Goal: Task Accomplishment & Management: Complete application form

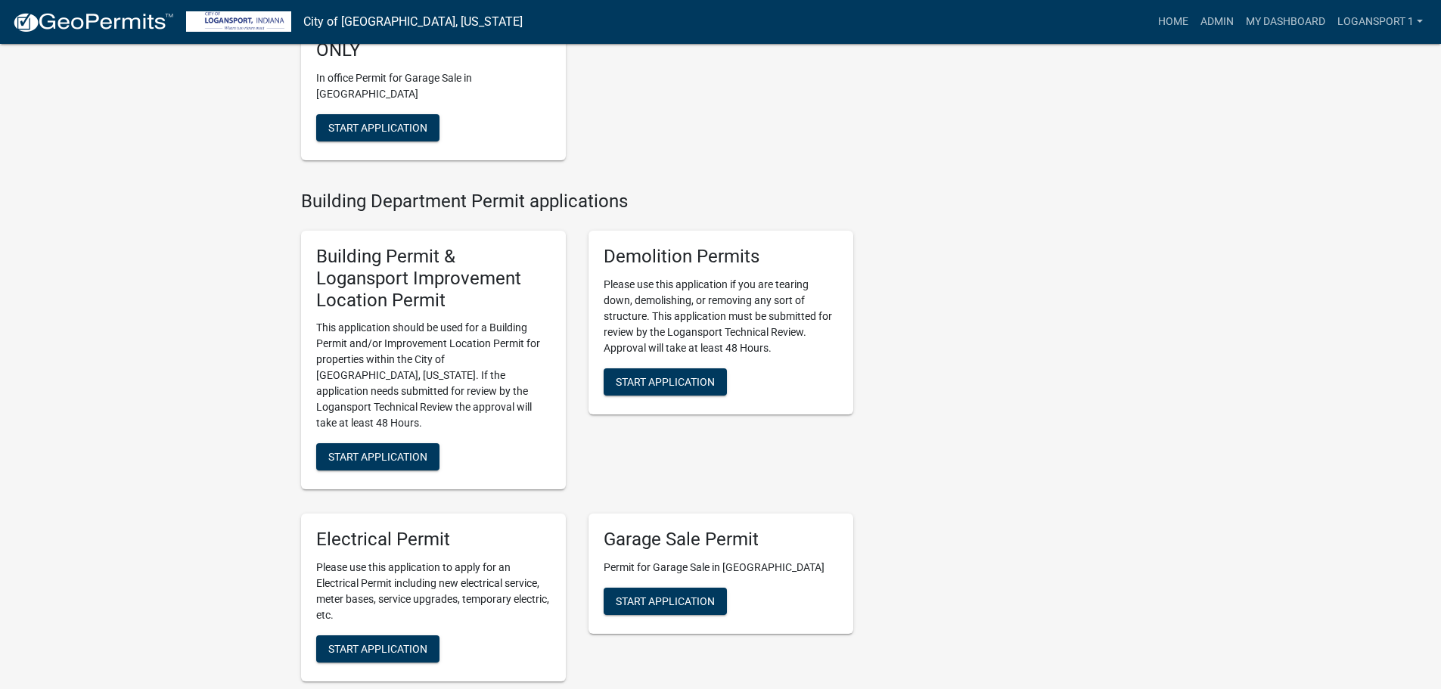
scroll to position [454, 0]
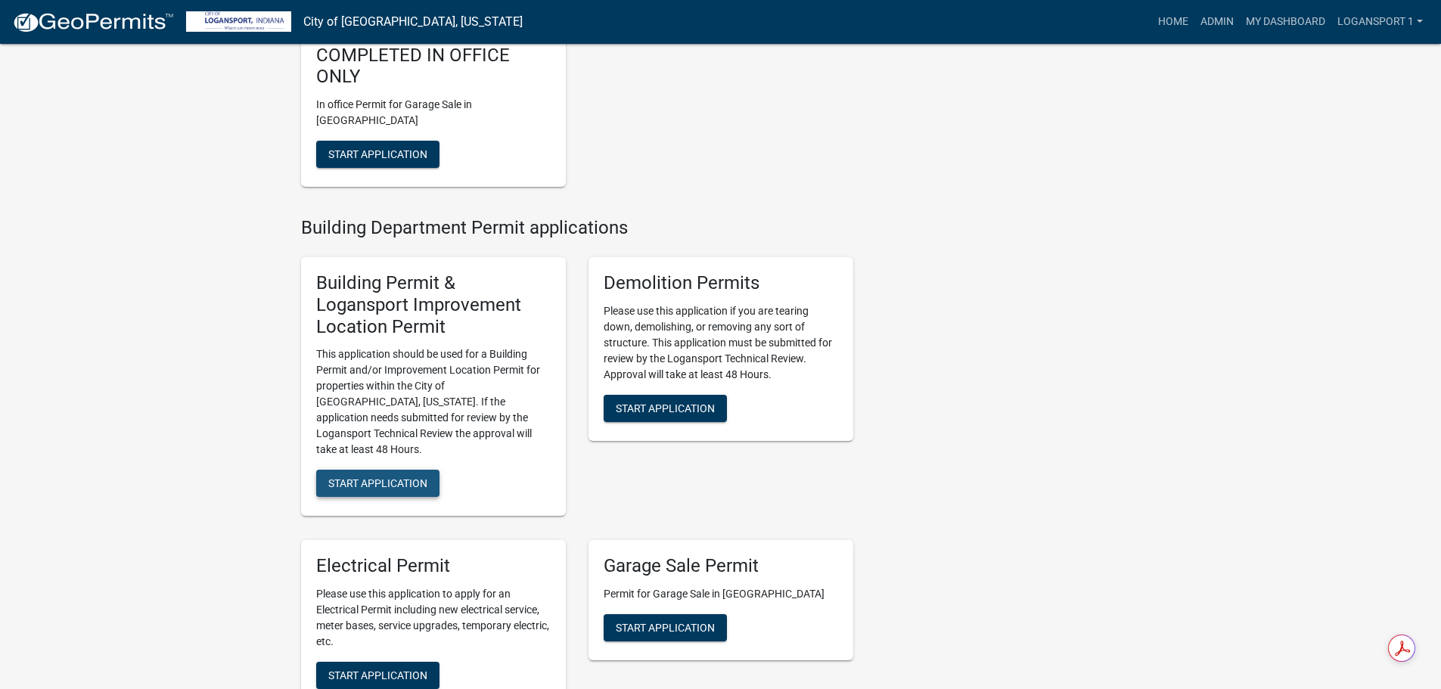
click at [385, 477] on span "Start Application" at bounding box center [377, 483] width 99 height 12
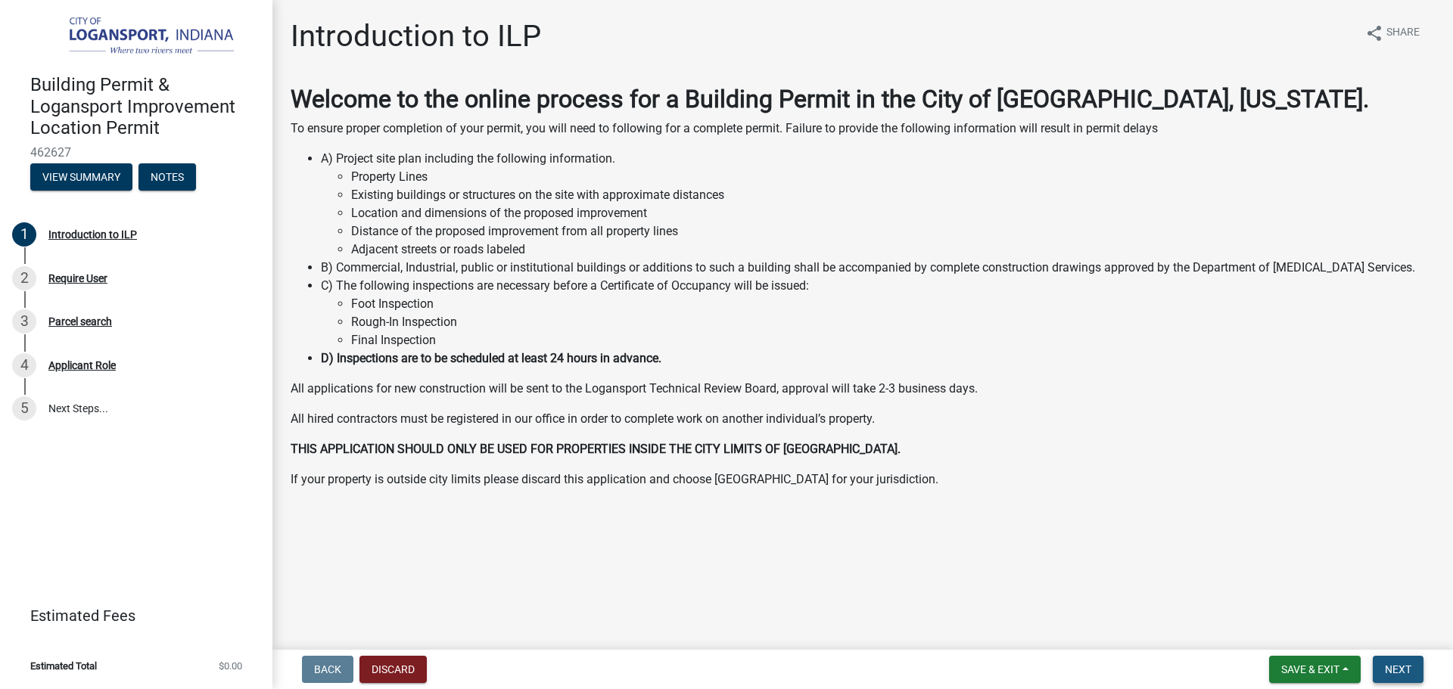
click at [1403, 675] on span "Next" at bounding box center [1398, 670] width 26 height 12
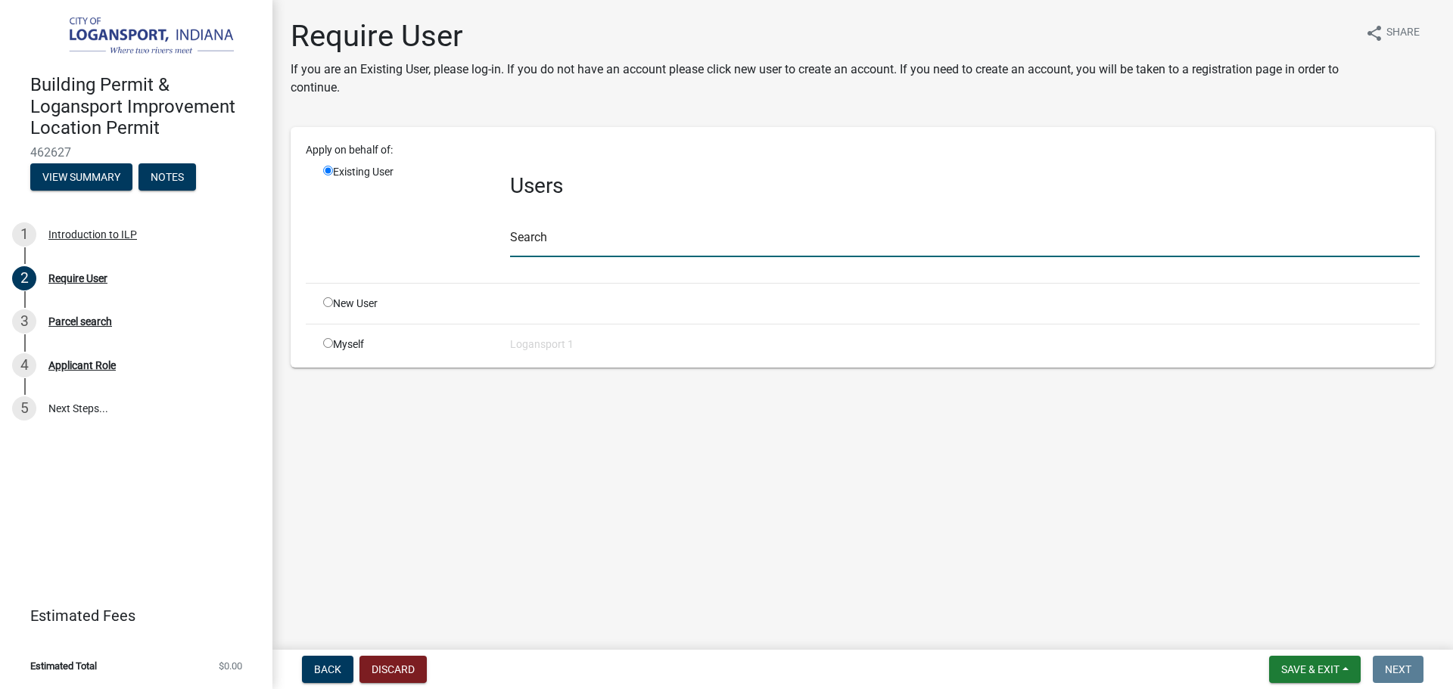
click at [583, 250] on input "text" at bounding box center [965, 241] width 910 height 31
type input "a"
type input ";"
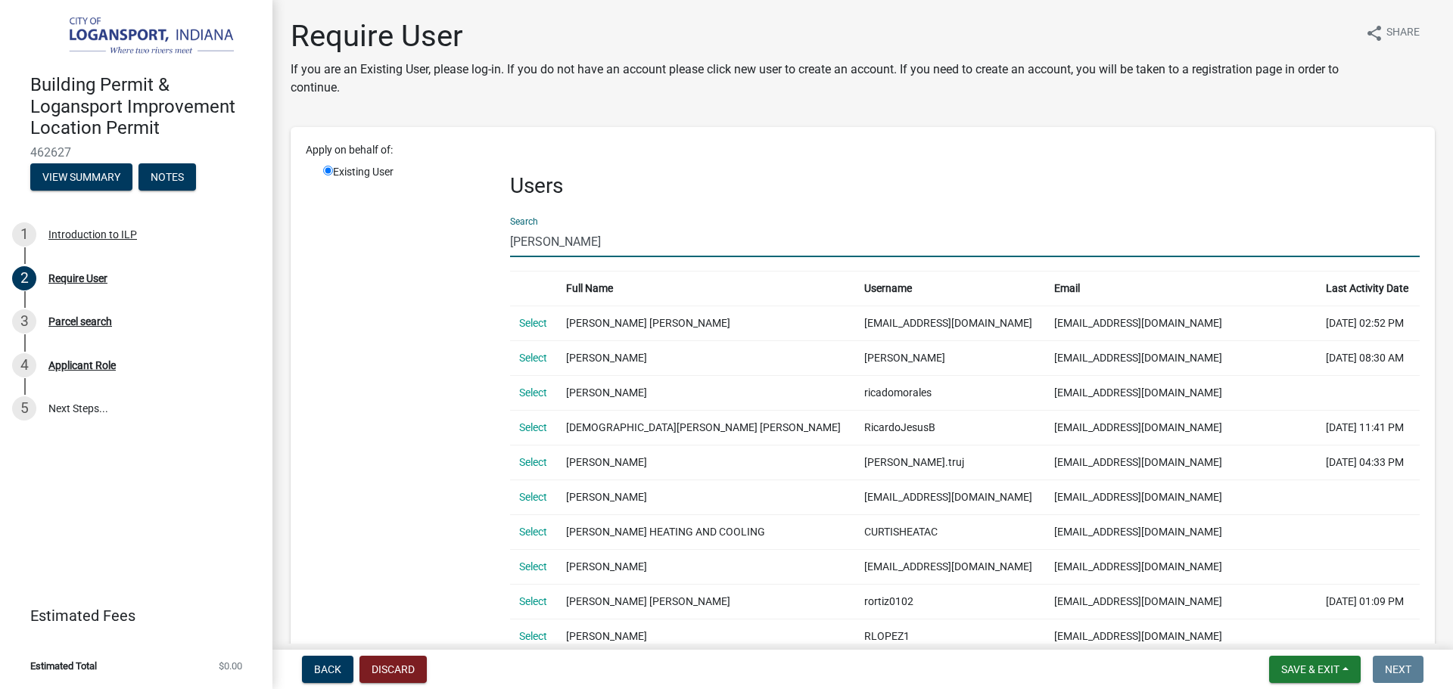
click at [631, 247] on input "[PERSON_NAME]" at bounding box center [965, 241] width 910 height 31
click at [630, 247] on input "[PERSON_NAME]" at bounding box center [965, 241] width 910 height 31
click at [609, 244] on input "[PERSON_NAME]" at bounding box center [965, 241] width 910 height 31
click at [607, 244] on input "[PERSON_NAME]" at bounding box center [965, 241] width 910 height 31
type input "r"
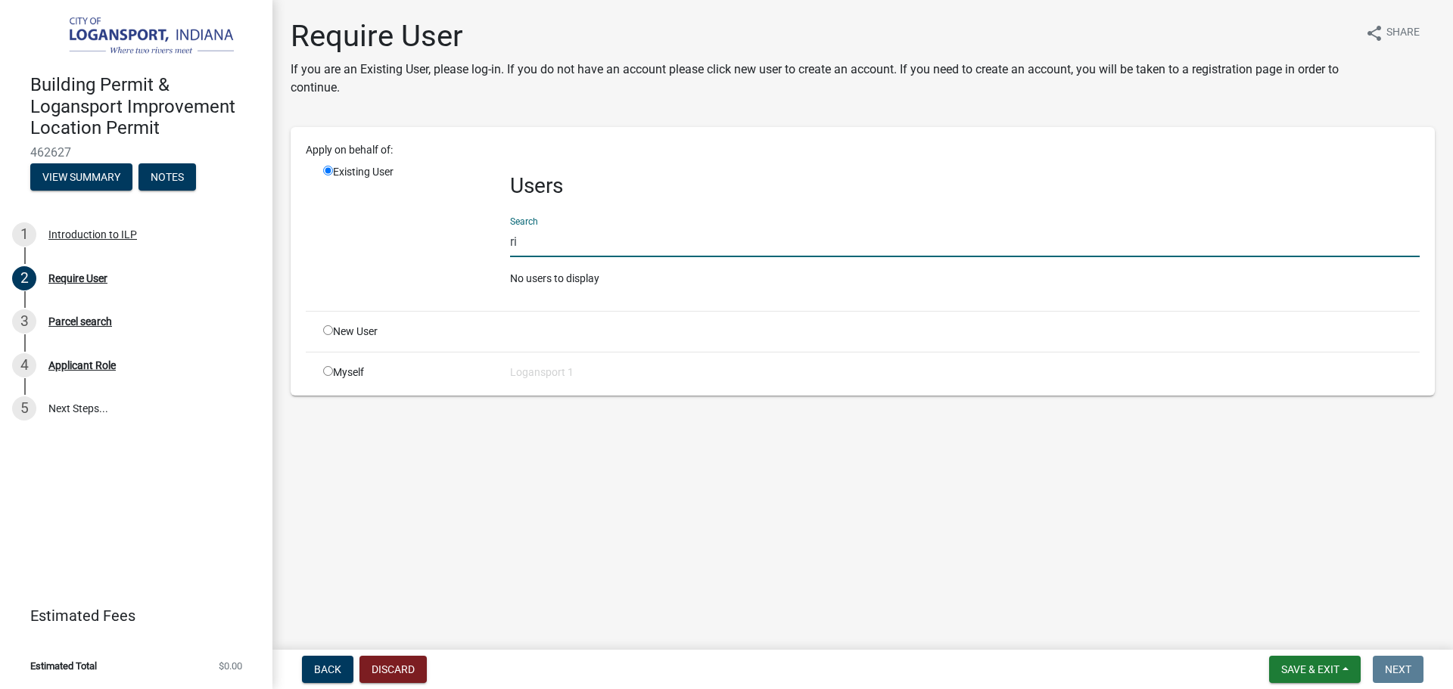
type input "r"
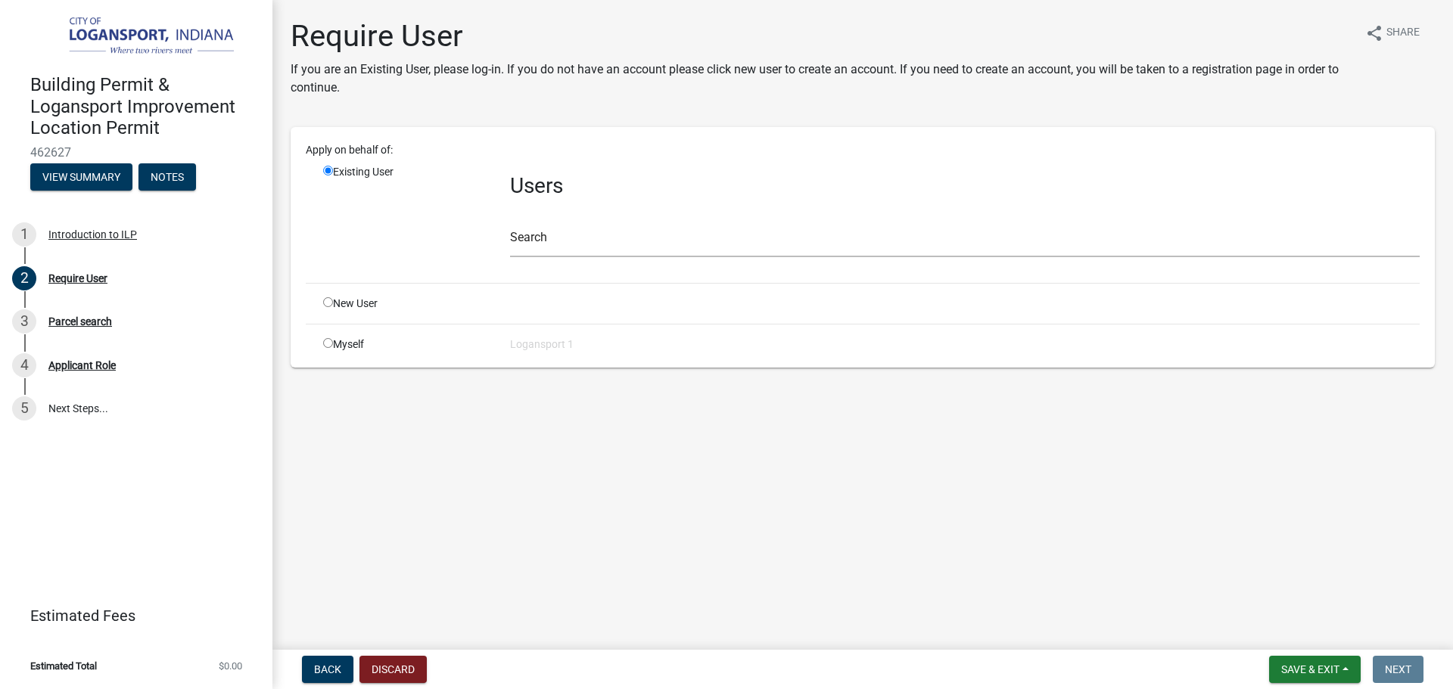
click at [330, 299] on input "radio" at bounding box center [328, 302] width 10 height 10
radio input "true"
radio input "false"
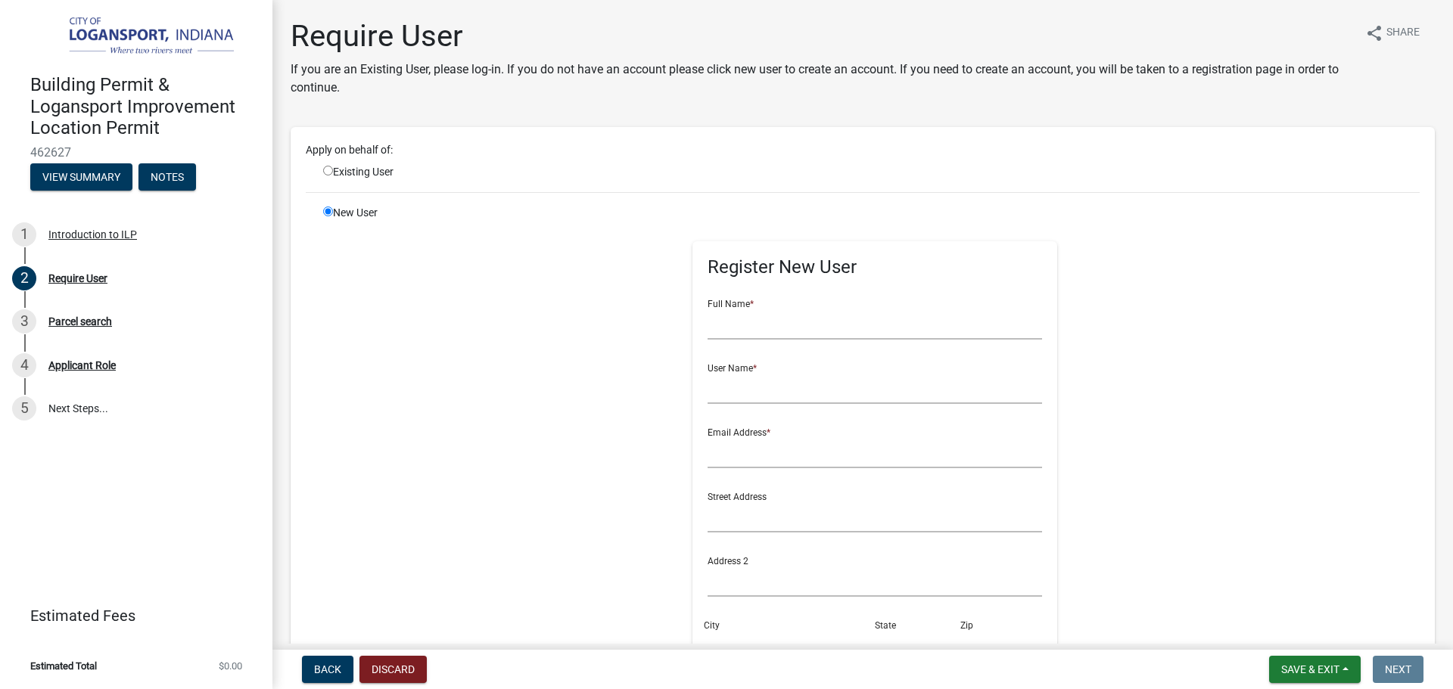
click at [1205, 290] on div "Register New User Full Name * User Name * Email Address * Street Address Addres…" at bounding box center [875, 545] width 776 height 681
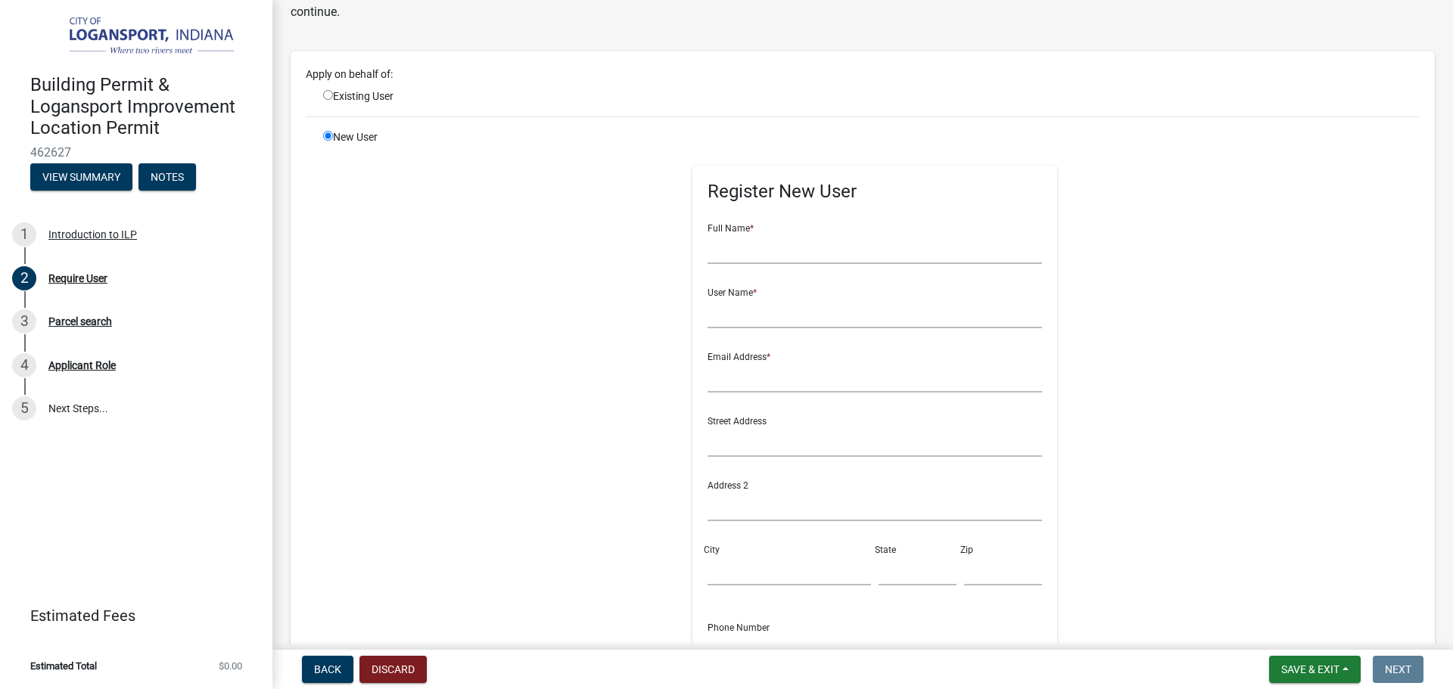
scroll to position [151, 0]
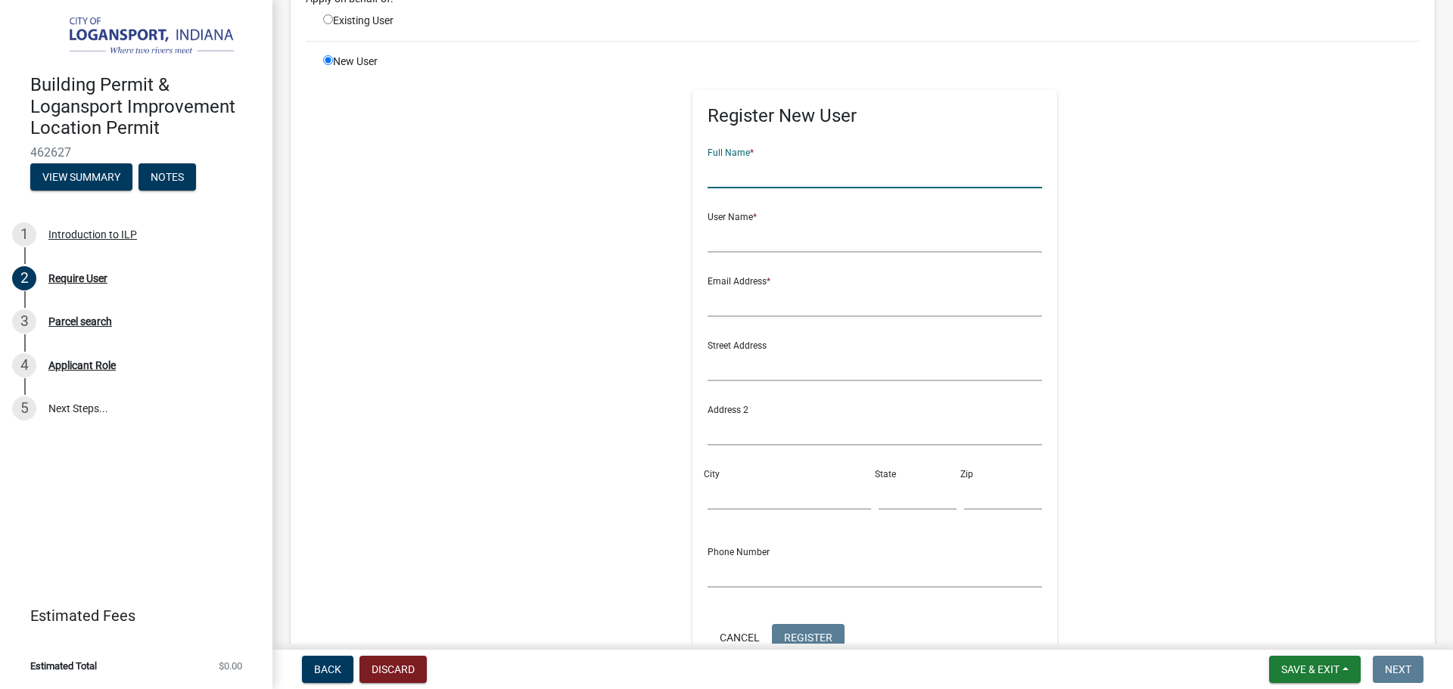
click at [863, 164] on input "text" at bounding box center [874, 172] width 335 height 31
click at [788, 167] on input "text" at bounding box center [874, 172] width 335 height 31
click at [754, 250] on input "text" at bounding box center [874, 237] width 335 height 31
click at [761, 161] on input "text" at bounding box center [874, 172] width 335 height 31
type input "[PERSON_NAME]"
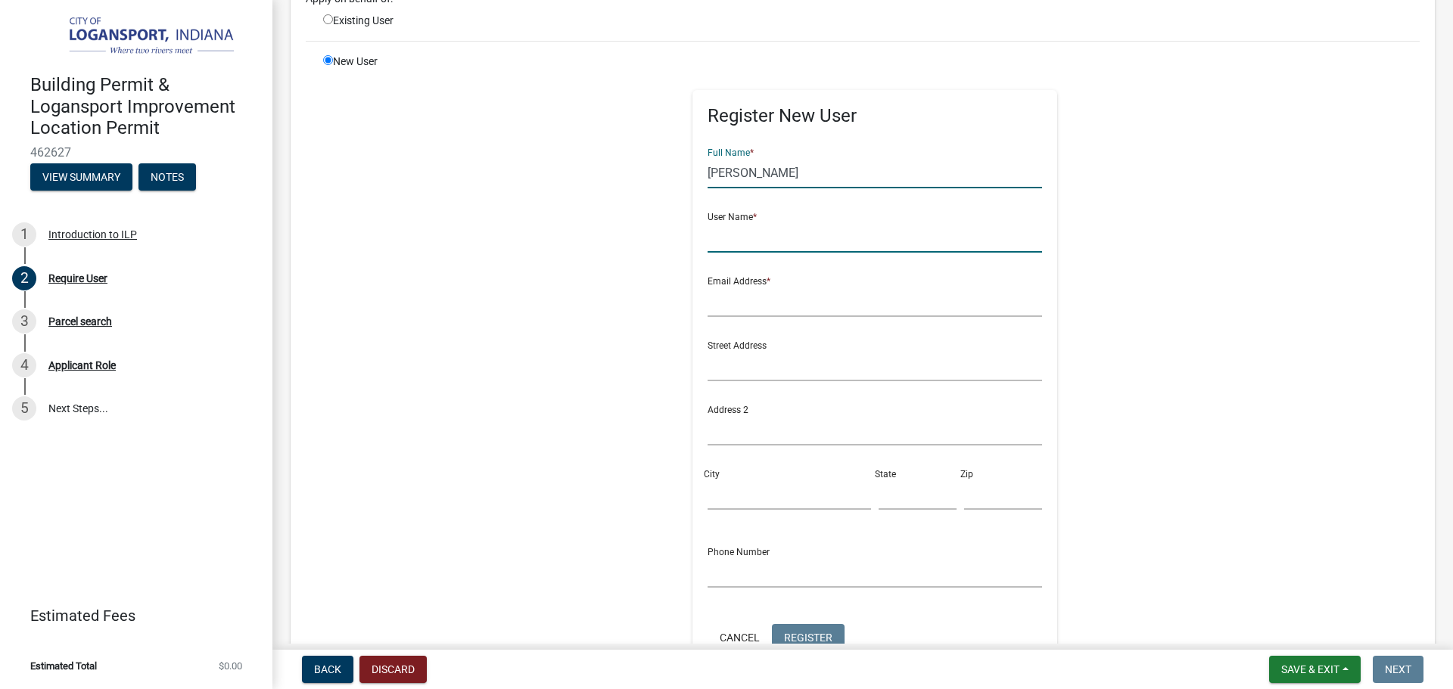
click at [857, 241] on input "text" at bounding box center [874, 237] width 335 height 31
click at [801, 378] on input "text" at bounding box center [874, 365] width 335 height 31
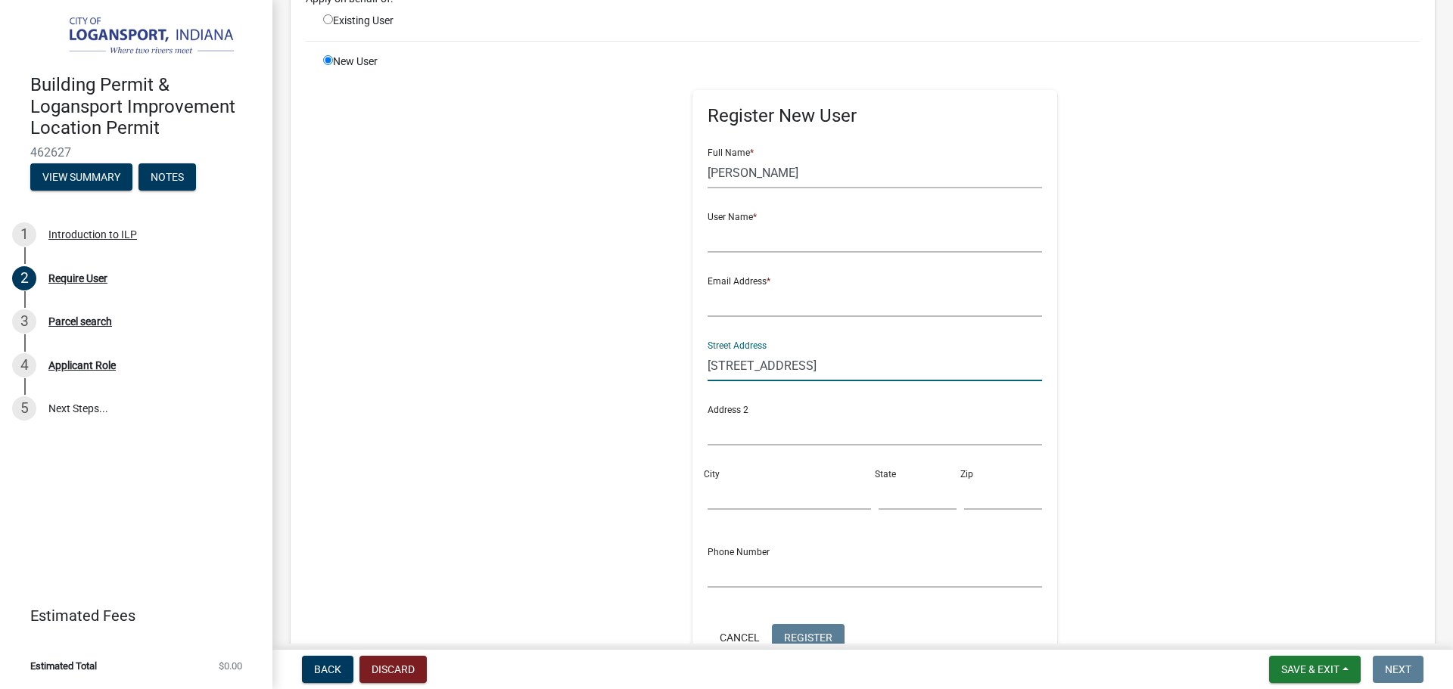
type input "[STREET_ADDRESS]"
drag, startPoint x: 786, startPoint y: 248, endPoint x: 783, endPoint y: 240, distance: 8.9
click at [783, 242] on input "text" at bounding box center [874, 237] width 335 height 31
click at [840, 236] on input "guerrerozunigaricardo" at bounding box center [874, 237] width 335 height 31
type input "[EMAIL_ADDRESS][DOMAIN_NAME]"
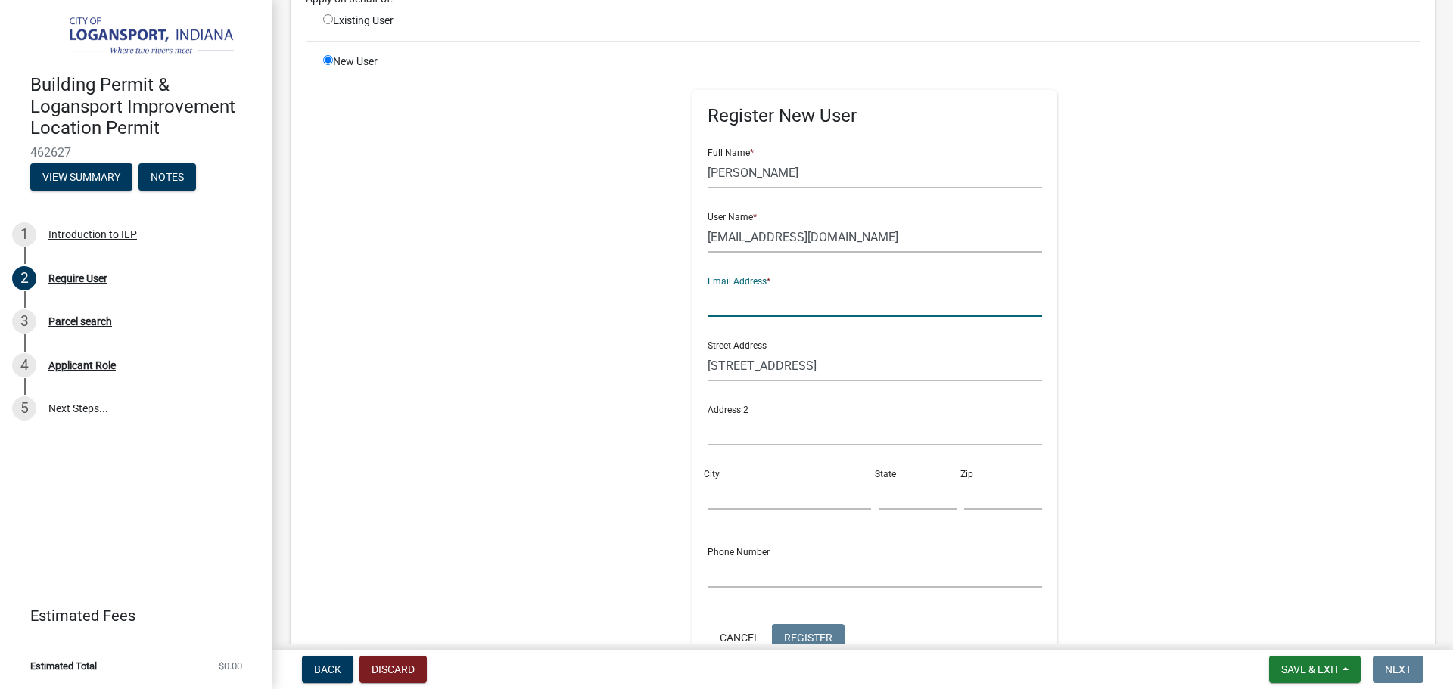
paste input "[EMAIL_ADDRESS][DOMAIN_NAME]"
type input "[EMAIL_ADDRESS][DOMAIN_NAME]"
click at [751, 487] on input "City" at bounding box center [788, 494] width 163 height 31
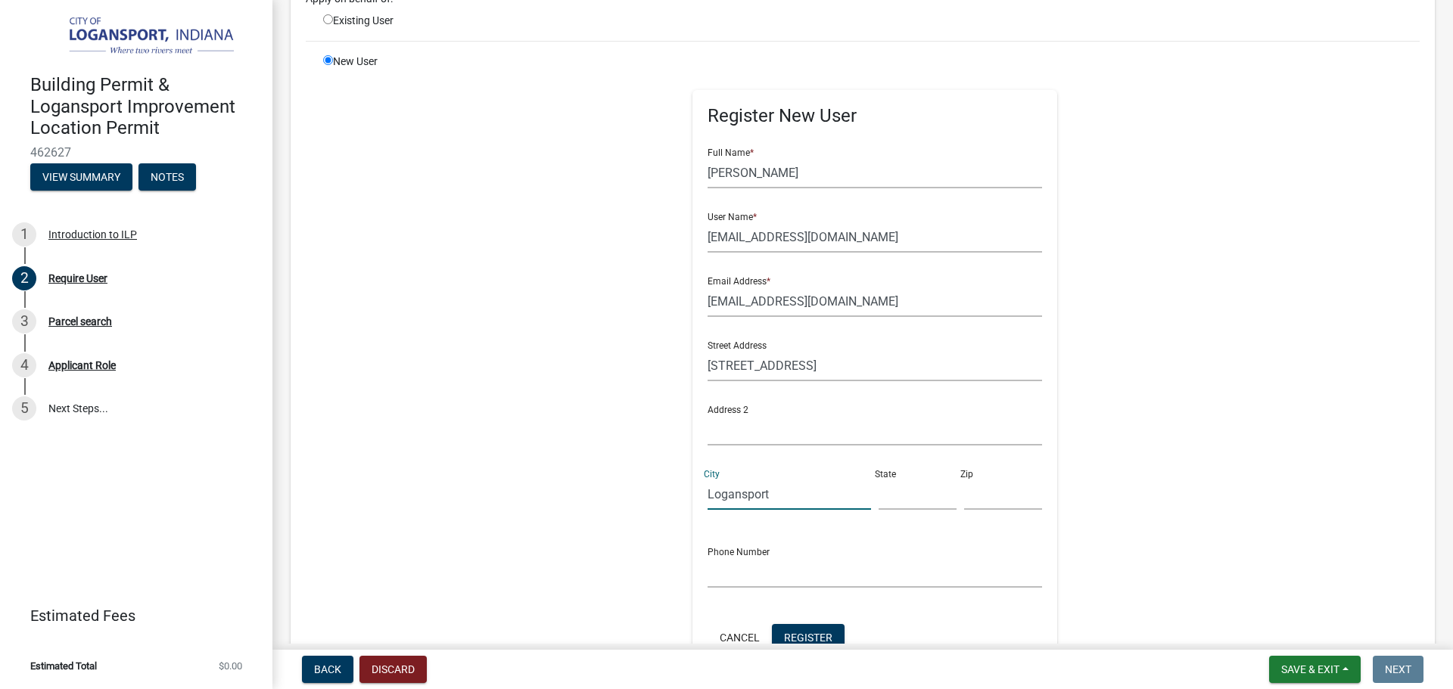
type input "Logansport"
type input "in"
type input "46947"
type input "5743225694"
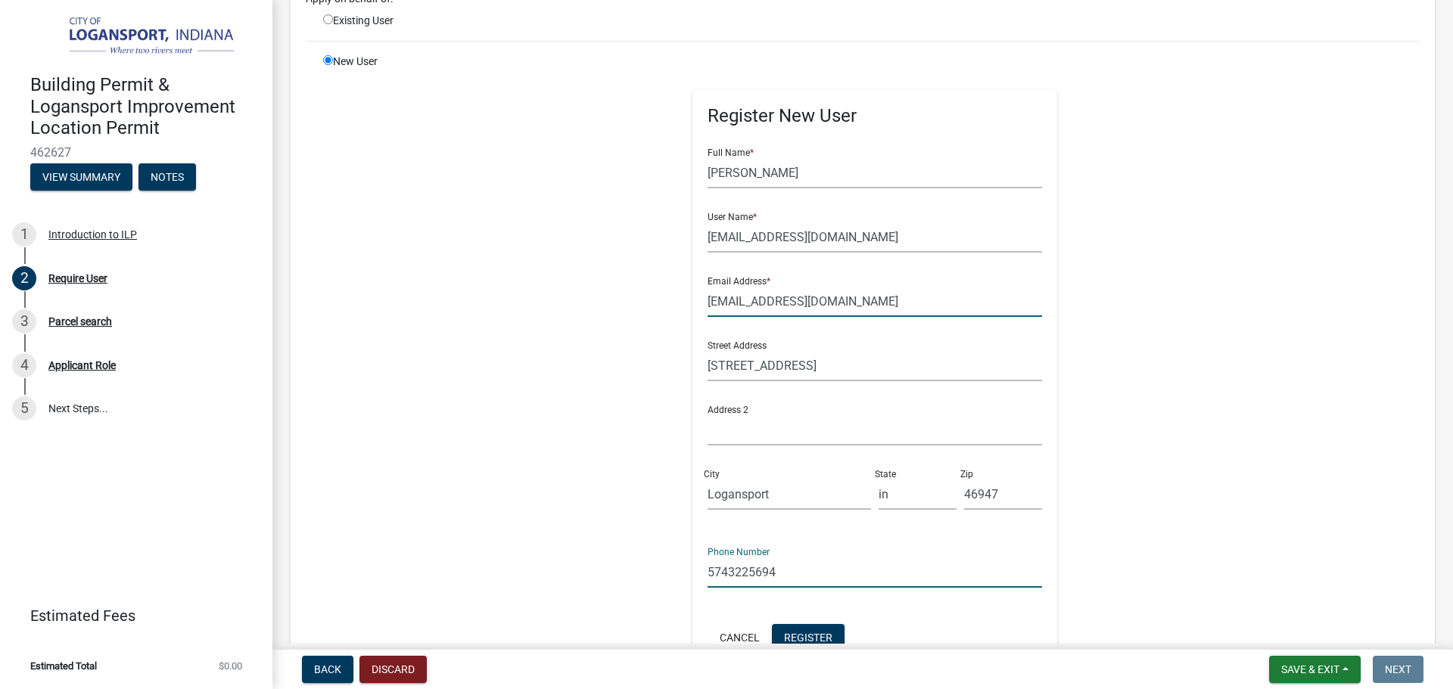
click at [916, 298] on input "[EMAIL_ADDRESS][DOMAIN_NAME]" at bounding box center [874, 301] width 335 height 31
paste input "5743225694"
type input "[EMAIL_ADDRESS][DOMAIN_NAME]"
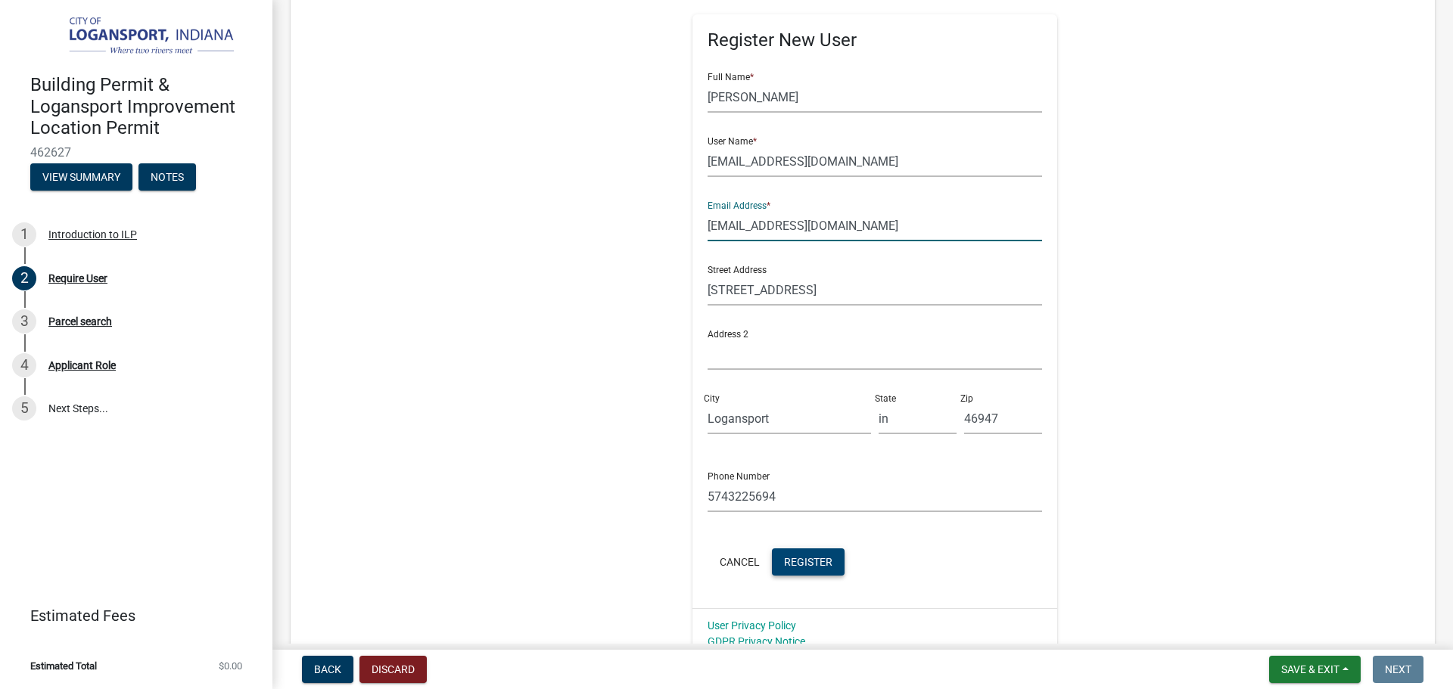
click at [826, 558] on button "Register" at bounding box center [808, 562] width 73 height 27
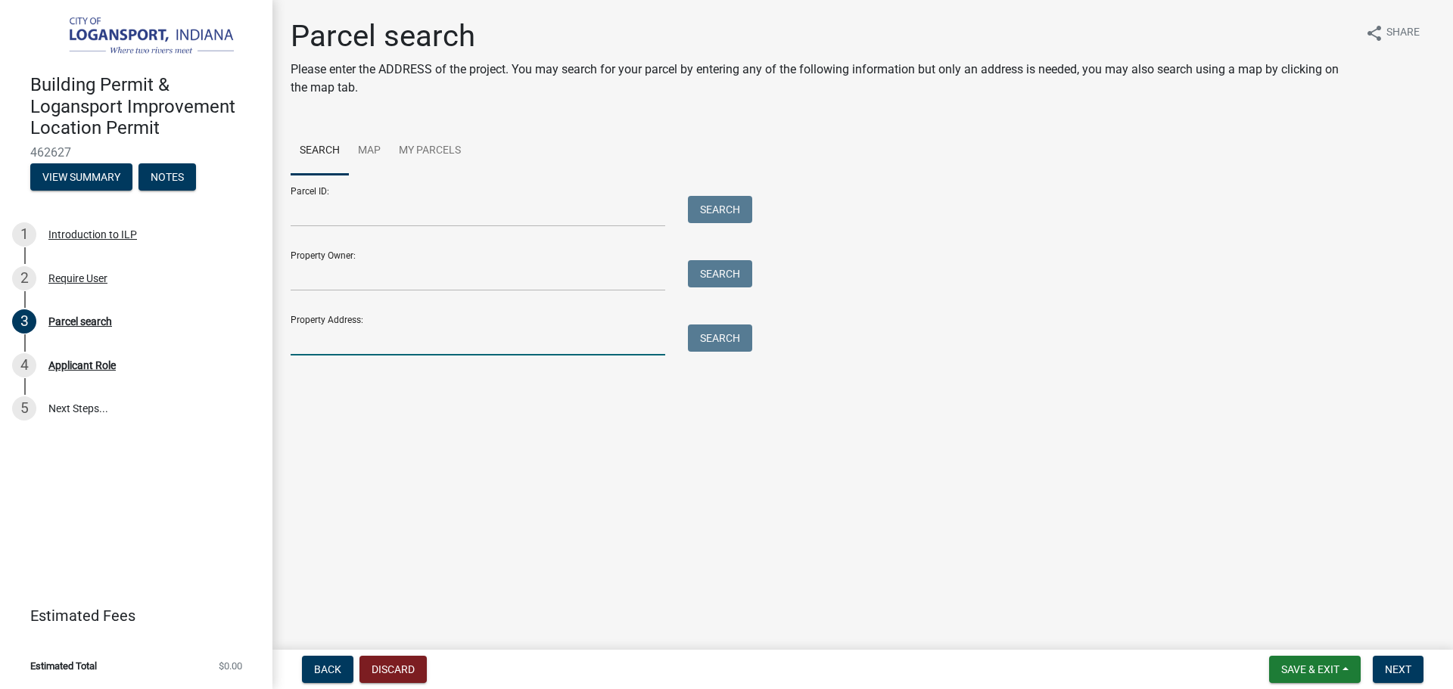
click at [536, 350] on input "Property Address:" at bounding box center [478, 340] width 375 height 31
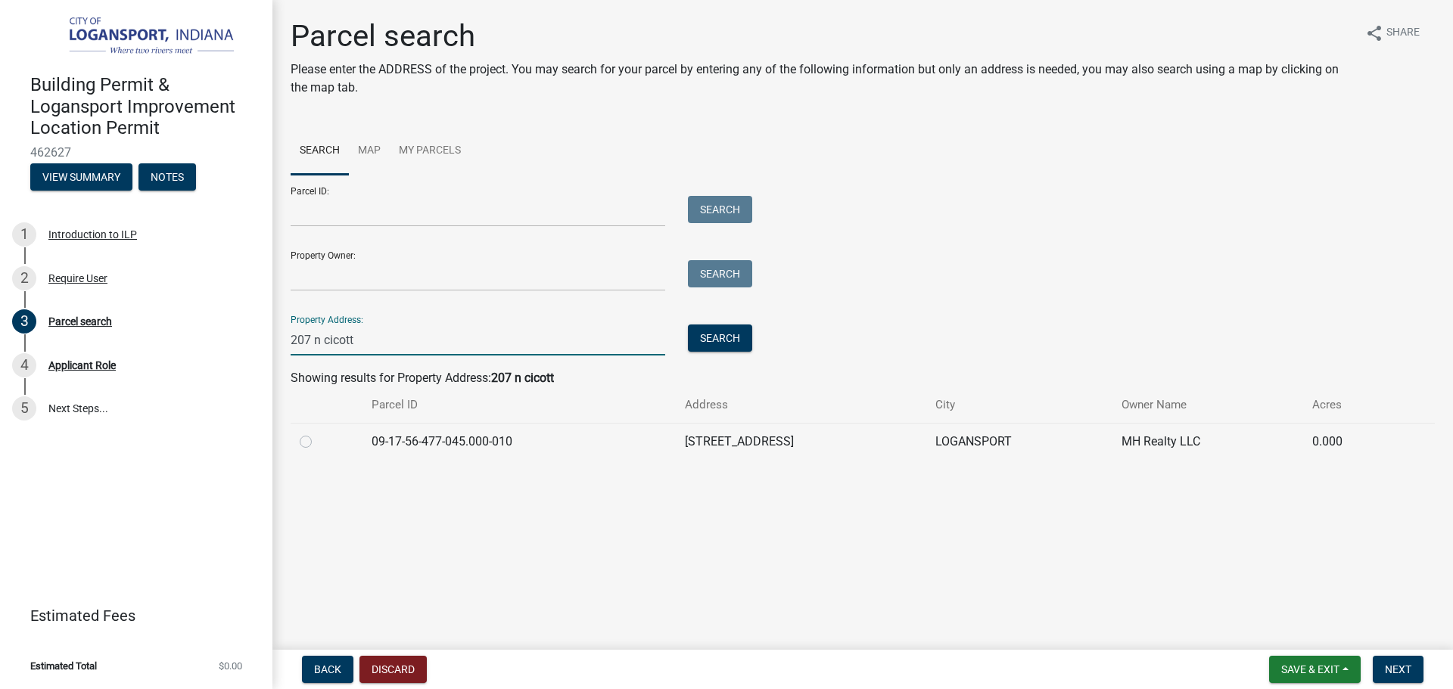
type input "207 n cicott"
click at [318, 433] on label at bounding box center [318, 433] width 0 height 0
click at [318, 437] on input "radio" at bounding box center [323, 438] width 10 height 10
radio input "true"
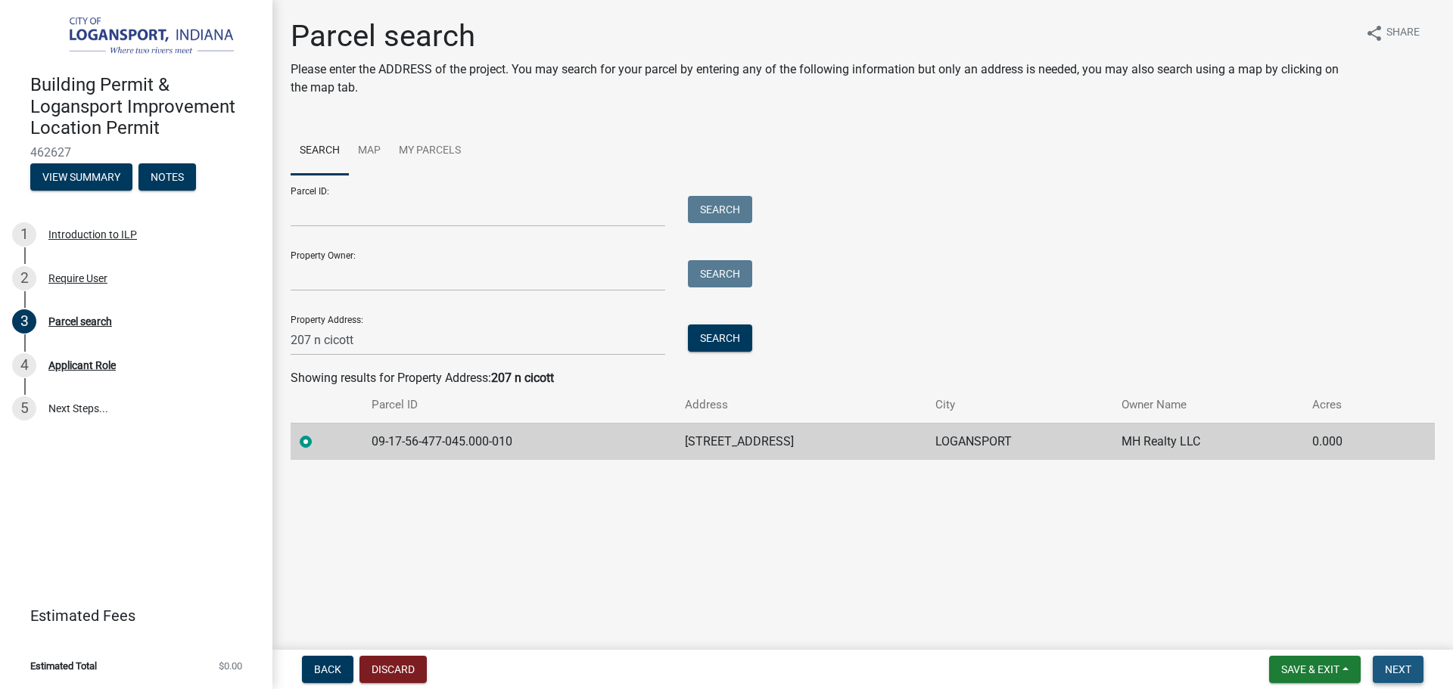
click at [1409, 664] on span "Next" at bounding box center [1398, 670] width 26 height 12
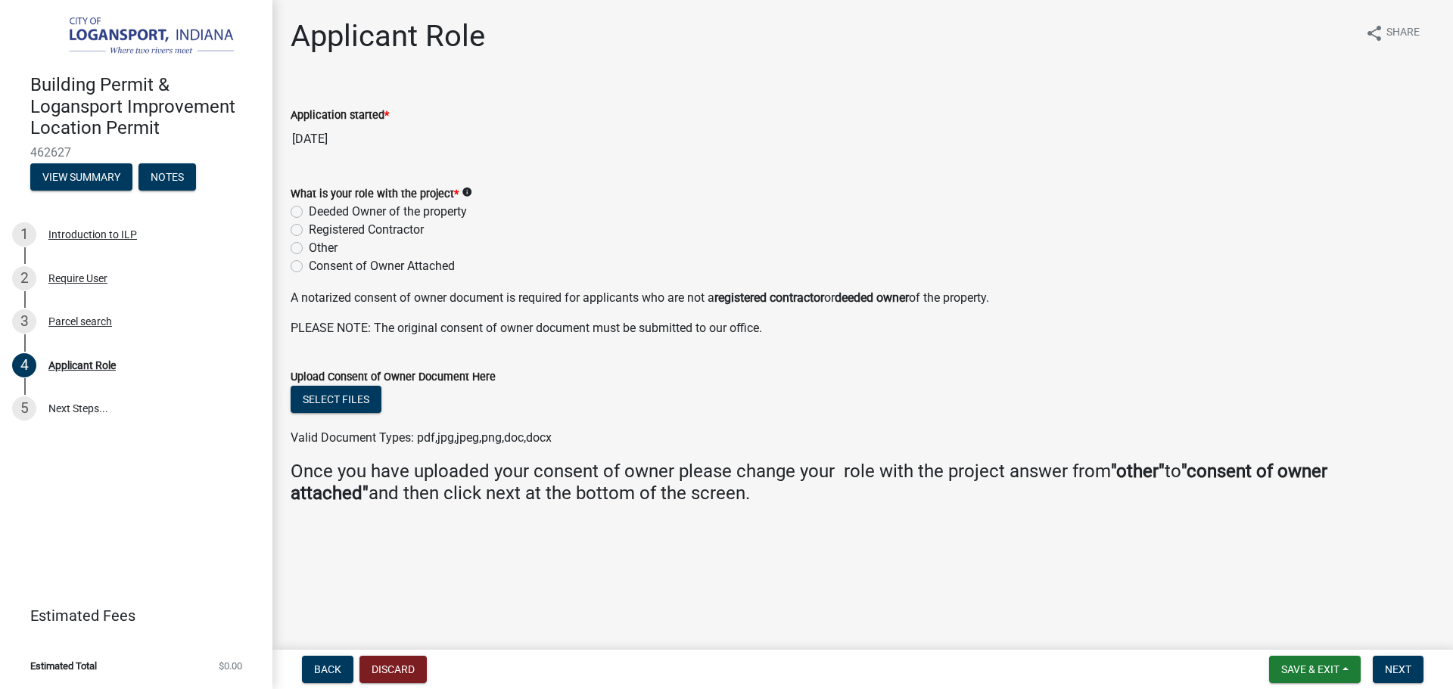
click at [309, 245] on label "Other" at bounding box center [323, 248] width 29 height 18
click at [309, 245] on input "Other" at bounding box center [314, 244] width 10 height 10
radio input "true"
click at [1402, 661] on button "Next" at bounding box center [1398, 669] width 51 height 27
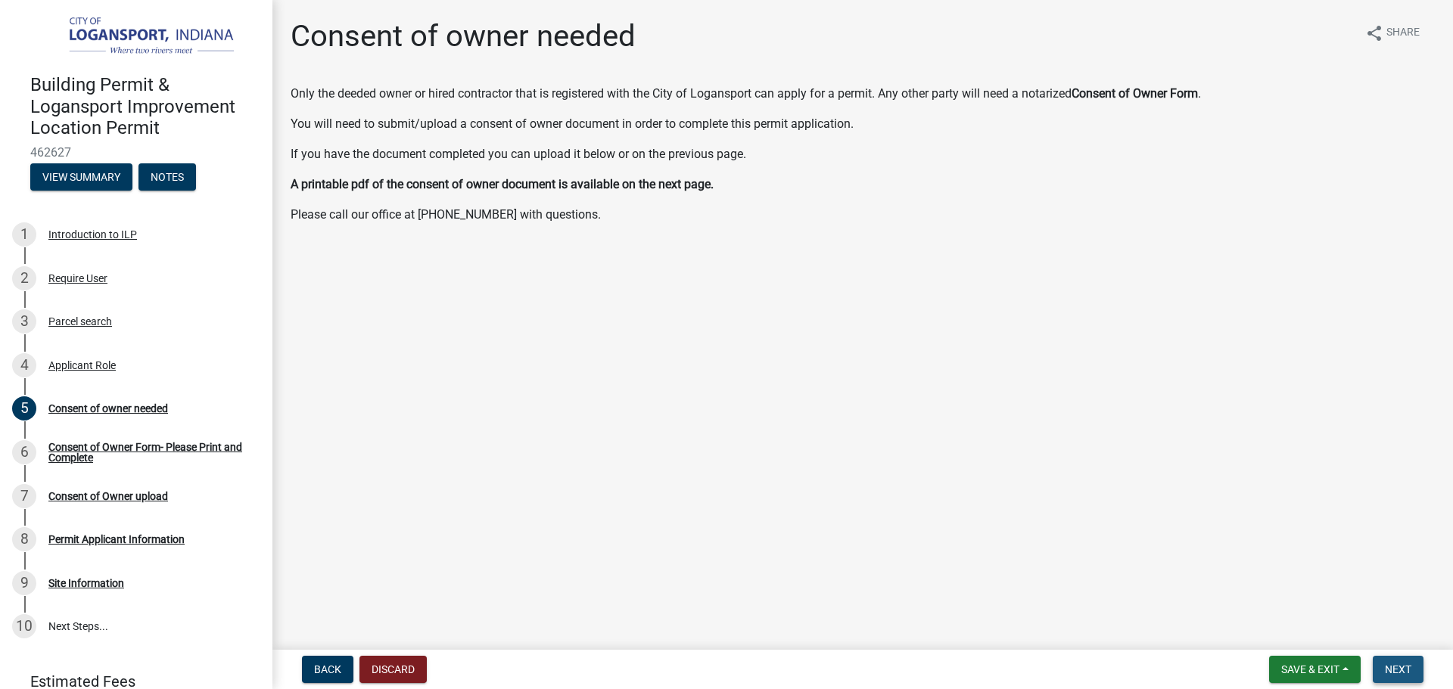
click at [1398, 669] on span "Next" at bounding box center [1398, 670] width 26 height 12
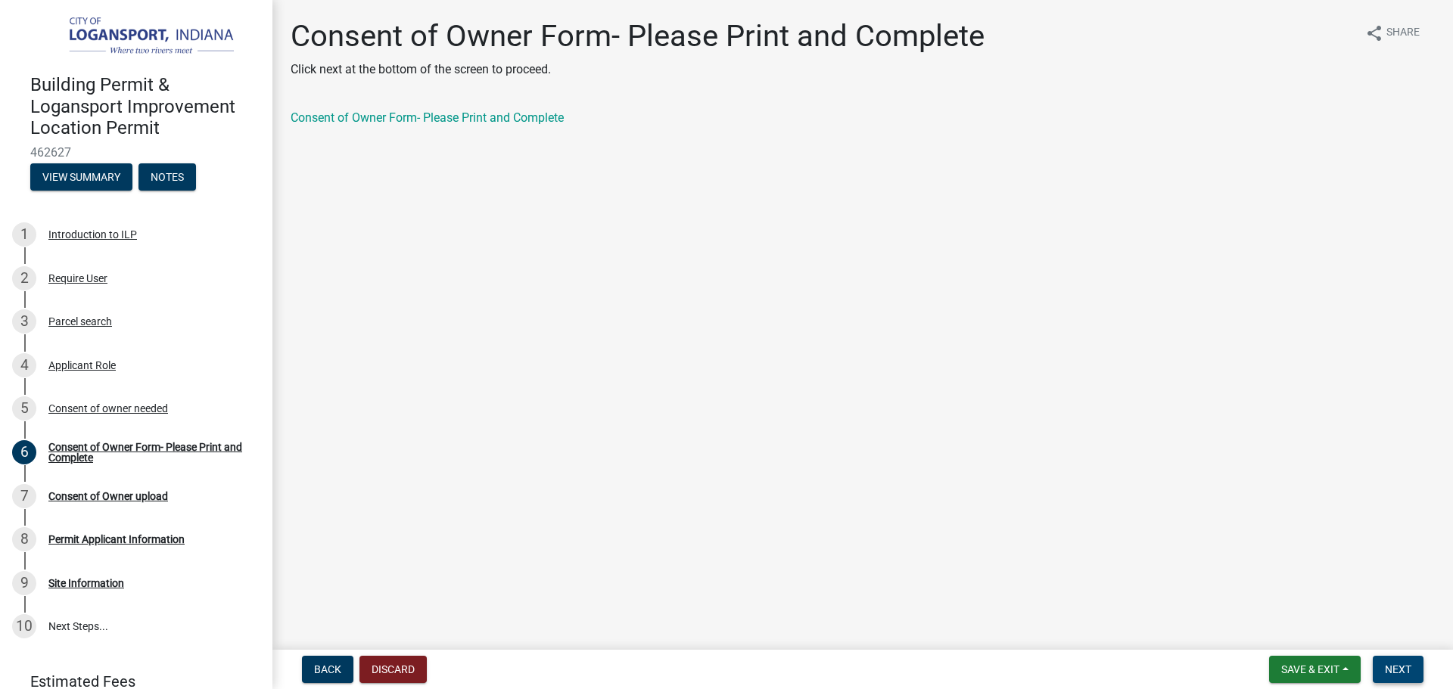
click at [1415, 670] on button "Next" at bounding box center [1398, 669] width 51 height 27
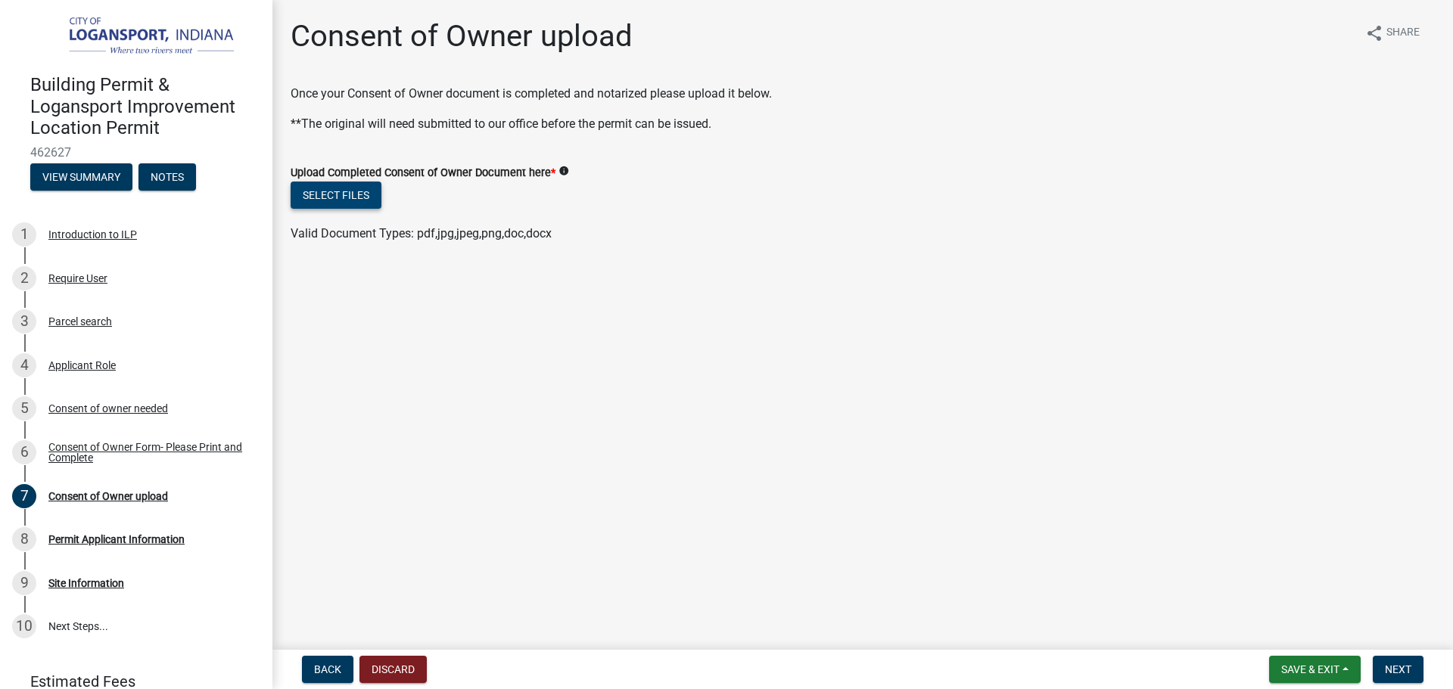
click at [353, 188] on button "Select files" at bounding box center [336, 195] width 91 height 27
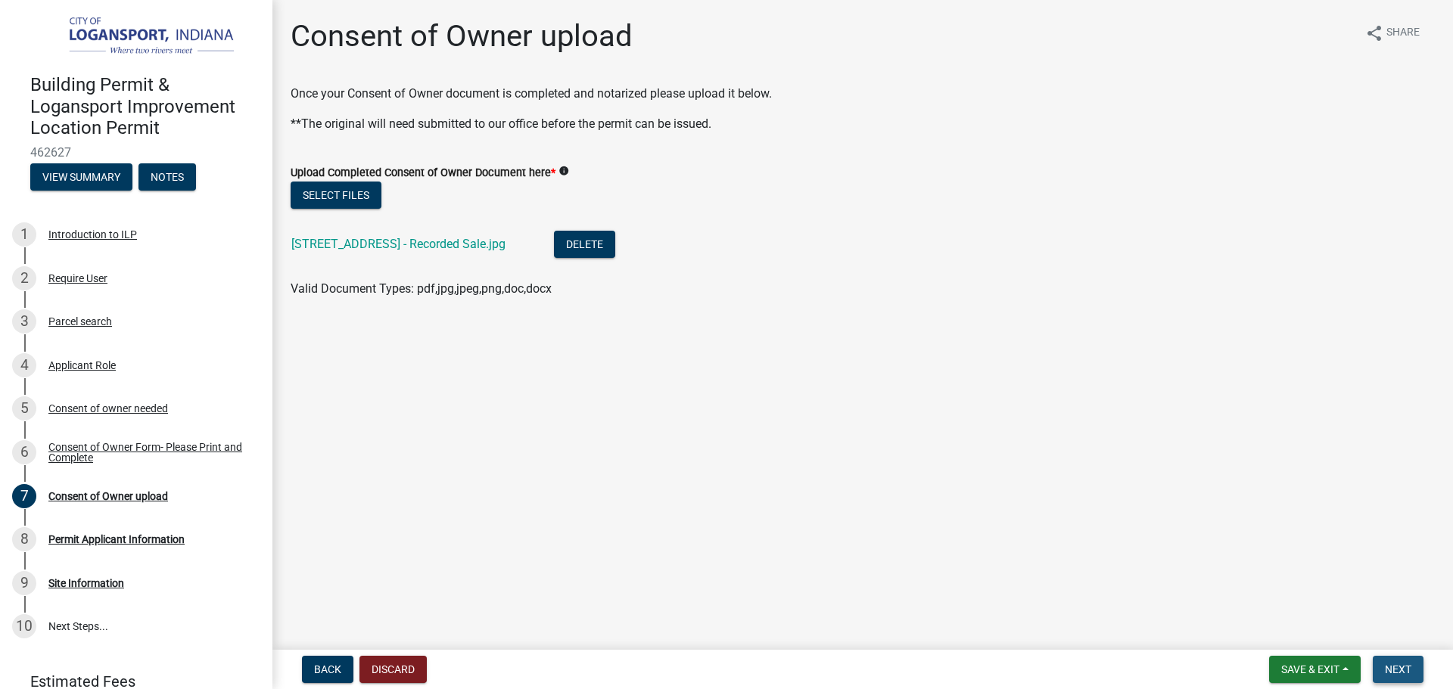
click at [1388, 664] on span "Next" at bounding box center [1398, 670] width 26 height 12
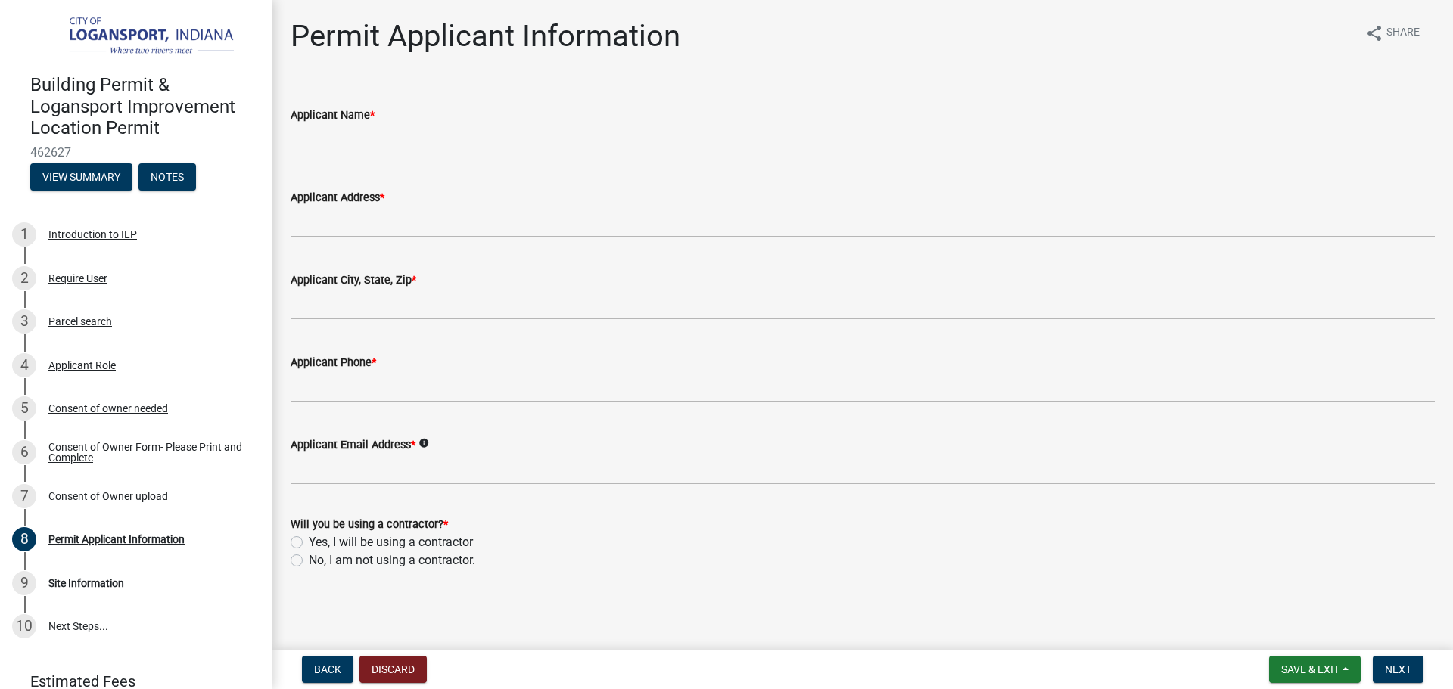
click at [446, 123] on div "Applicant Name *" at bounding box center [863, 115] width 1144 height 18
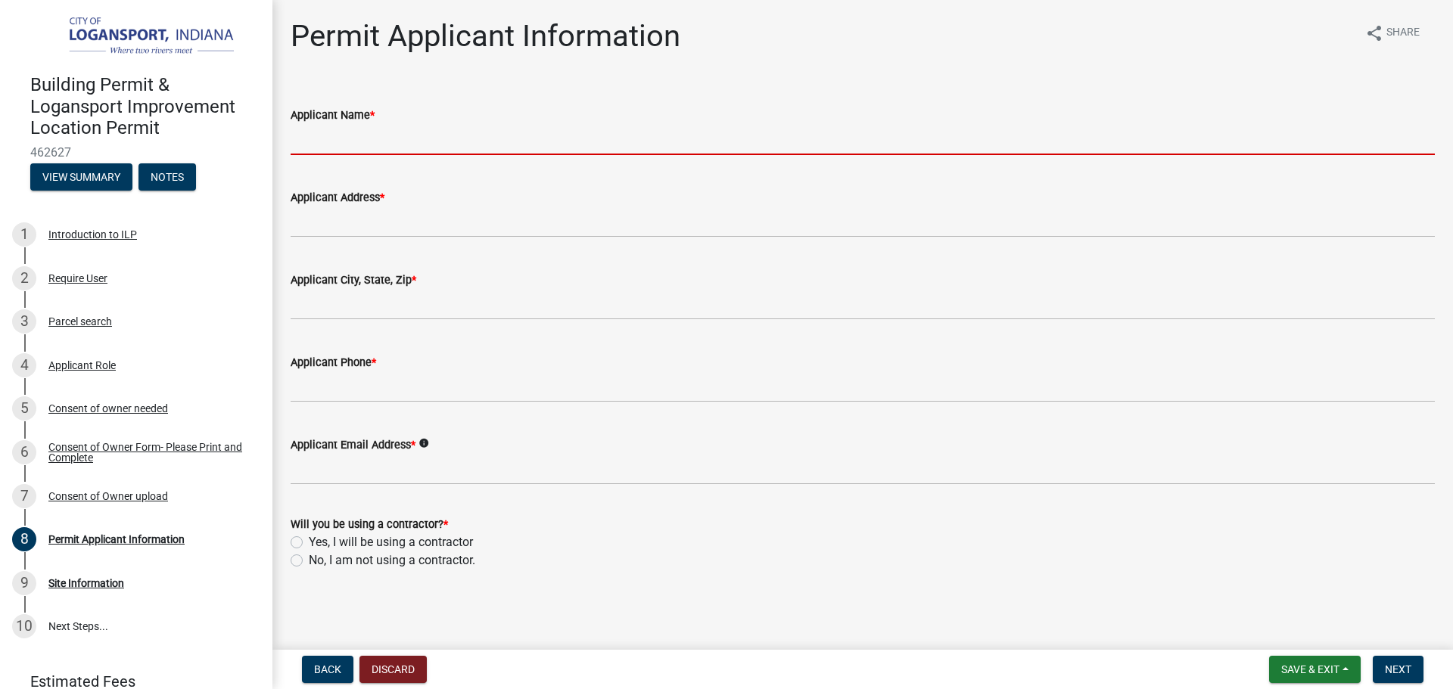
click at [456, 130] on input "Applicant Name *" at bounding box center [863, 139] width 1144 height 31
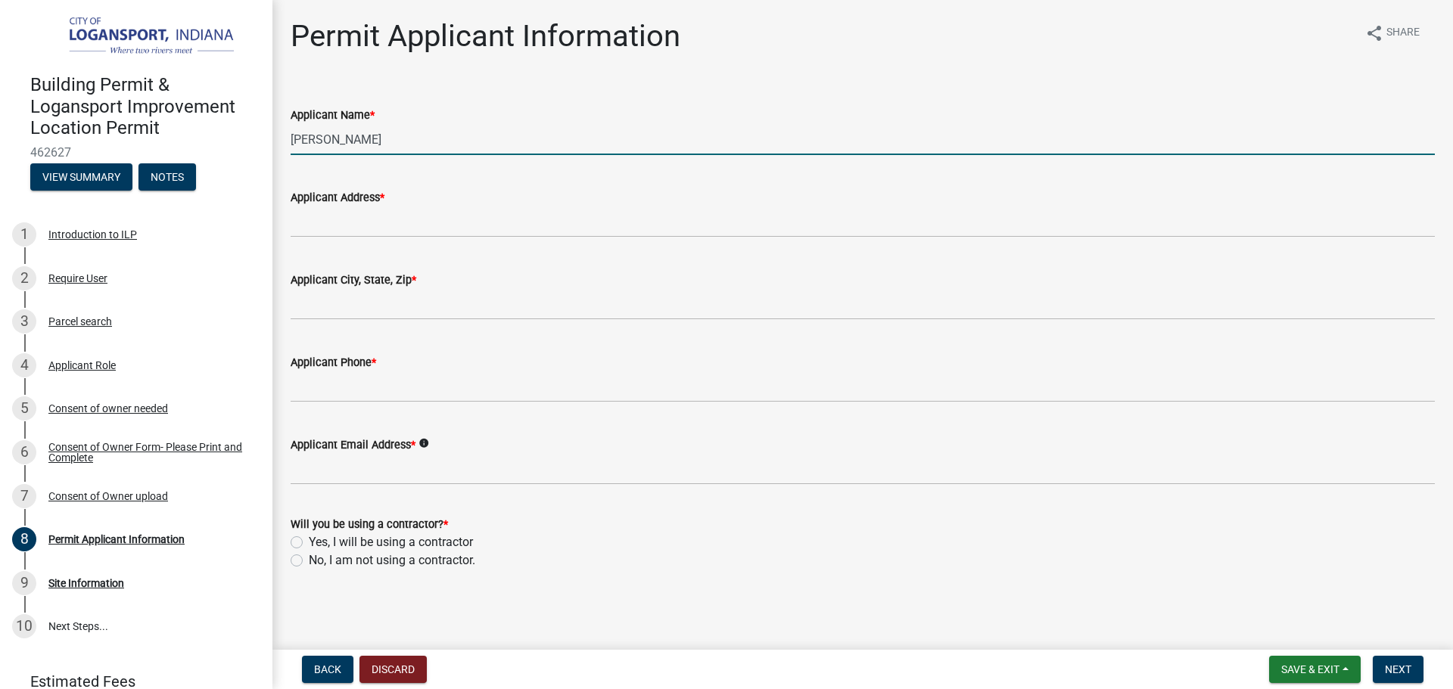
type input "[PERSON_NAME]"
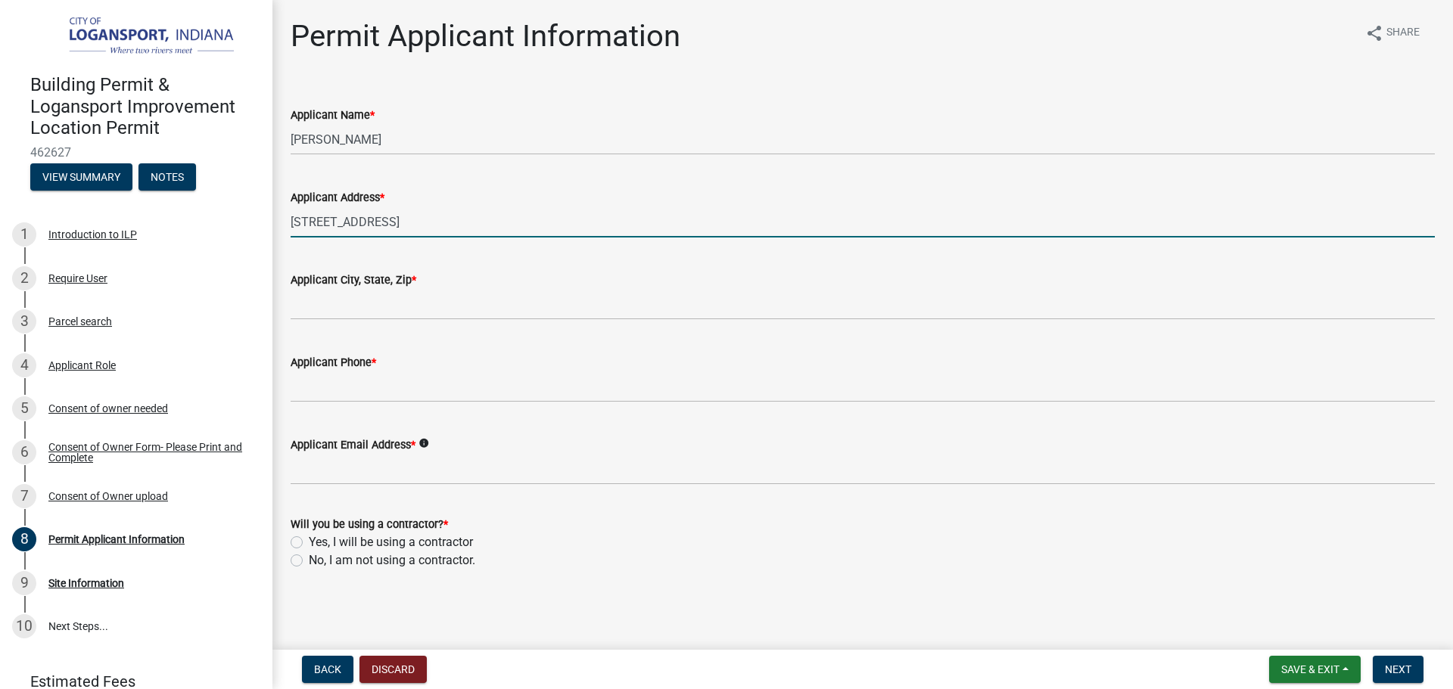
type input "[STREET_ADDRESS]"
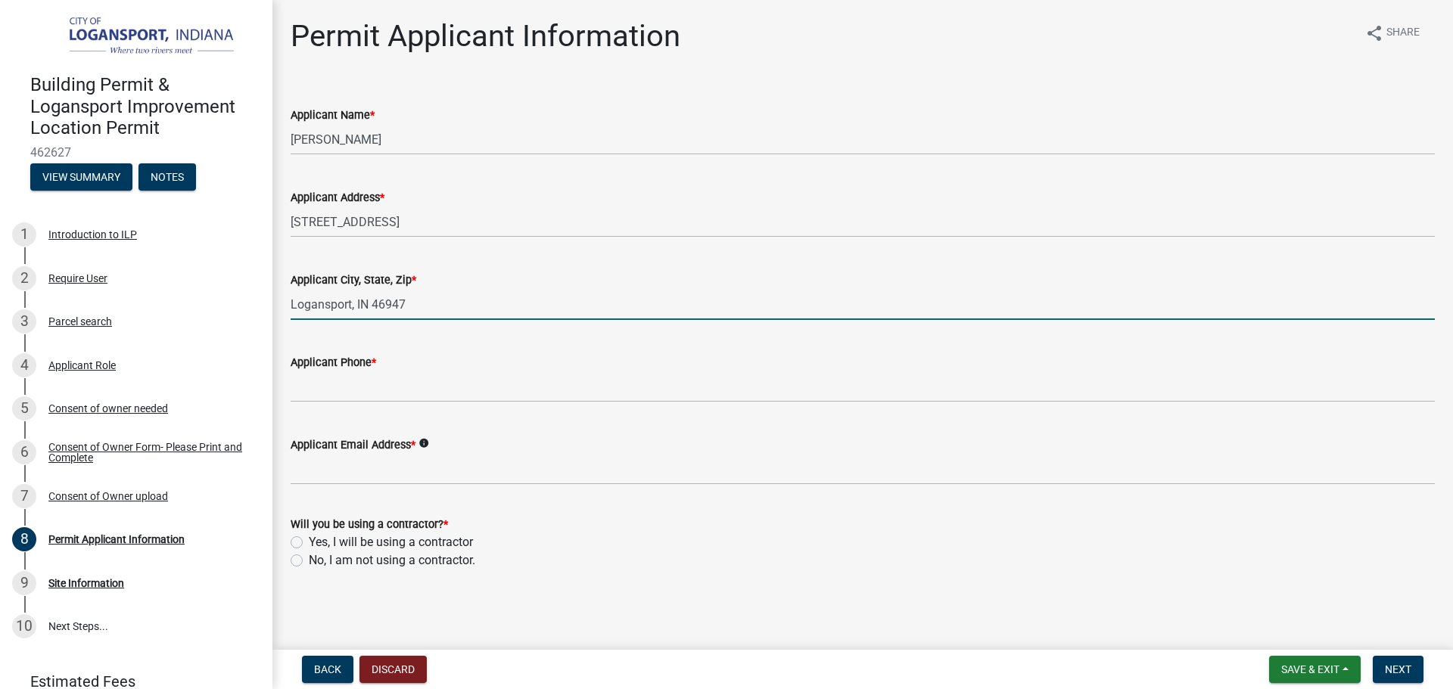
type input "Logansport, IN 46947"
click at [462, 369] on div "Applicant Phone *" at bounding box center [863, 362] width 1144 height 18
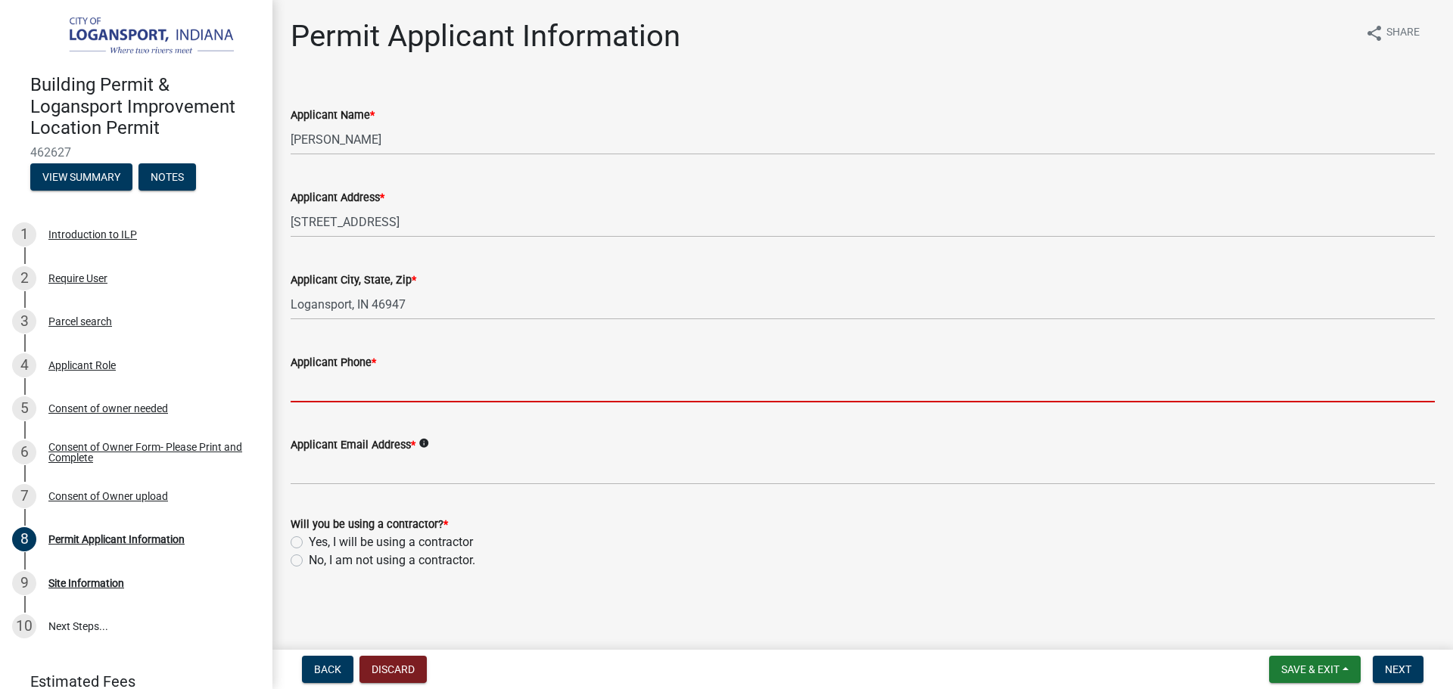
click at [458, 380] on input "Applicant Phone *" at bounding box center [863, 387] width 1144 height 31
click at [452, 382] on input "Applicant Phone *" at bounding box center [863, 387] width 1144 height 31
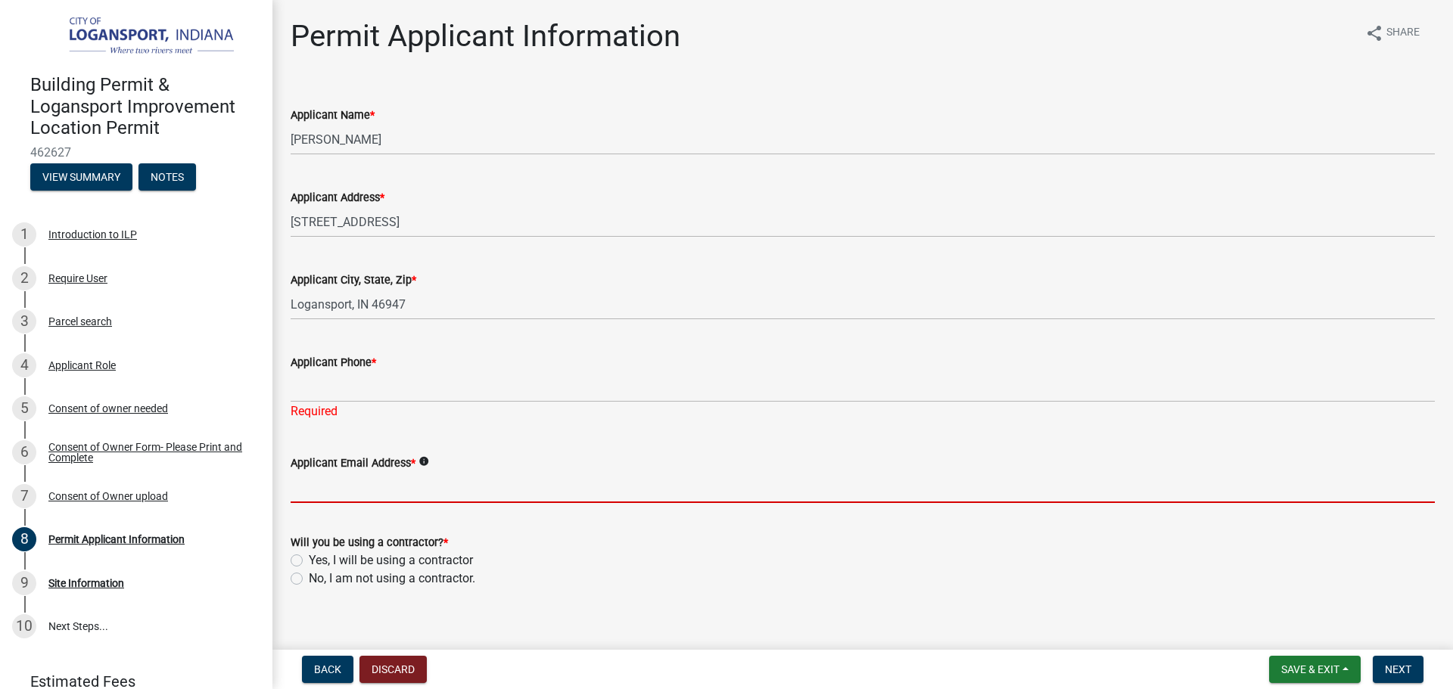
click at [415, 477] on input "Applicant Email Address *" at bounding box center [863, 487] width 1144 height 31
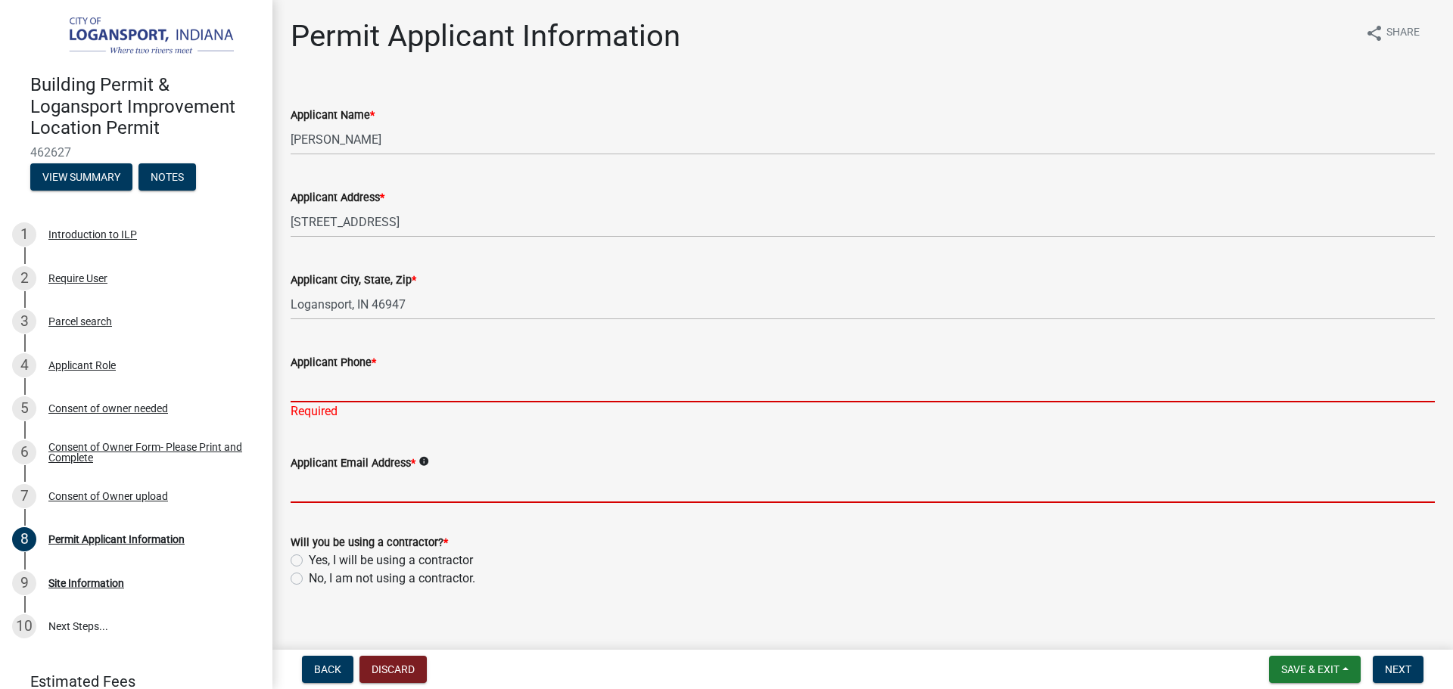
click at [408, 398] on input "Applicant Phone *" at bounding box center [863, 387] width 1144 height 31
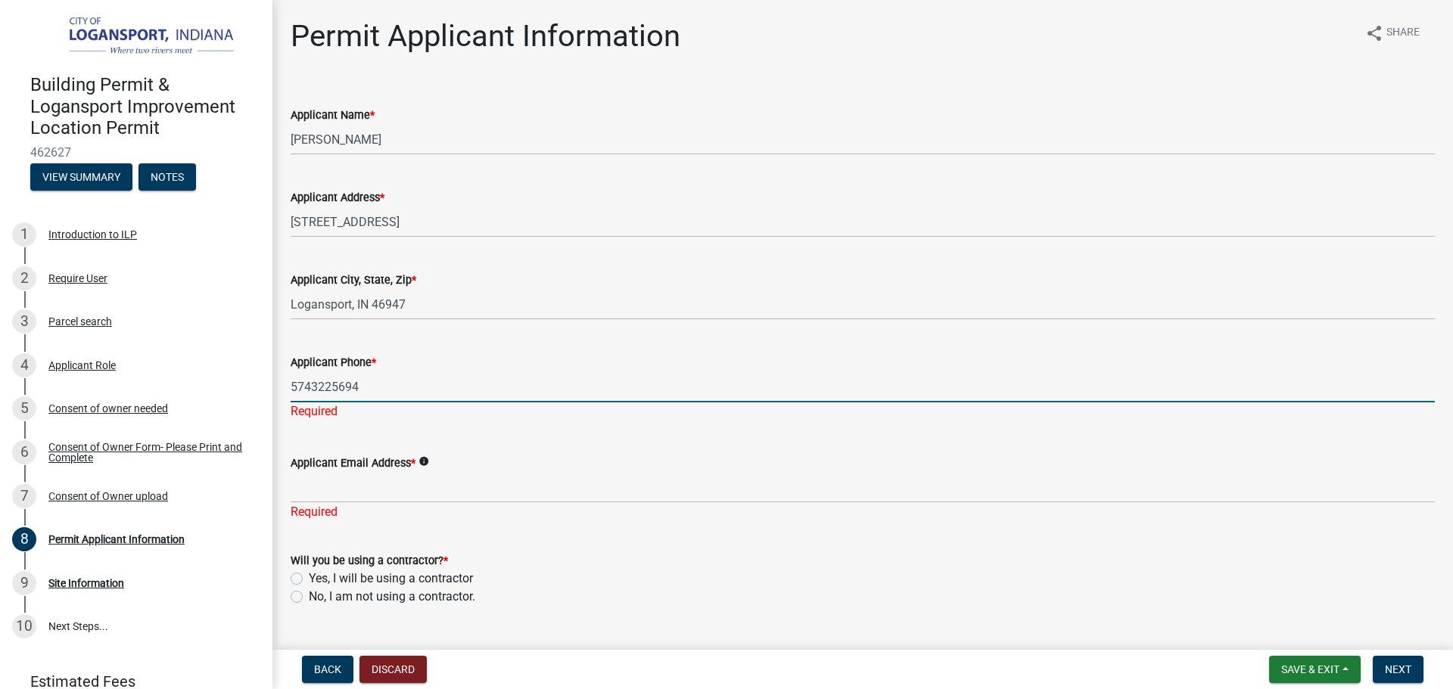
type input "5743225694"
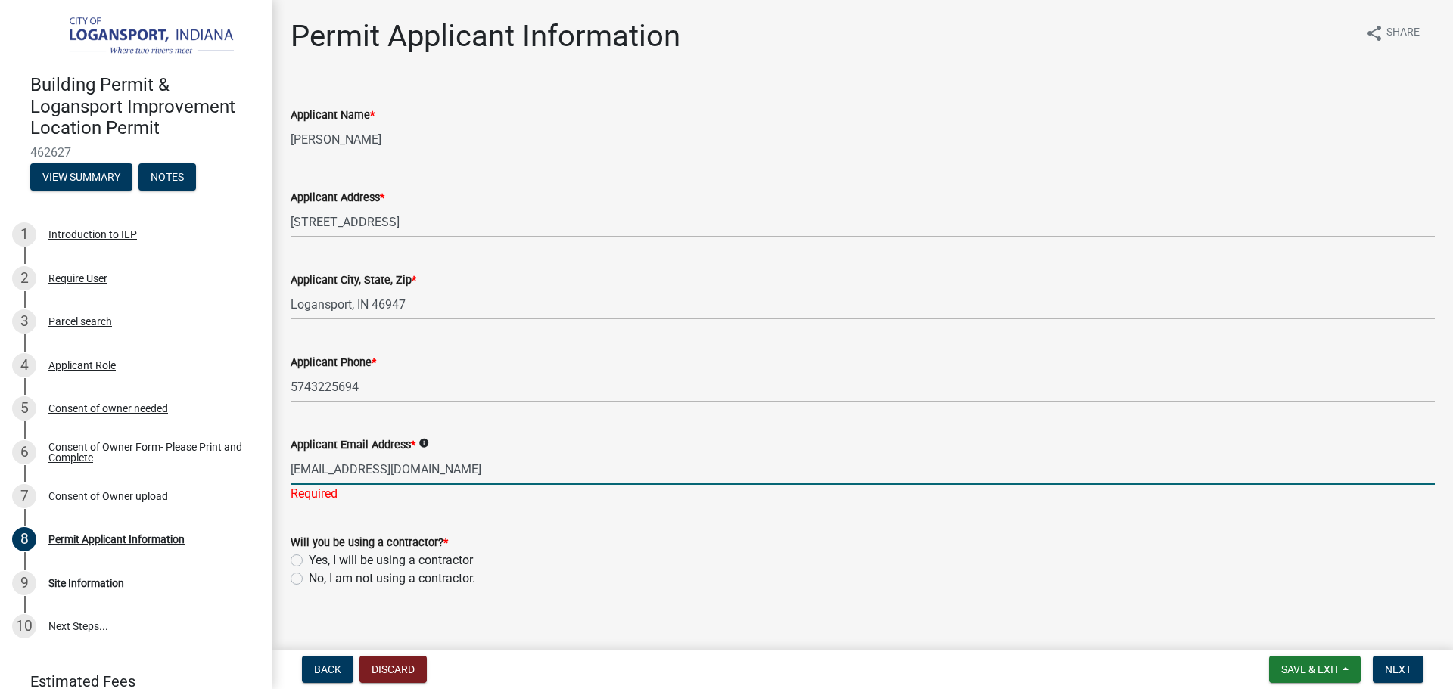
type input "[EMAIL_ADDRESS][DOMAIN_NAME]"
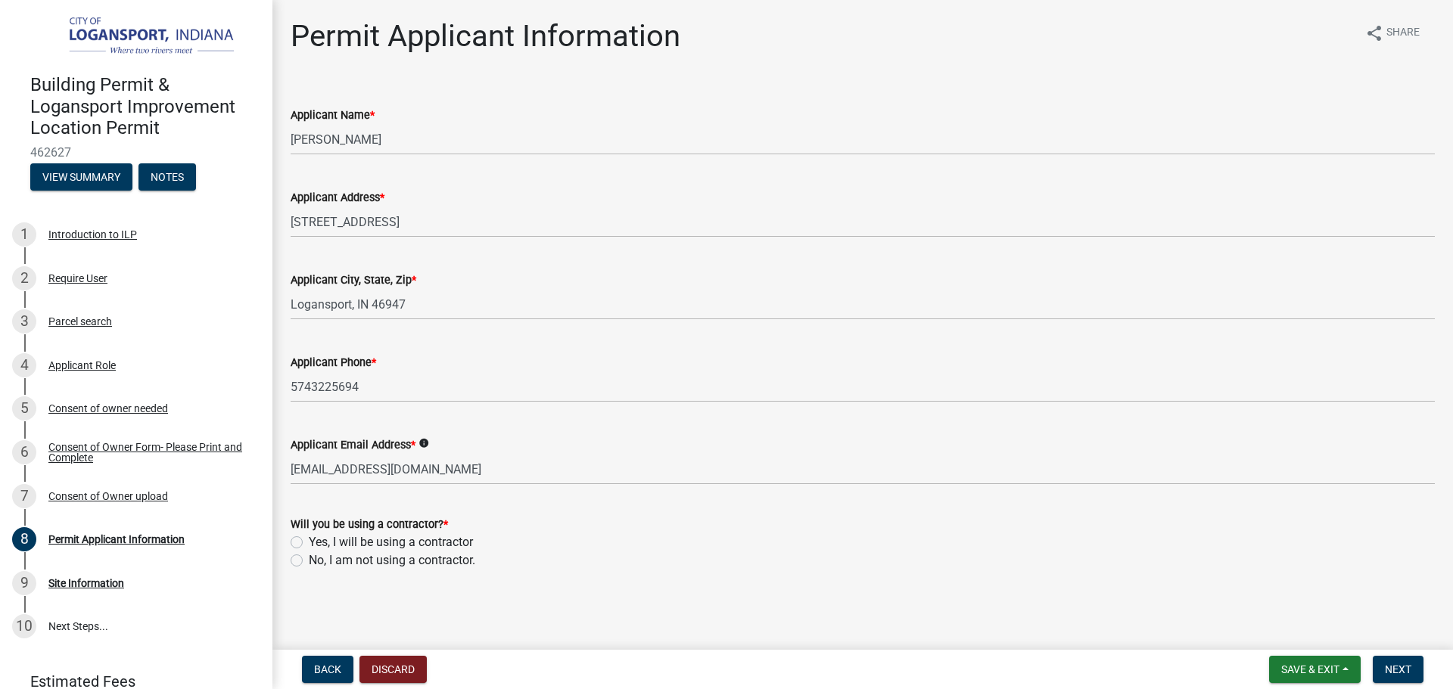
click at [293, 571] on wm-data-entity-input "Will you be using a contractor? * Yes, I will be using a contractor No, I am no…" at bounding box center [863, 540] width 1144 height 86
click at [309, 560] on label "No, I am not using a contractor." at bounding box center [392, 561] width 166 height 18
click at [309, 560] on input "No, I am not using a contractor." at bounding box center [314, 557] width 10 height 10
radio input "true"
click at [1423, 675] on button "Next" at bounding box center [1398, 669] width 51 height 27
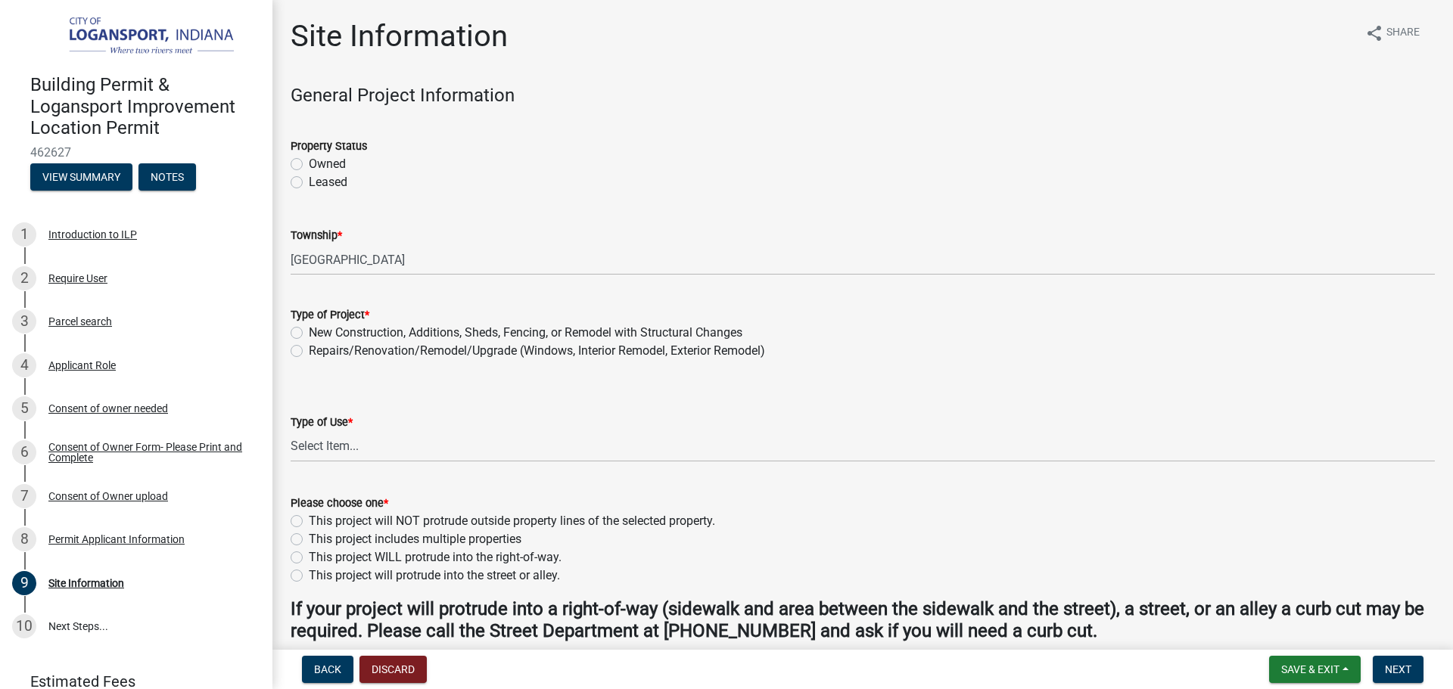
click at [309, 163] on label "Owned" at bounding box center [327, 164] width 37 height 18
click at [309, 163] on input "Owned" at bounding box center [314, 160] width 10 height 10
radio input "true"
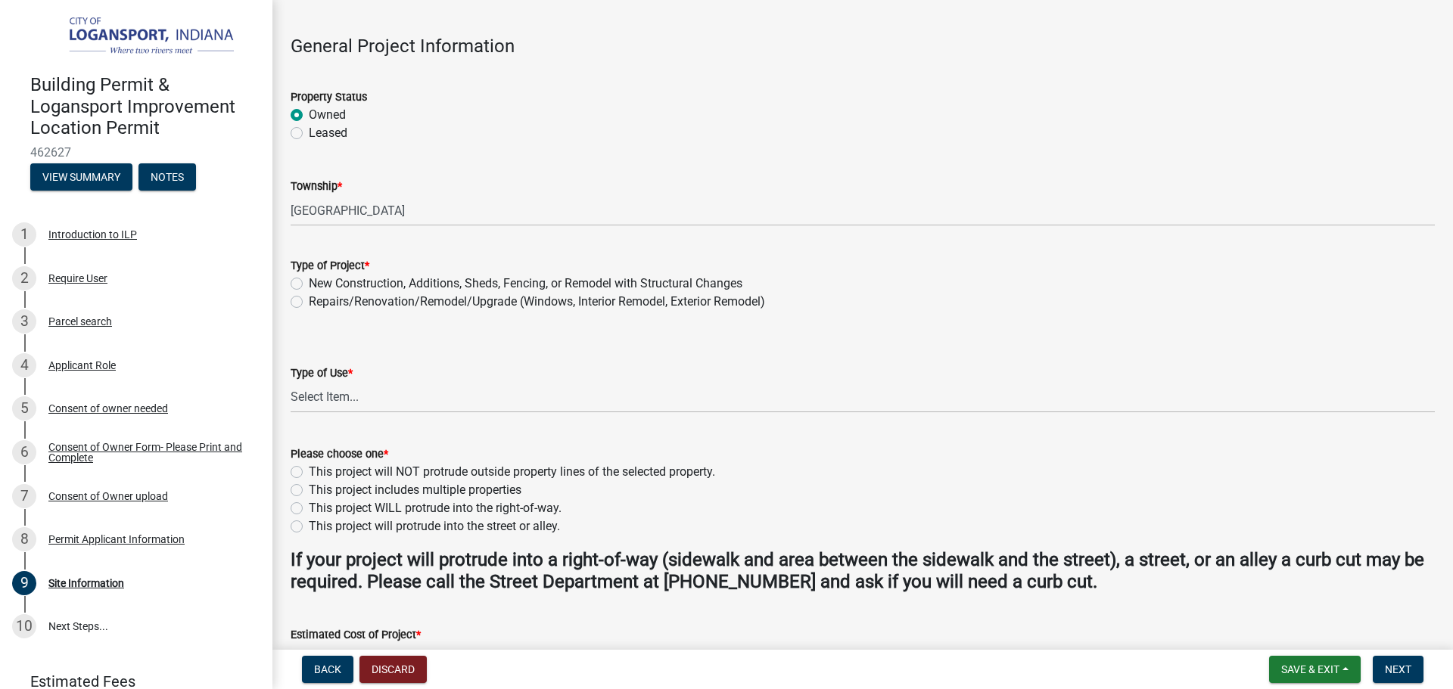
scroll to position [76, 0]
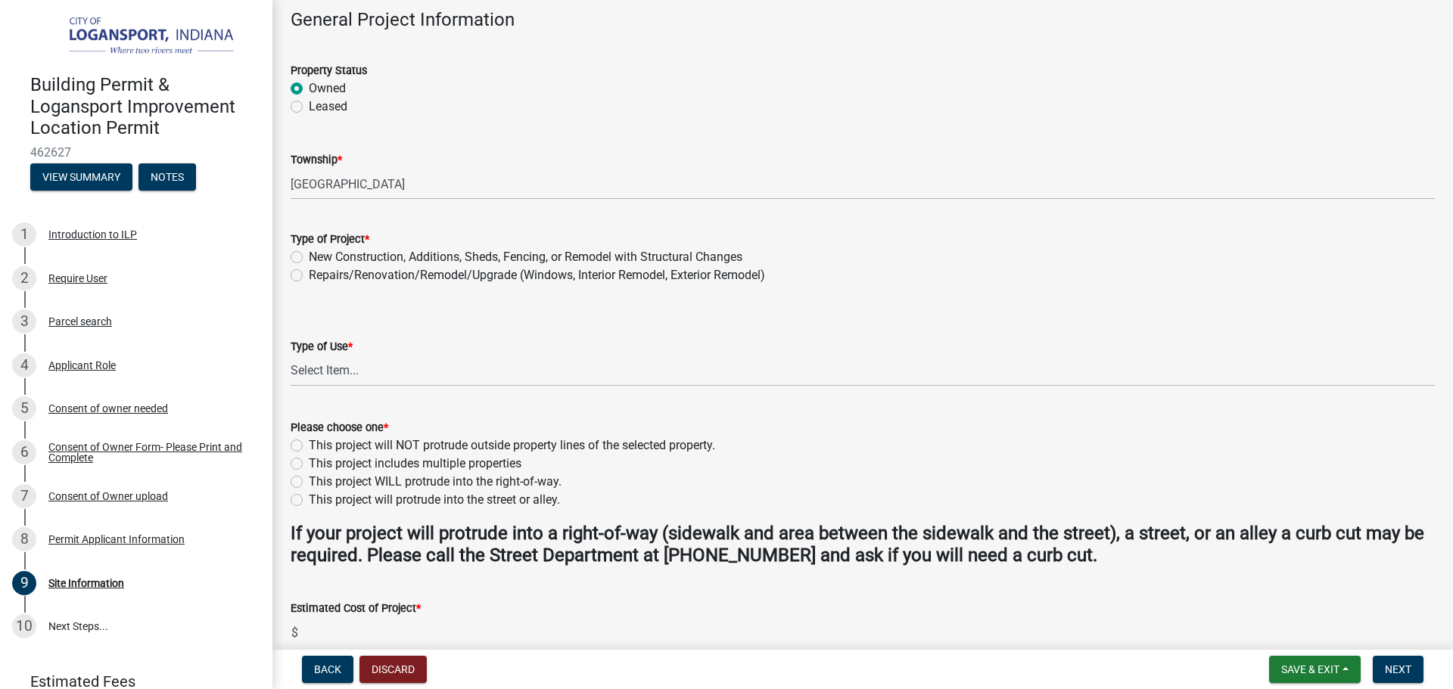
click at [309, 258] on label "New Construction, Additions, Sheds, Fencing, or Remodel with Structural Changes" at bounding box center [526, 257] width 434 height 18
click at [309, 258] on input "New Construction, Additions, Sheds, Fencing, or Remodel with Structural Changes" at bounding box center [314, 253] width 10 height 10
radio input "true"
drag, startPoint x: 345, startPoint y: 372, endPoint x: 348, endPoint y: 385, distance: 14.0
click at [345, 372] on select "Select Item... Residential Commercial/Industrial Agricultural Public/Semi Public" at bounding box center [863, 371] width 1144 height 31
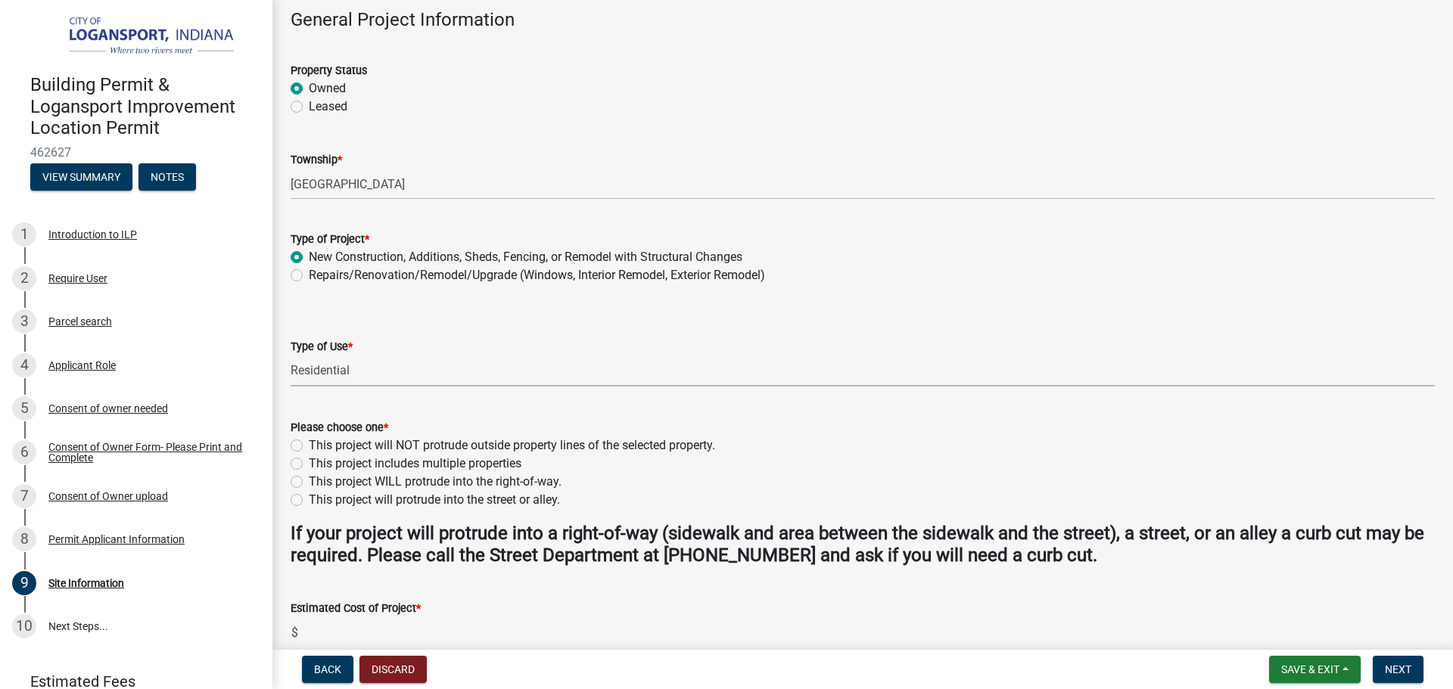
click at [291, 356] on select "Select Item... Residential Commercial/Industrial Agricultural Public/Semi Public" at bounding box center [863, 371] width 1144 height 31
select select "62802869-e470-474a-8a4c-8dbe1ccdd5ac"
click at [297, 494] on div "Please choose one * This project will NOT protrude outside property lines of th…" at bounding box center [863, 463] width 1144 height 91
click at [309, 497] on label "This project will protrude into the street or alley." at bounding box center [434, 500] width 251 height 18
click at [309, 497] on input "This project will protrude into the street or alley." at bounding box center [314, 496] width 10 height 10
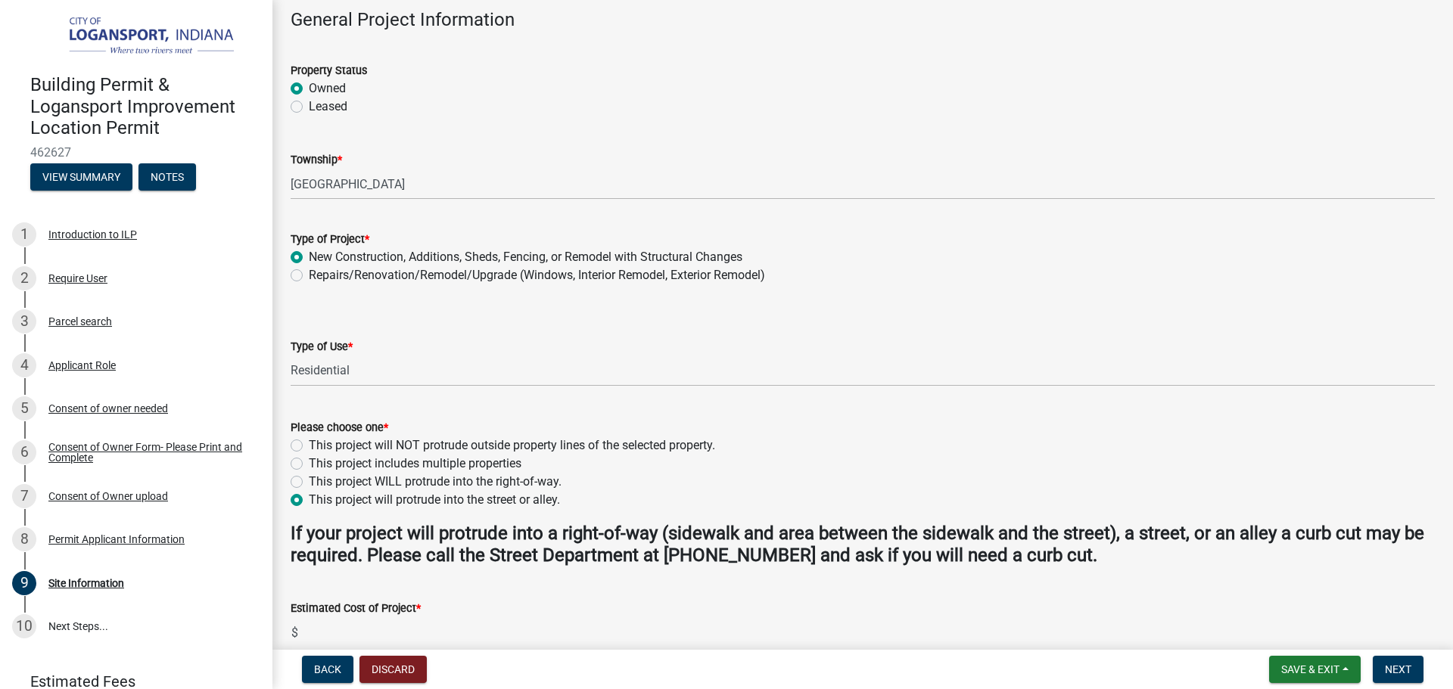
radio input "true"
click at [304, 479] on div "This project WILL protrude into the right-of-way." at bounding box center [863, 482] width 1144 height 18
click at [309, 480] on label "This project WILL protrude into the right-of-way." at bounding box center [435, 482] width 253 height 18
click at [309, 480] on input "This project WILL protrude into the right-of-way." at bounding box center [314, 478] width 10 height 10
radio input "true"
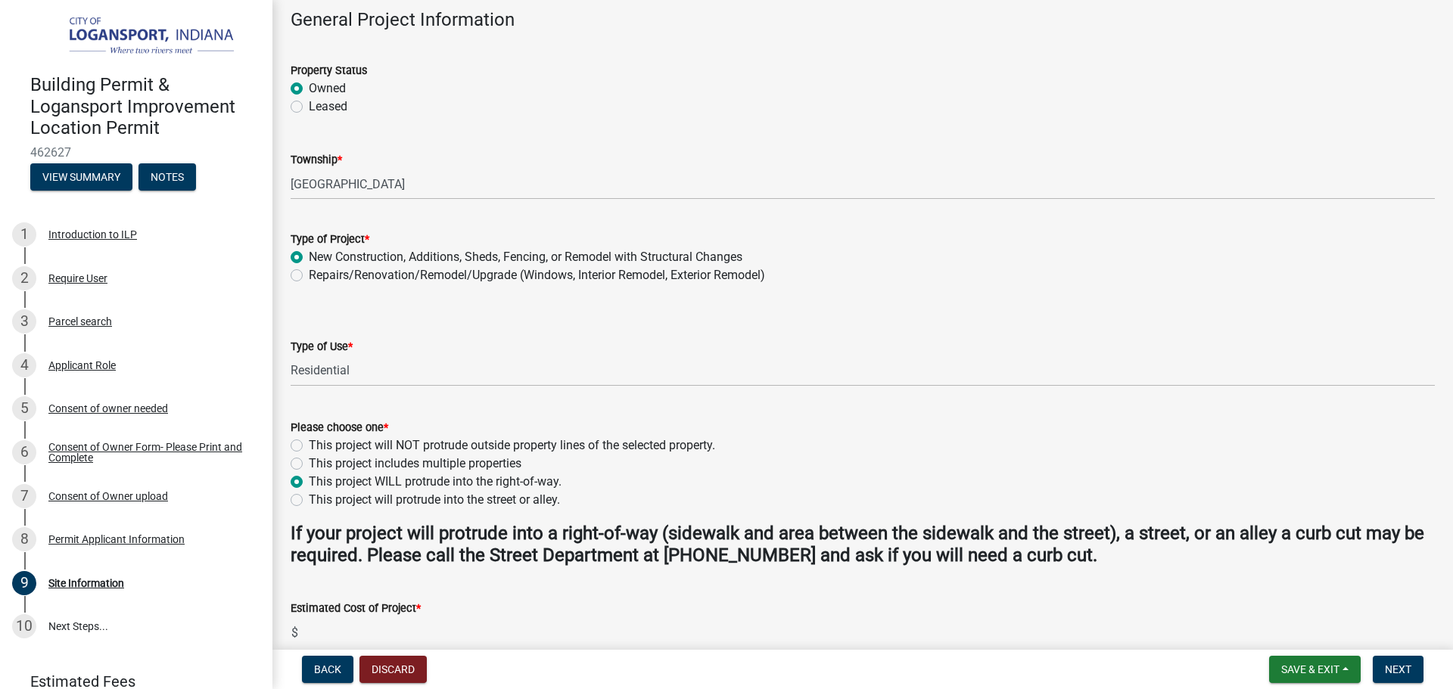
click at [309, 500] on label "This project will protrude into the street or alley." at bounding box center [434, 500] width 251 height 18
click at [309, 500] on input "This project will protrude into the street or alley." at bounding box center [314, 496] width 10 height 10
radio input "true"
click at [309, 476] on label "This project WILL protrude into the right-of-way." at bounding box center [435, 482] width 253 height 18
click at [309, 476] on input "This project WILL protrude into the right-of-way." at bounding box center [314, 478] width 10 height 10
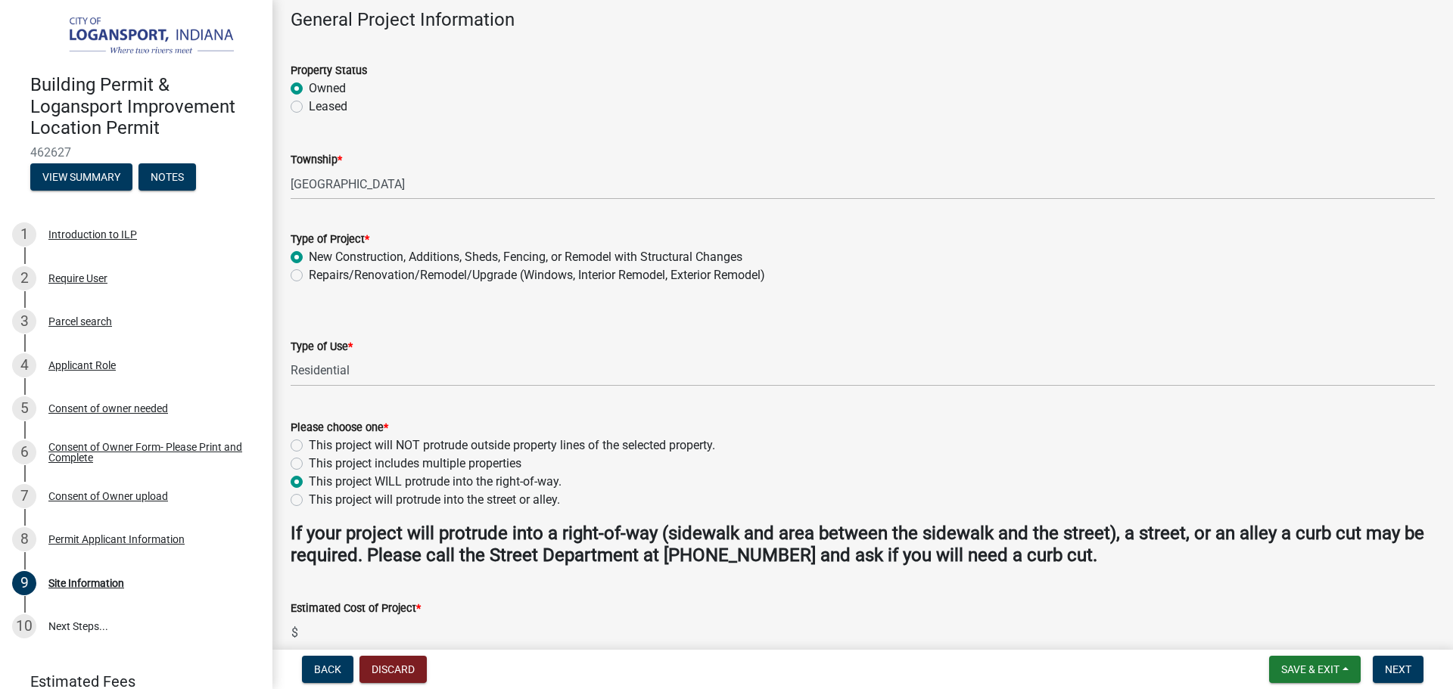
radio input "true"
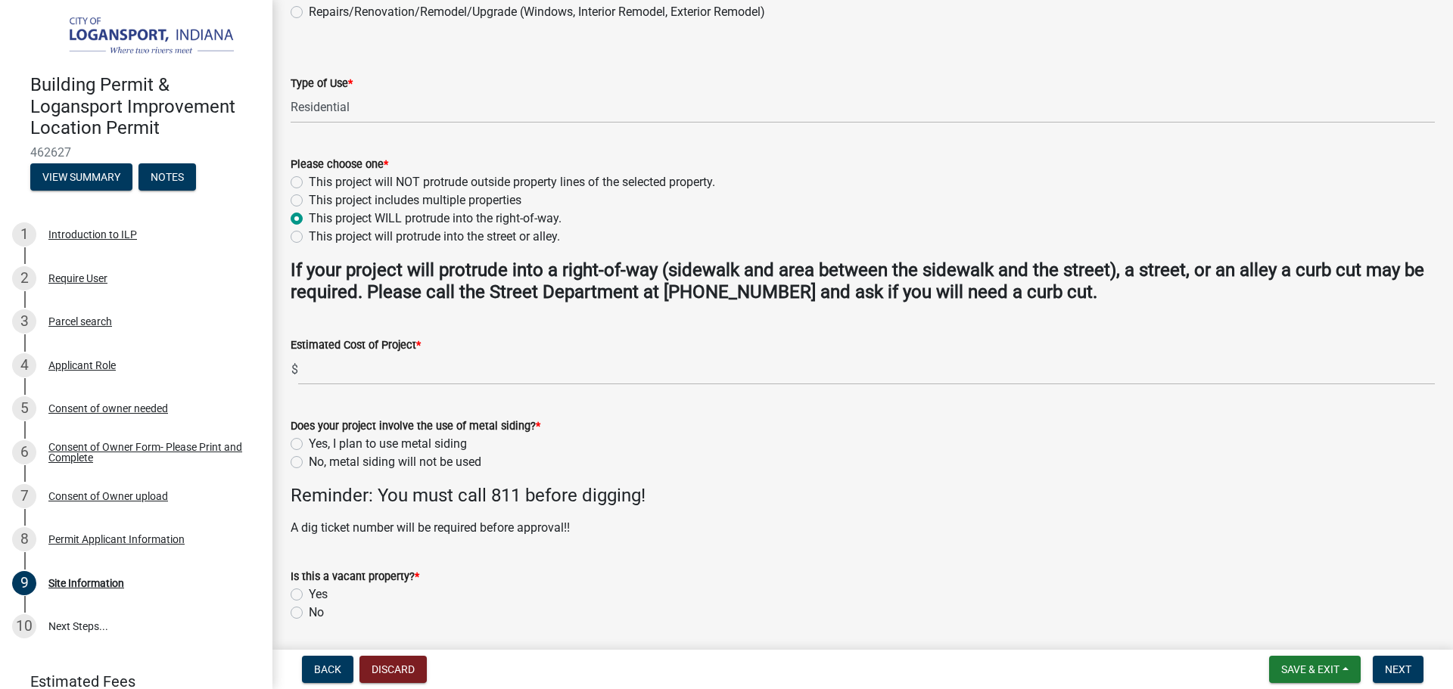
scroll to position [378, 0]
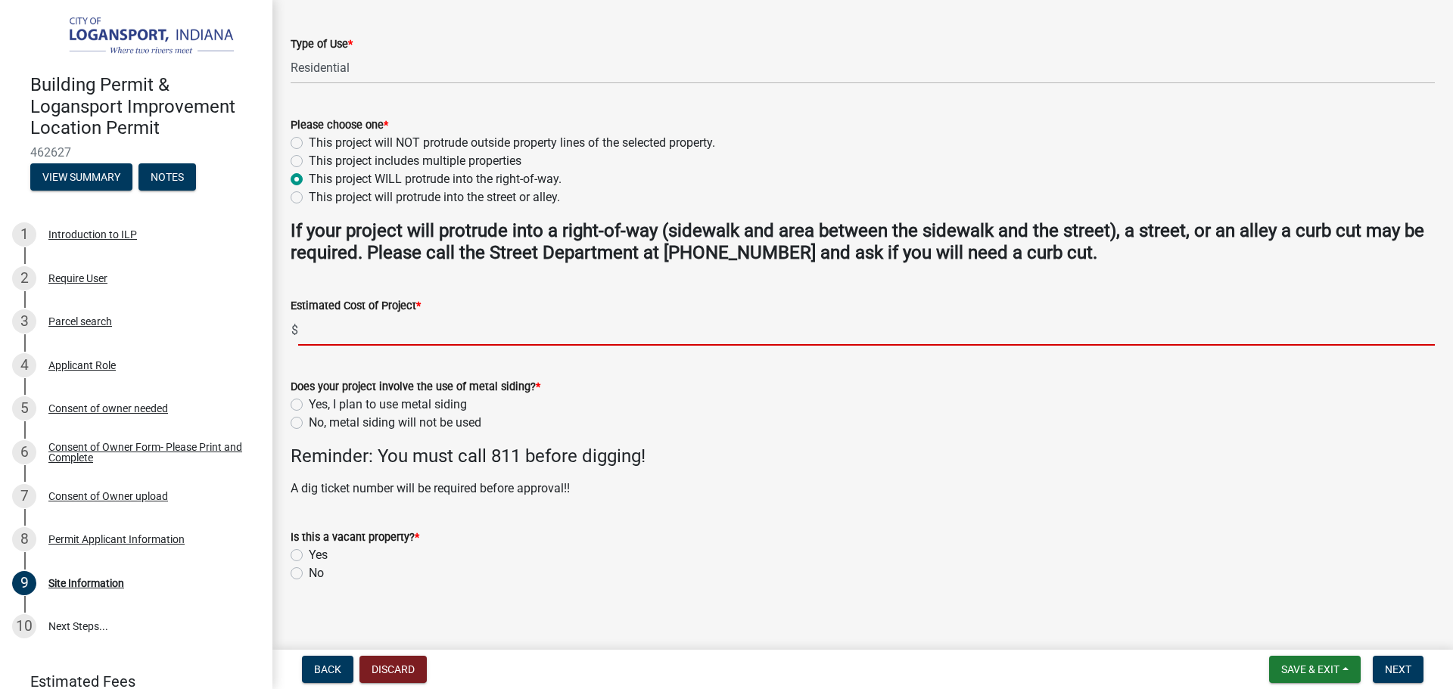
click at [401, 335] on input "text" at bounding box center [866, 330] width 1137 height 31
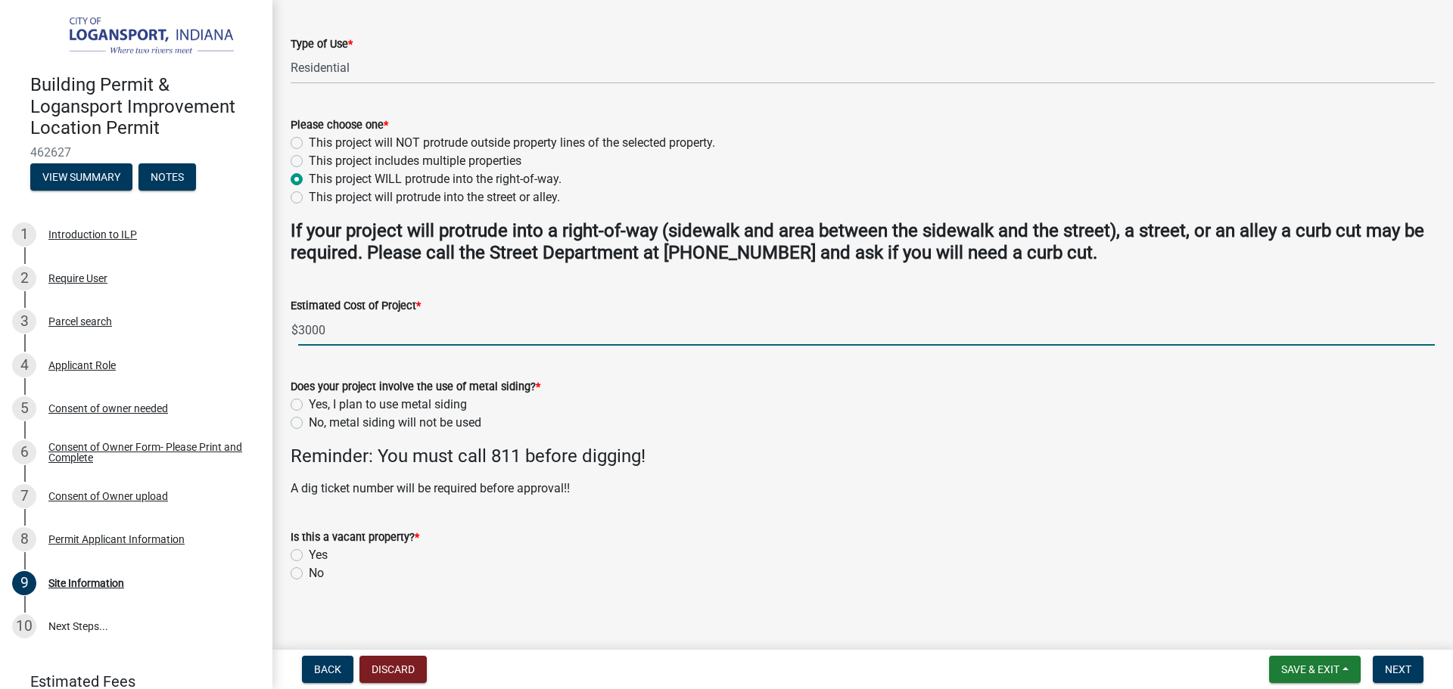
type input "3000"
click at [309, 425] on label "No, metal siding will not be used" at bounding box center [395, 423] width 173 height 18
click at [309, 424] on input "No, metal siding will not be used" at bounding box center [314, 419] width 10 height 10
radio input "true"
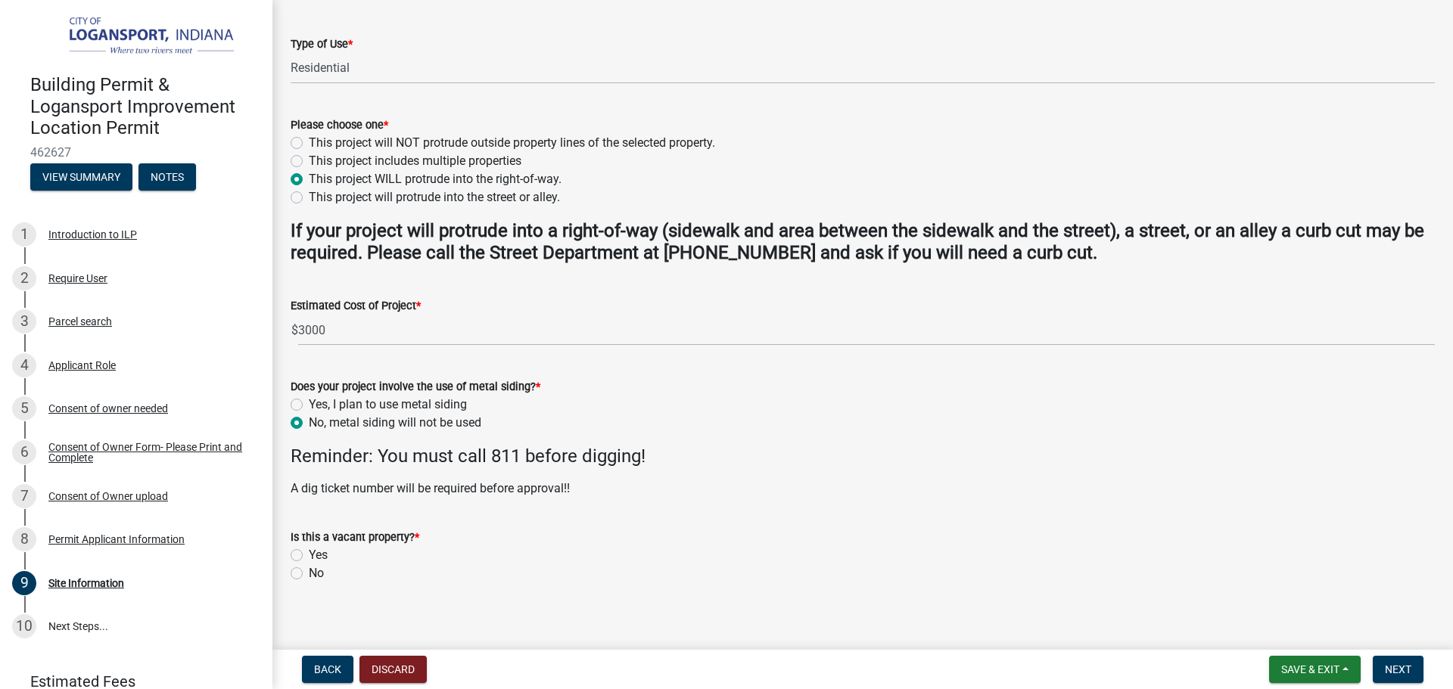
scroll to position [390, 0]
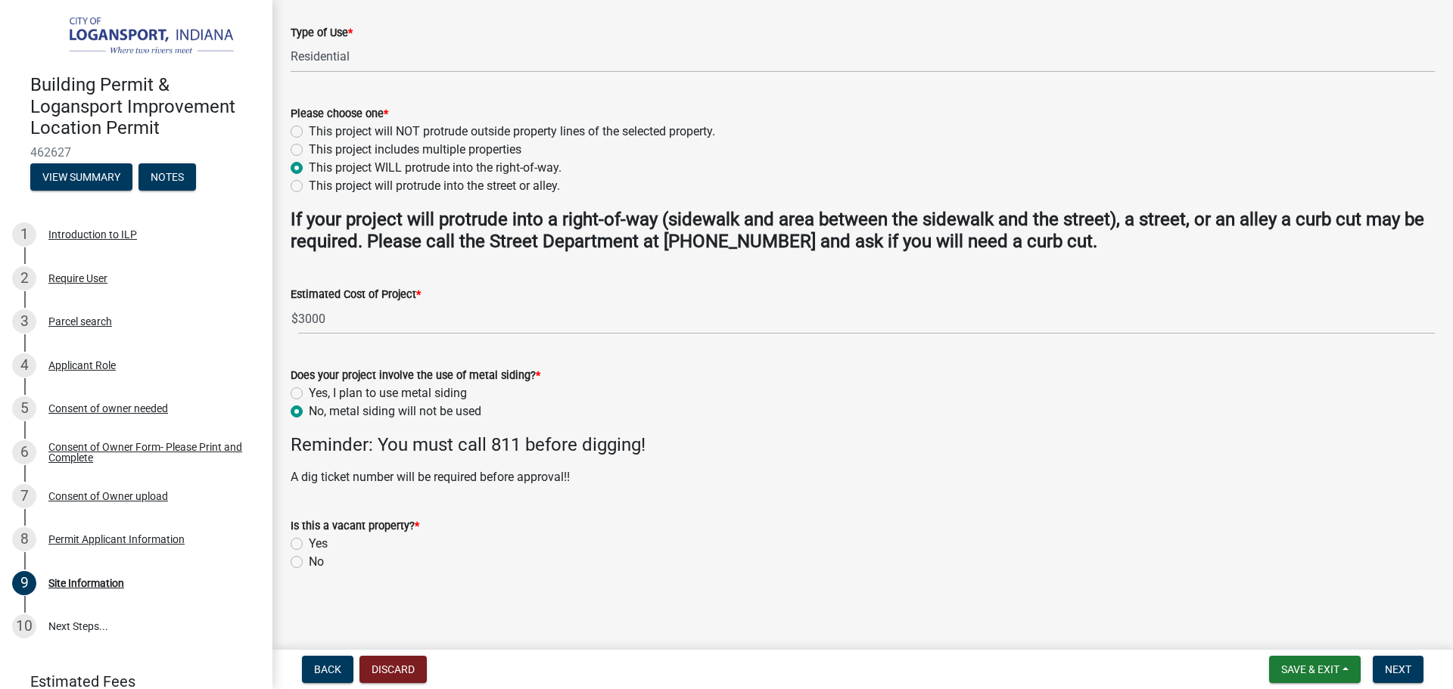
click at [309, 564] on label "No" at bounding box center [316, 562] width 15 height 18
click at [309, 563] on input "No" at bounding box center [314, 558] width 10 height 10
radio input "true"
click at [1401, 672] on span "Next" at bounding box center [1398, 670] width 26 height 12
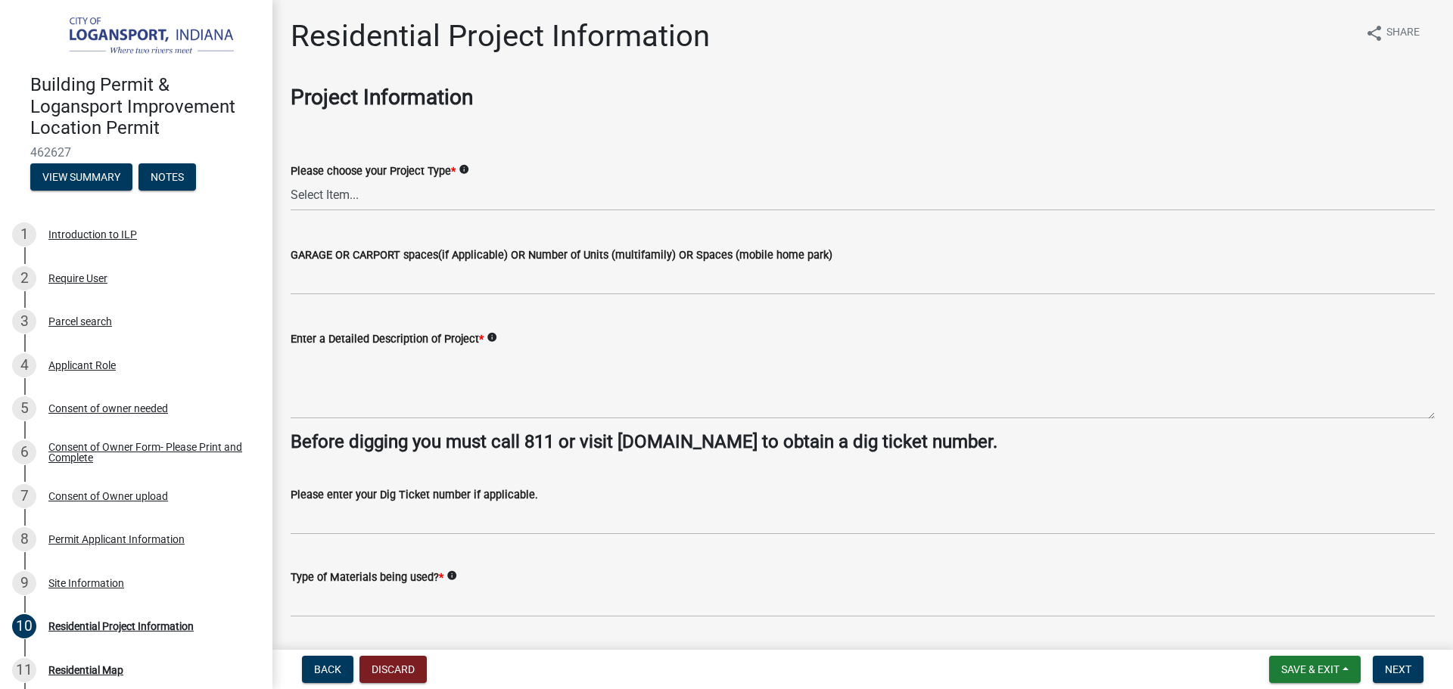
click at [368, 179] on div "Please choose your Project Type * info" at bounding box center [863, 171] width 1144 height 18
click at [372, 183] on select "Select Item... Single Family Pole Barn Home Multi Family Addition to Dwelling(a…" at bounding box center [863, 195] width 1144 height 31
click at [291, 180] on select "Select Item... Single Family Pole Barn Home Multi Family Addition to Dwelling(a…" at bounding box center [863, 195] width 1144 height 31
select select "4fb1abe8-82c5-48ba-b391-f470f9f0d204"
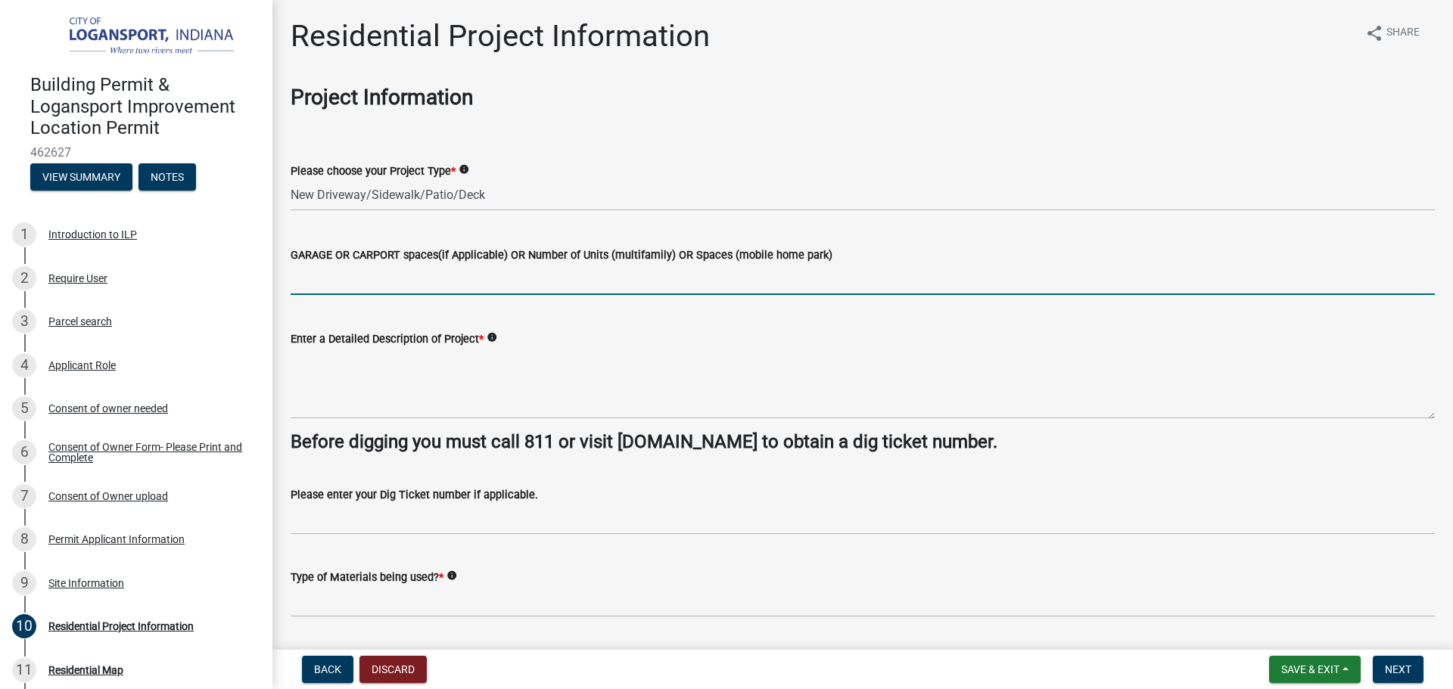
click at [392, 294] on input "text" at bounding box center [863, 279] width 1144 height 31
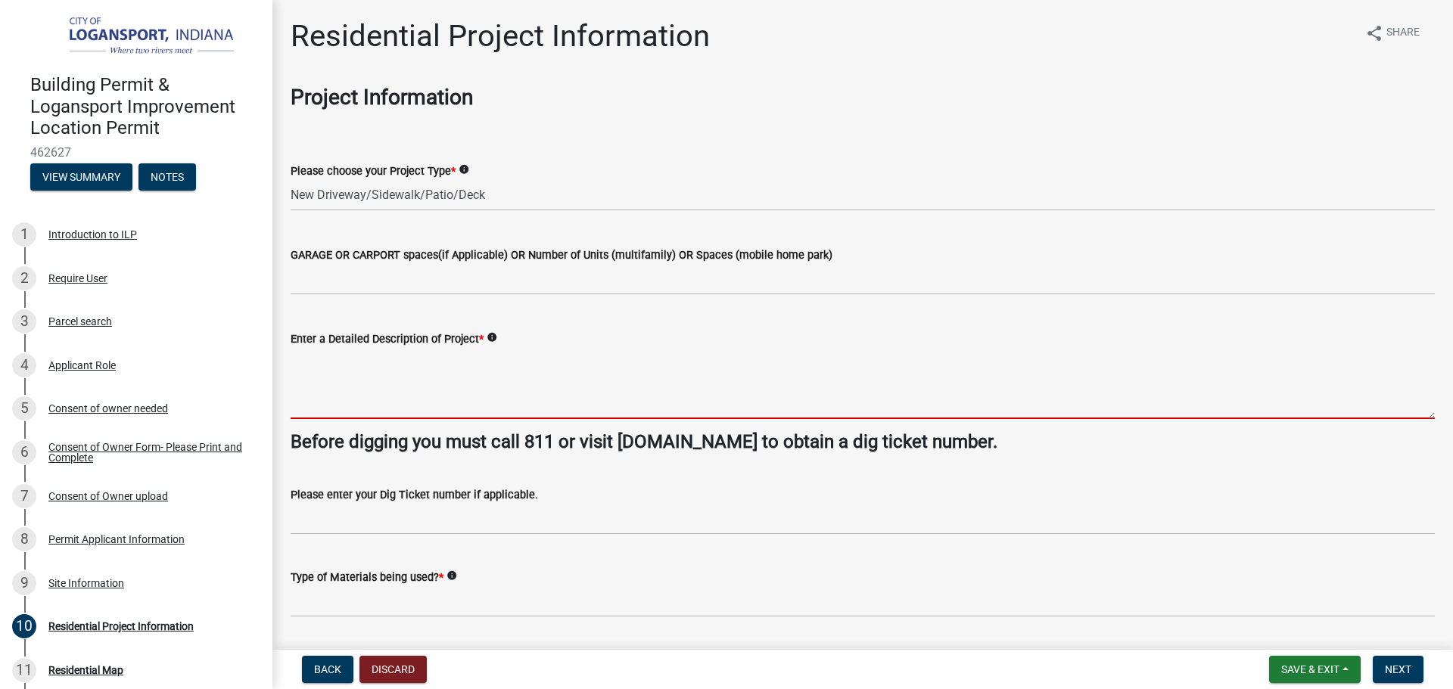
click at [430, 378] on textarea "Enter a Detailed Description of Project *" at bounding box center [863, 383] width 1144 height 71
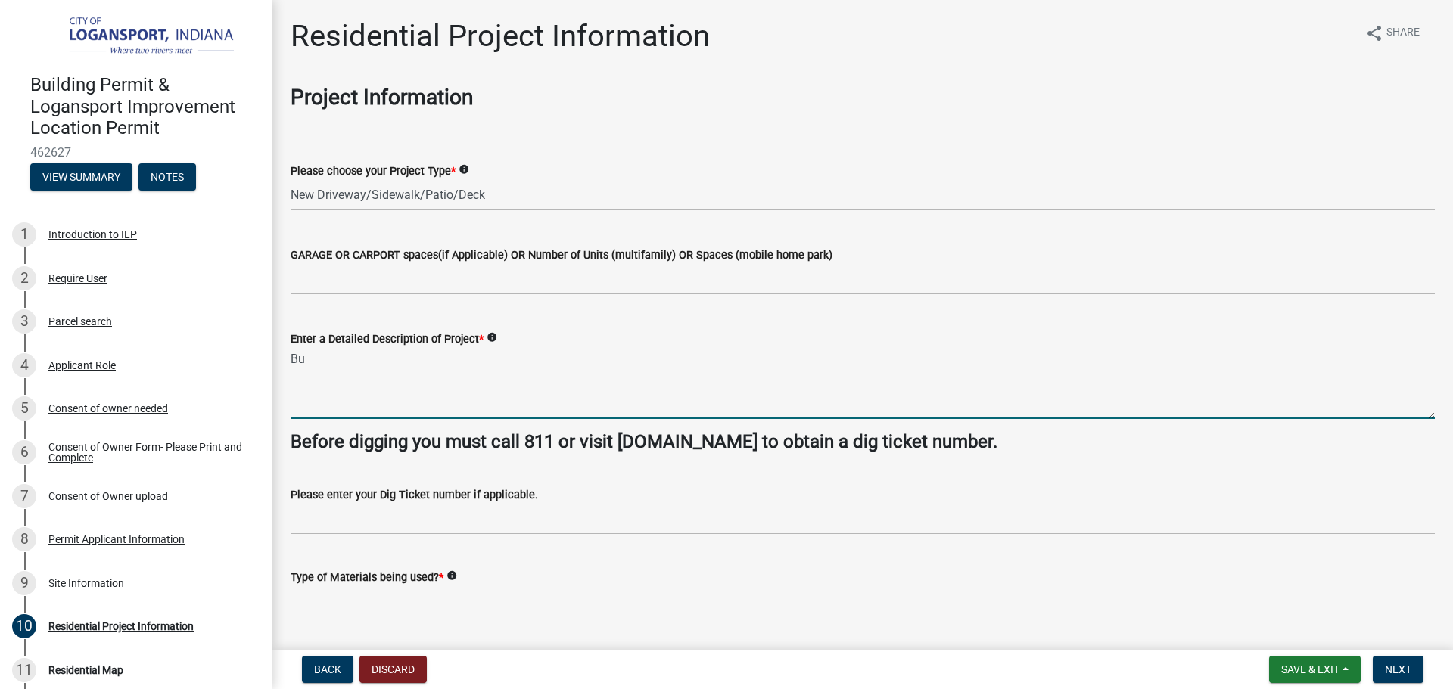
type textarea "B"
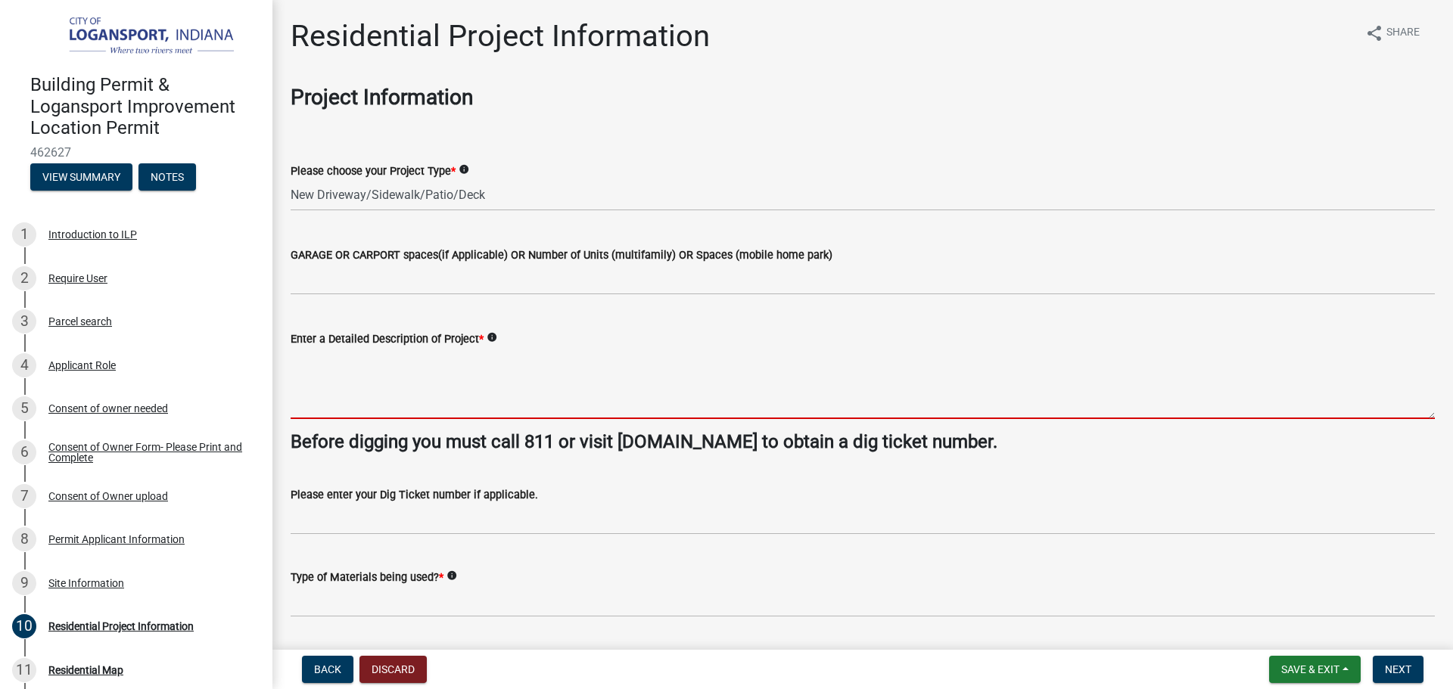
type textarea "P"
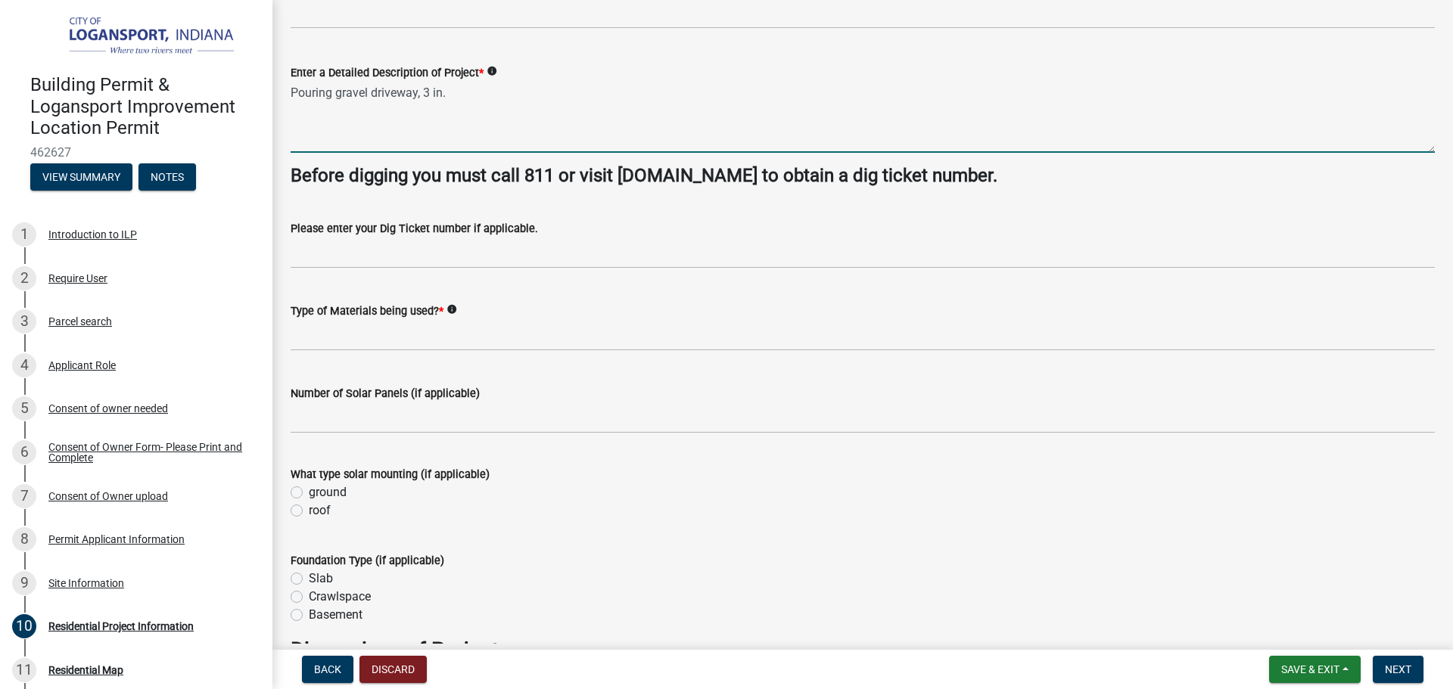
scroll to position [303, 0]
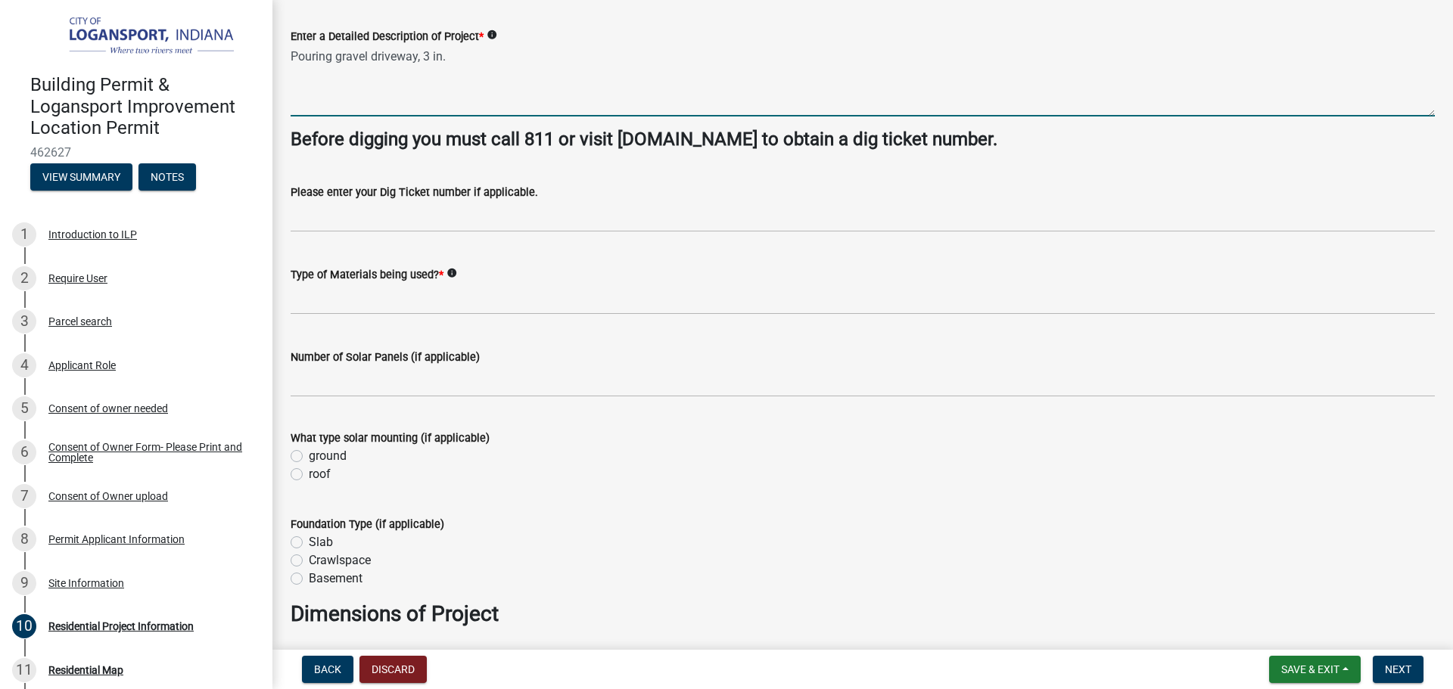
type textarea "Pouring gravel driveway, 3 in."
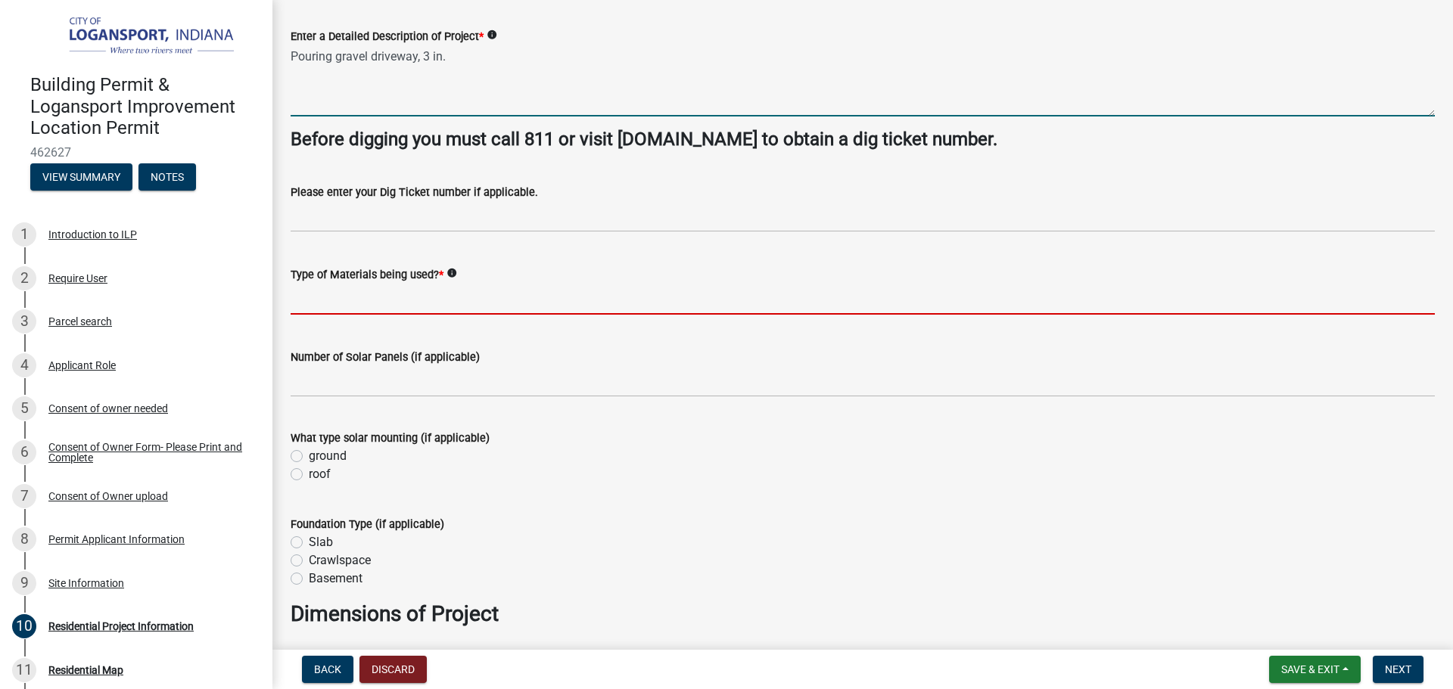
click at [362, 288] on input "Type of Materials being used? *" at bounding box center [863, 299] width 1144 height 31
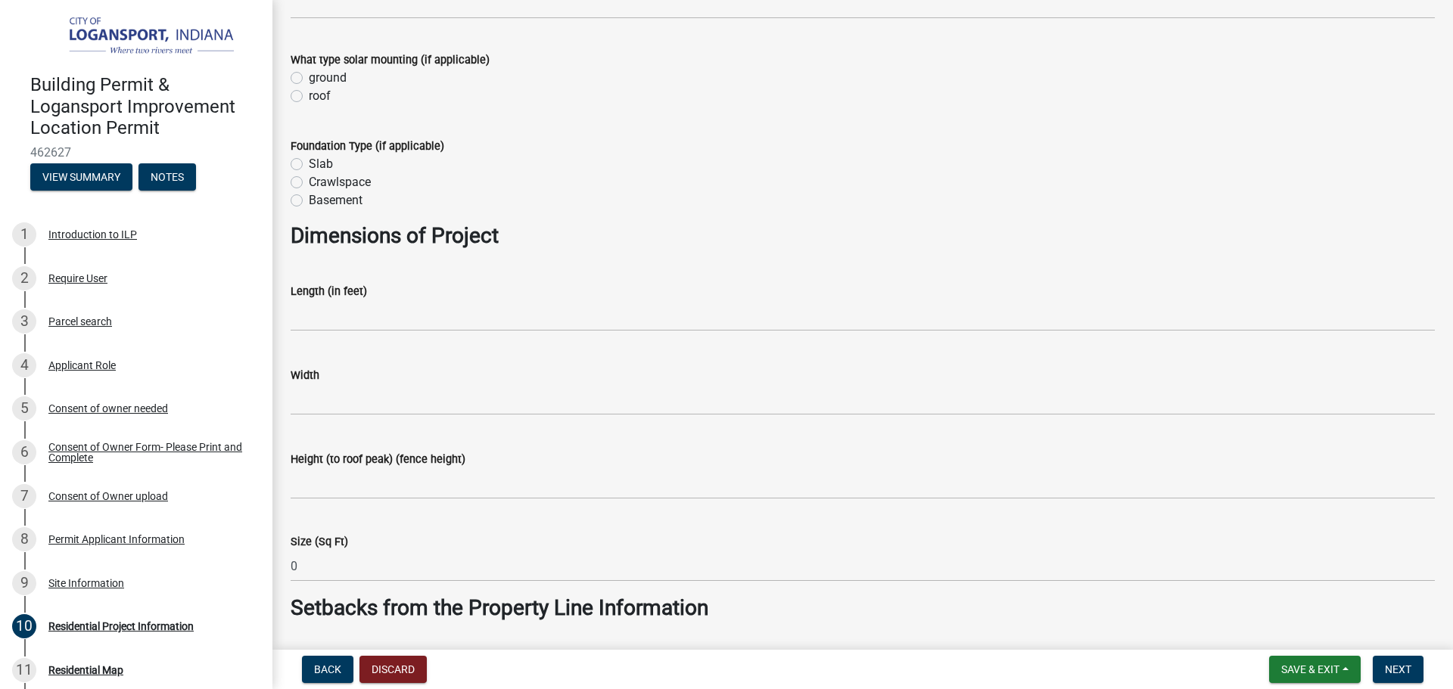
scroll to position [757, 0]
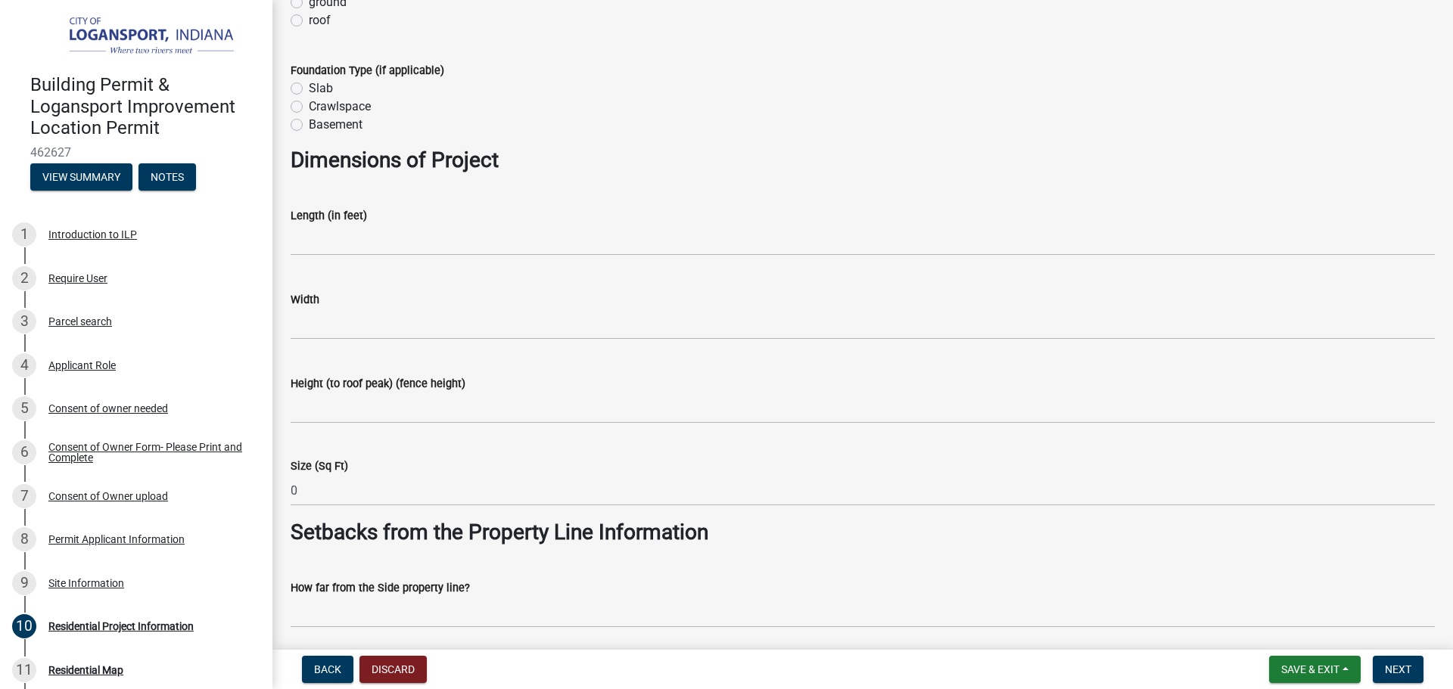
type input "gravel"
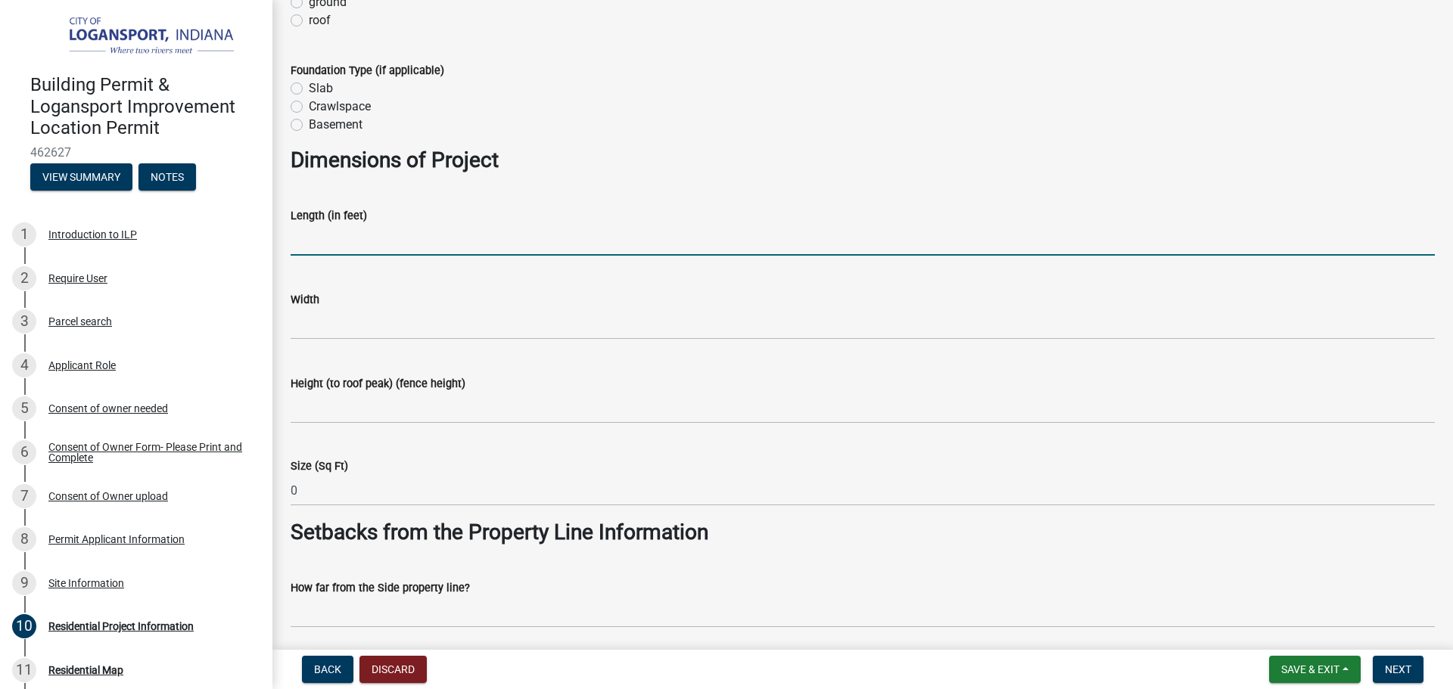
click at [407, 231] on input "text" at bounding box center [863, 240] width 1144 height 31
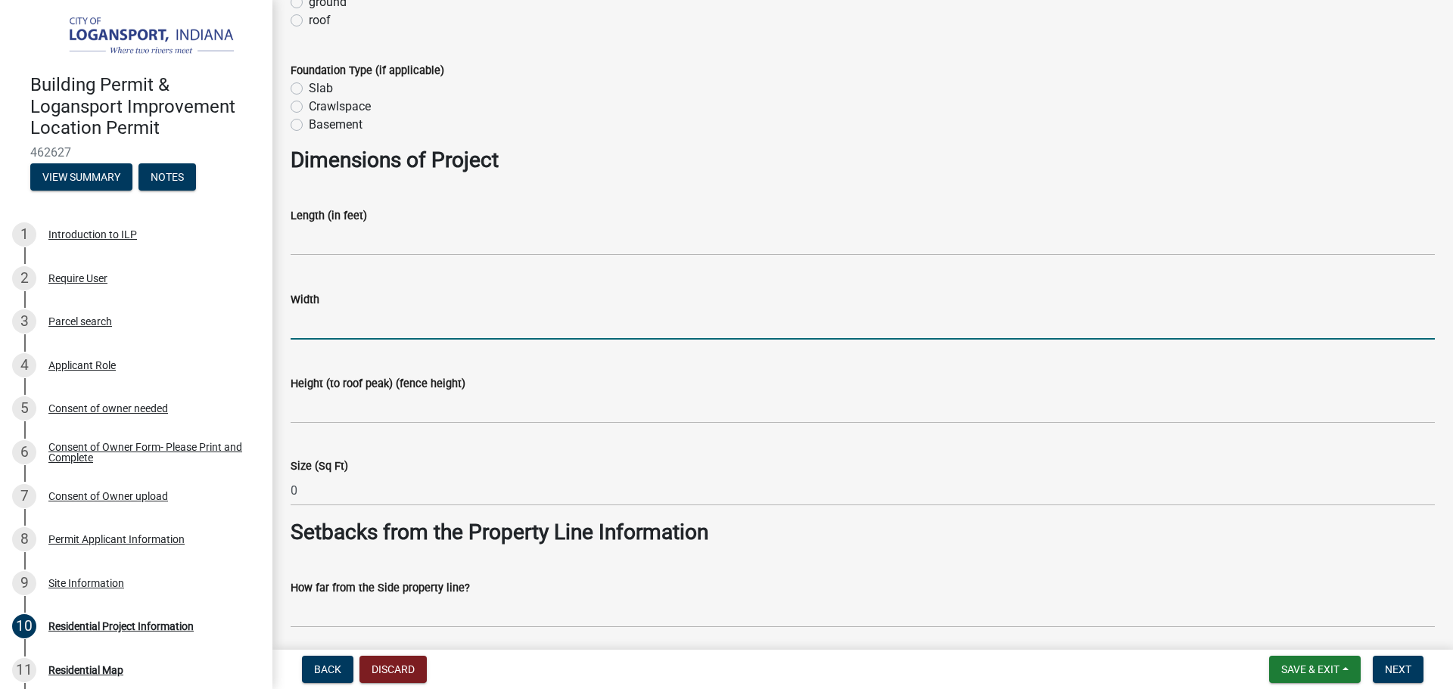
click at [424, 328] on input "text" at bounding box center [863, 324] width 1144 height 31
type input "30"
click at [390, 256] on wm-data-entity-input "Length (in feet)" at bounding box center [863, 227] width 1144 height 84
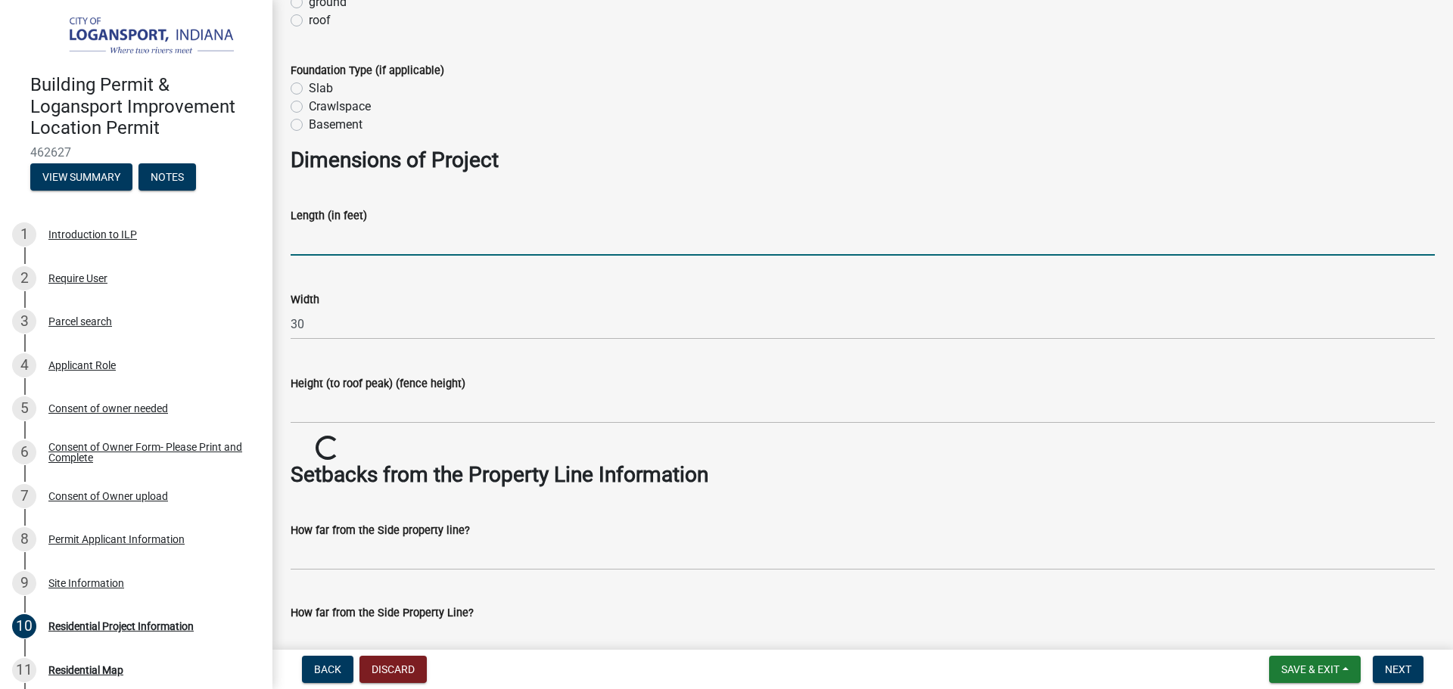
click at [383, 238] on input "text" at bounding box center [863, 240] width 1144 height 31
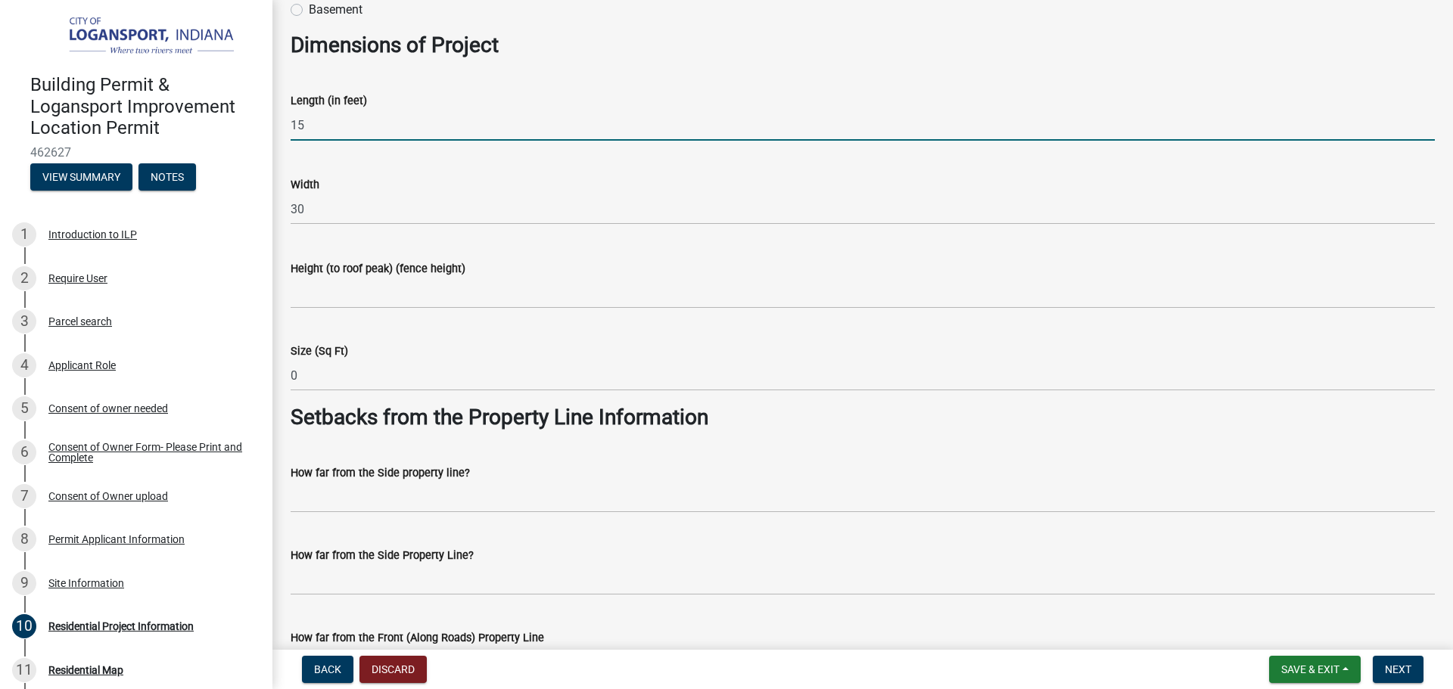
scroll to position [908, 0]
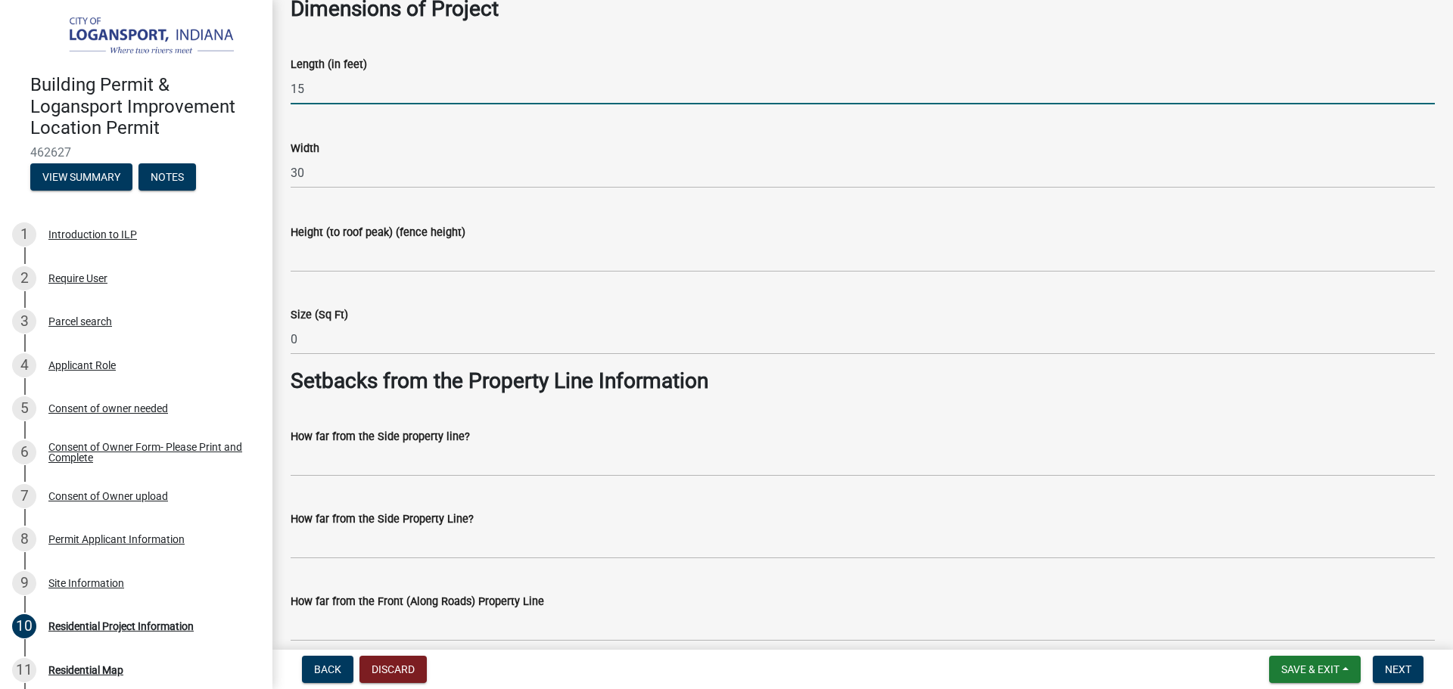
type input "15"
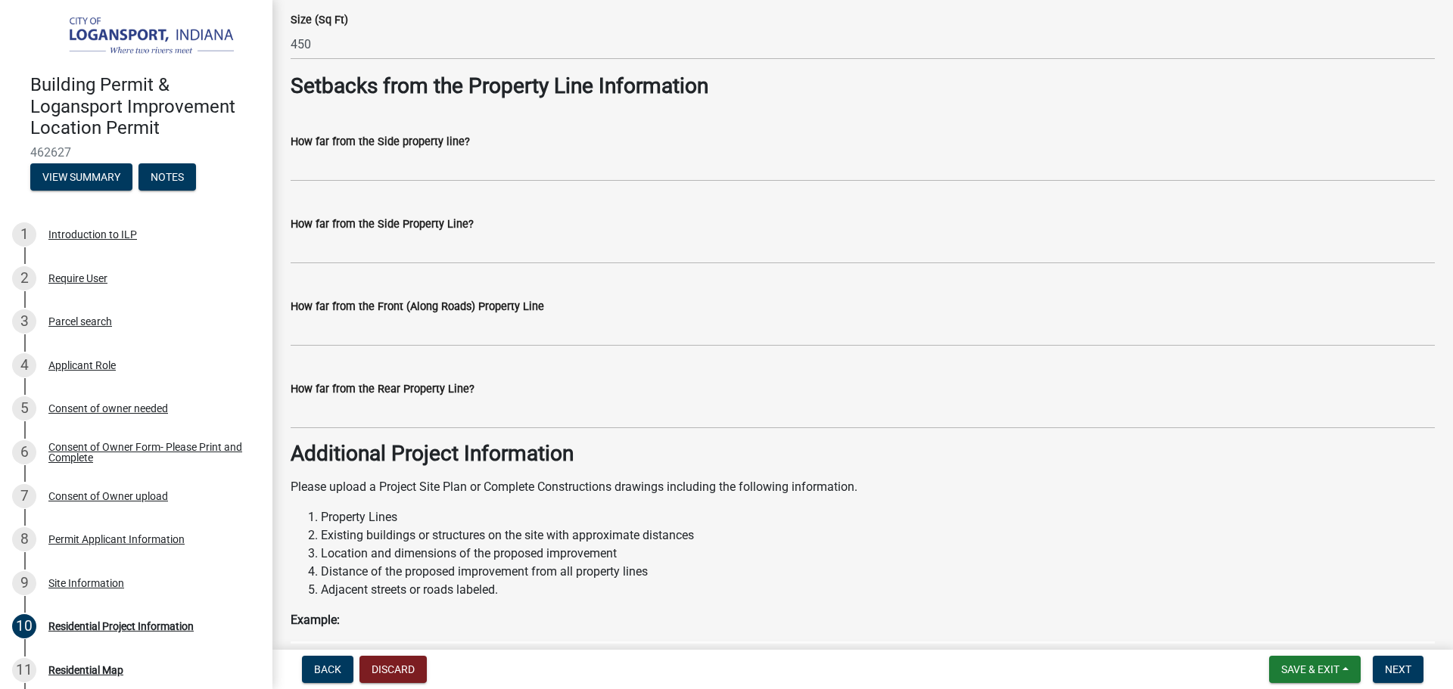
scroll to position [1211, 0]
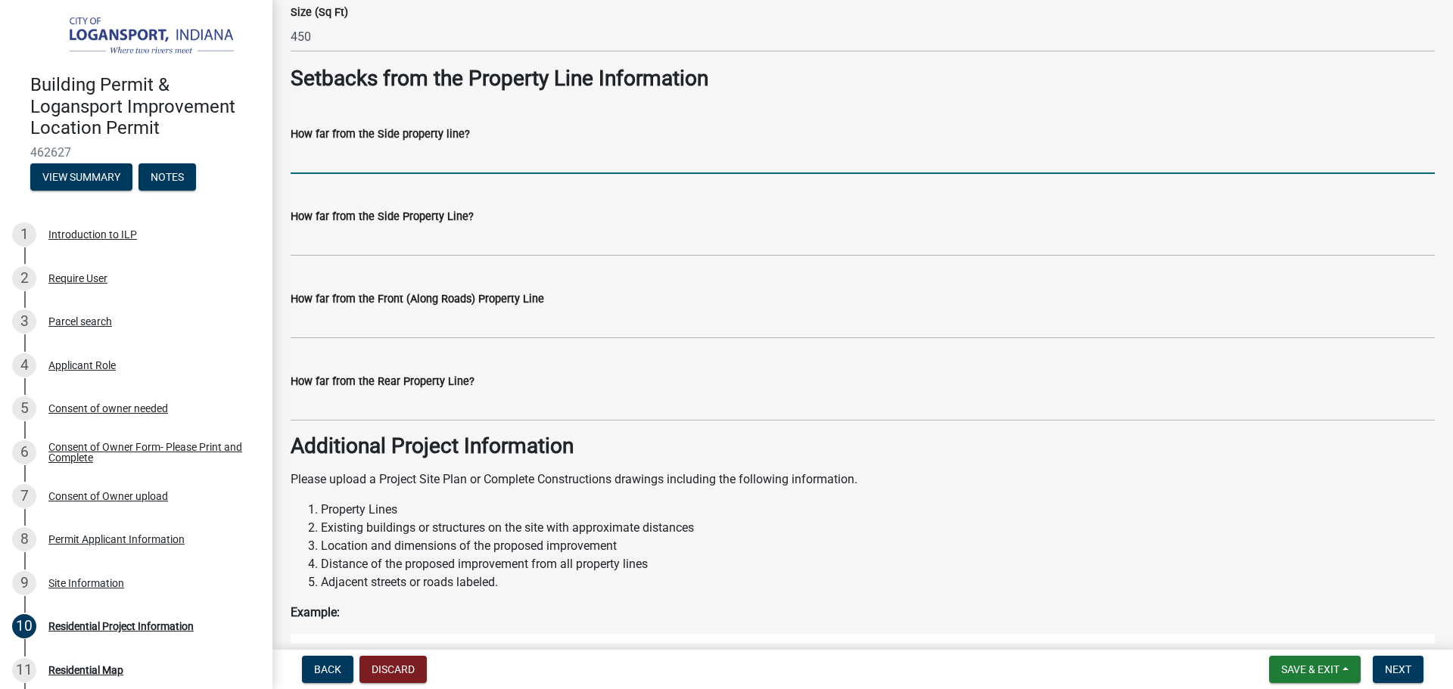
click at [410, 155] on input "How far from the Side property line?" at bounding box center [863, 158] width 1144 height 31
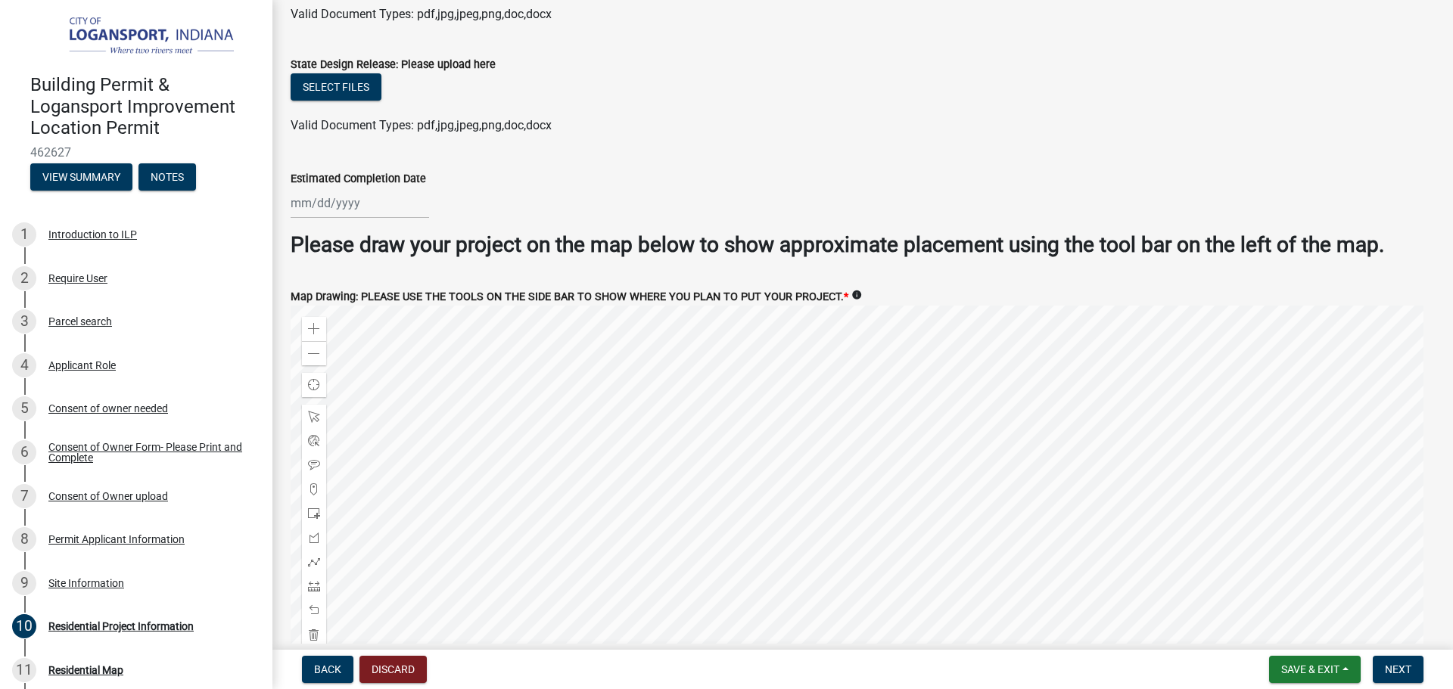
scroll to position [2823, 0]
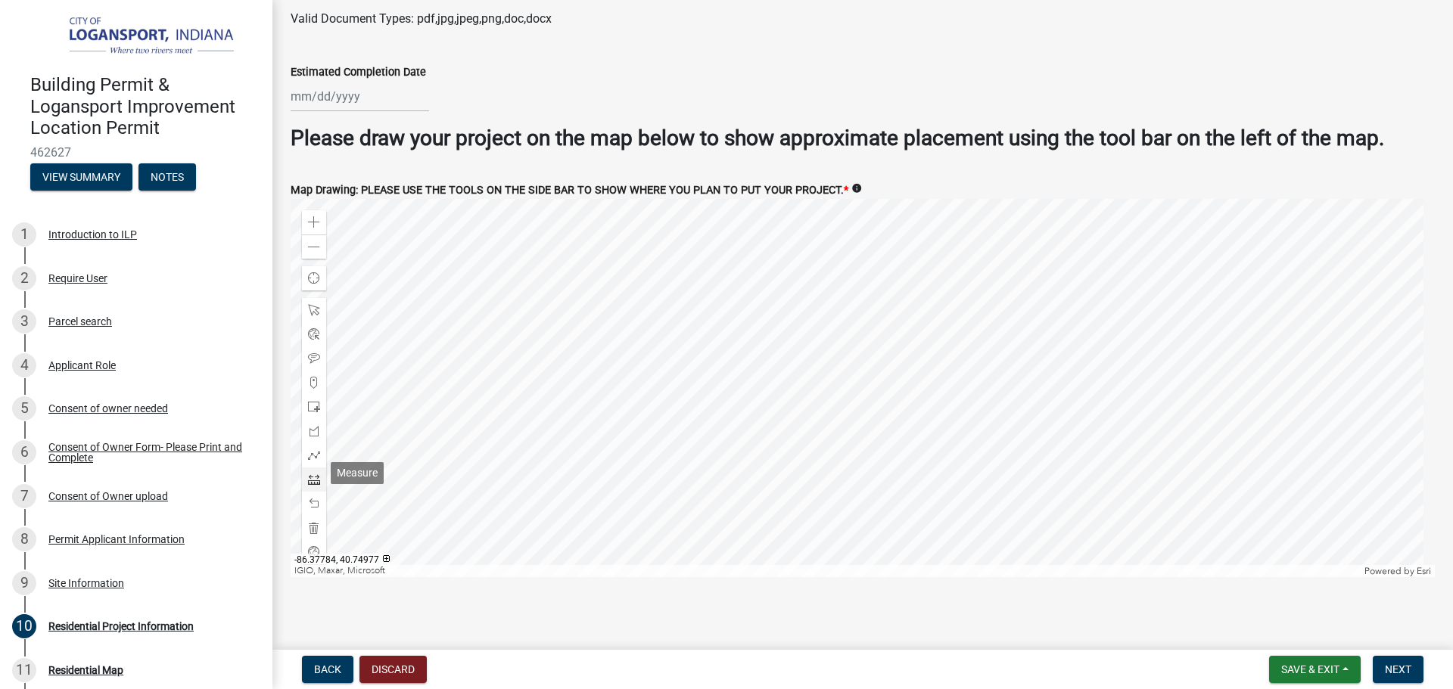
click at [316, 474] on span at bounding box center [314, 480] width 12 height 12
click at [1194, 291] on div at bounding box center [863, 388] width 1144 height 378
click at [1195, 472] on div at bounding box center [863, 388] width 1144 height 378
click at [1115, 431] on div at bounding box center [863, 388] width 1144 height 378
click at [1116, 341] on div at bounding box center [863, 388] width 1144 height 378
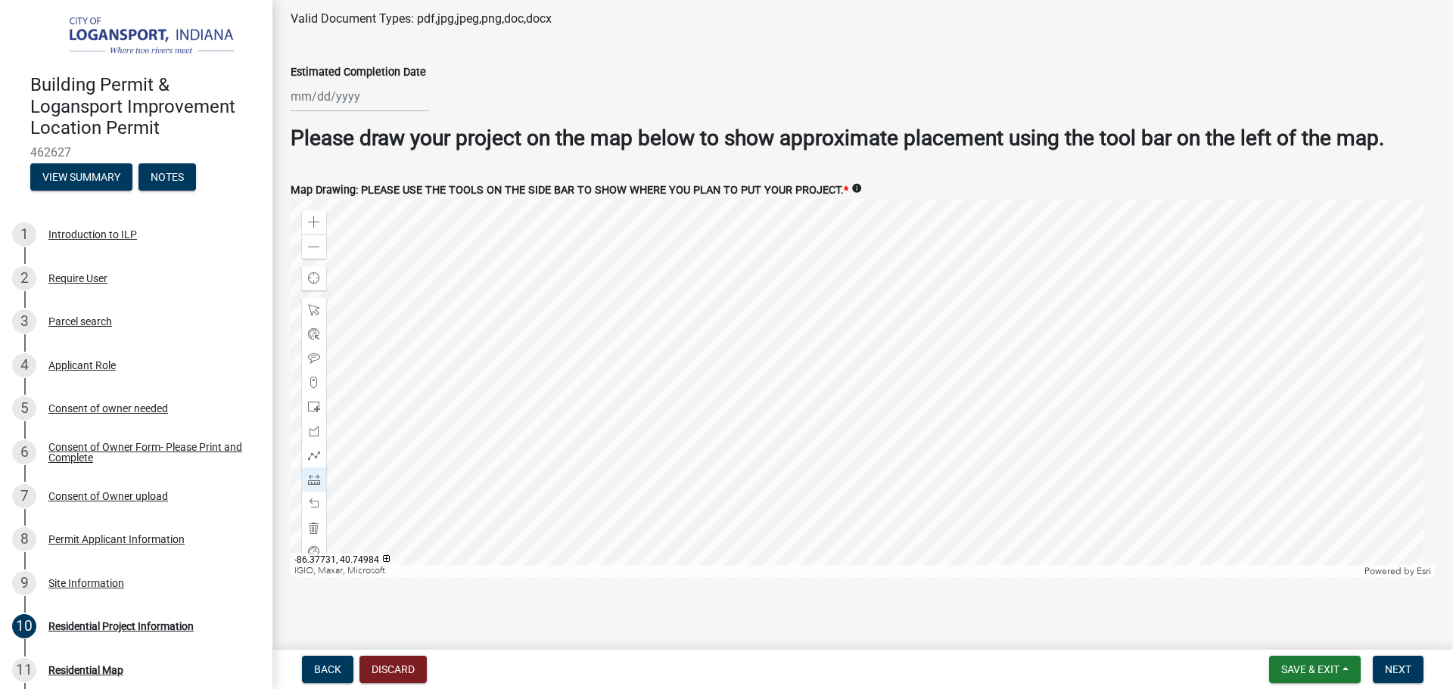
click at [1191, 291] on div at bounding box center [863, 388] width 1144 height 378
click at [317, 218] on span at bounding box center [314, 222] width 12 height 12
click at [317, 241] on span at bounding box center [314, 247] width 12 height 12
click at [312, 241] on span at bounding box center [314, 247] width 12 height 12
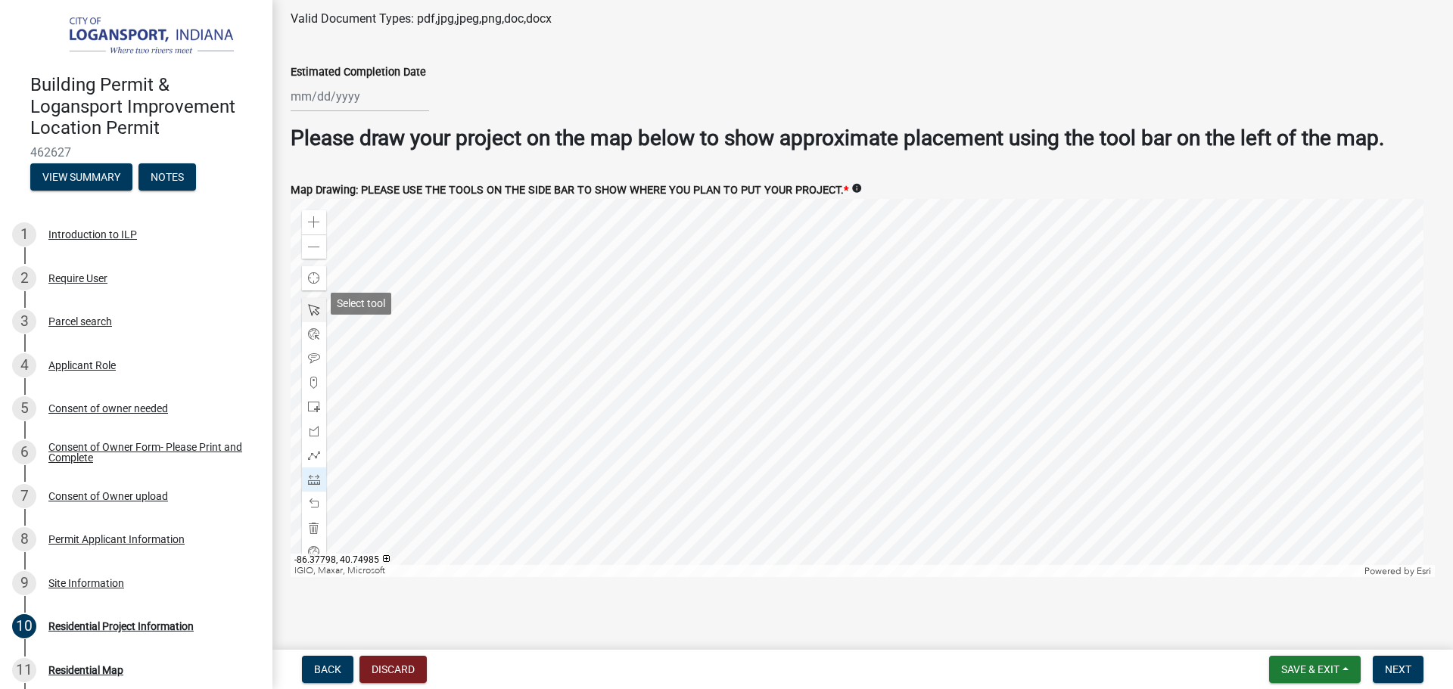
click at [309, 304] on span at bounding box center [314, 310] width 12 height 12
click at [1129, 397] on div at bounding box center [863, 388] width 1144 height 378
click at [1076, 439] on div at bounding box center [863, 388] width 1144 height 378
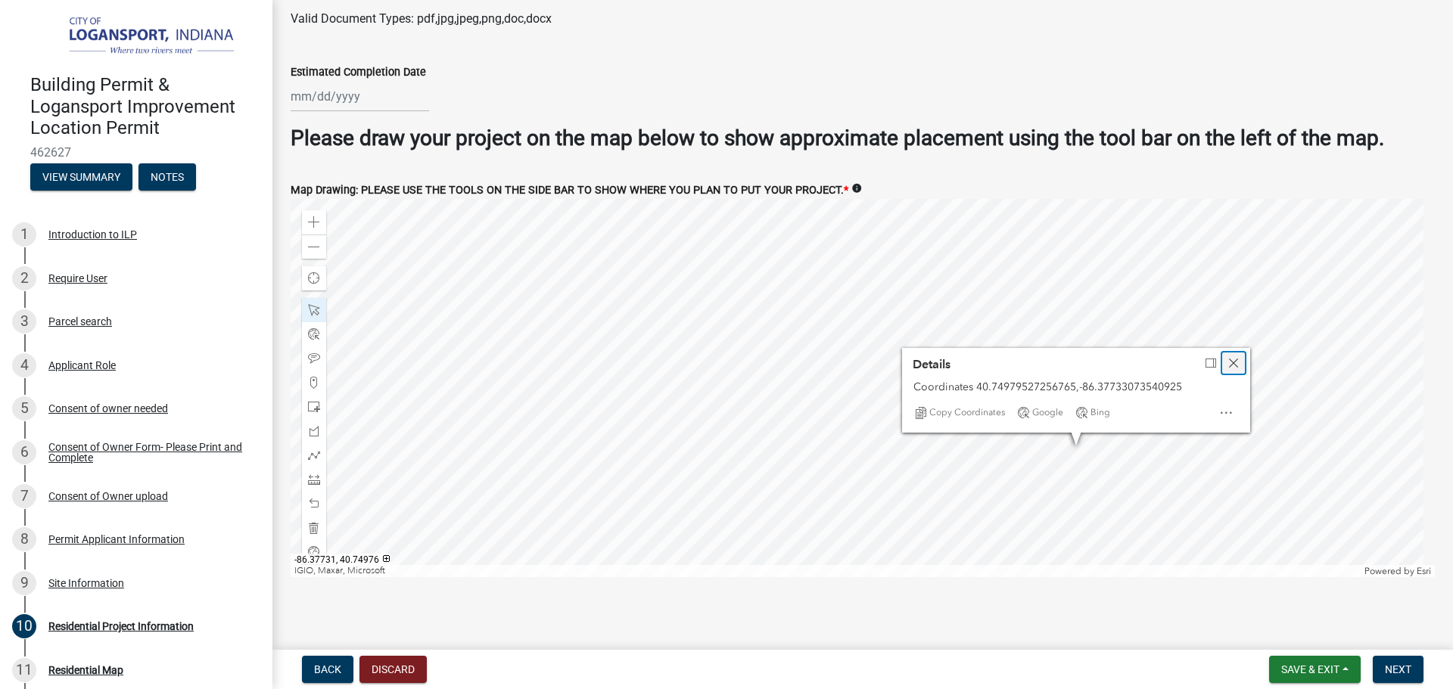
click at [1238, 357] on span "Close" at bounding box center [1233, 363] width 12 height 12
click at [1081, 412] on div at bounding box center [863, 388] width 1144 height 378
click at [1138, 427] on div at bounding box center [863, 388] width 1144 height 378
click at [319, 216] on span at bounding box center [314, 222] width 12 height 12
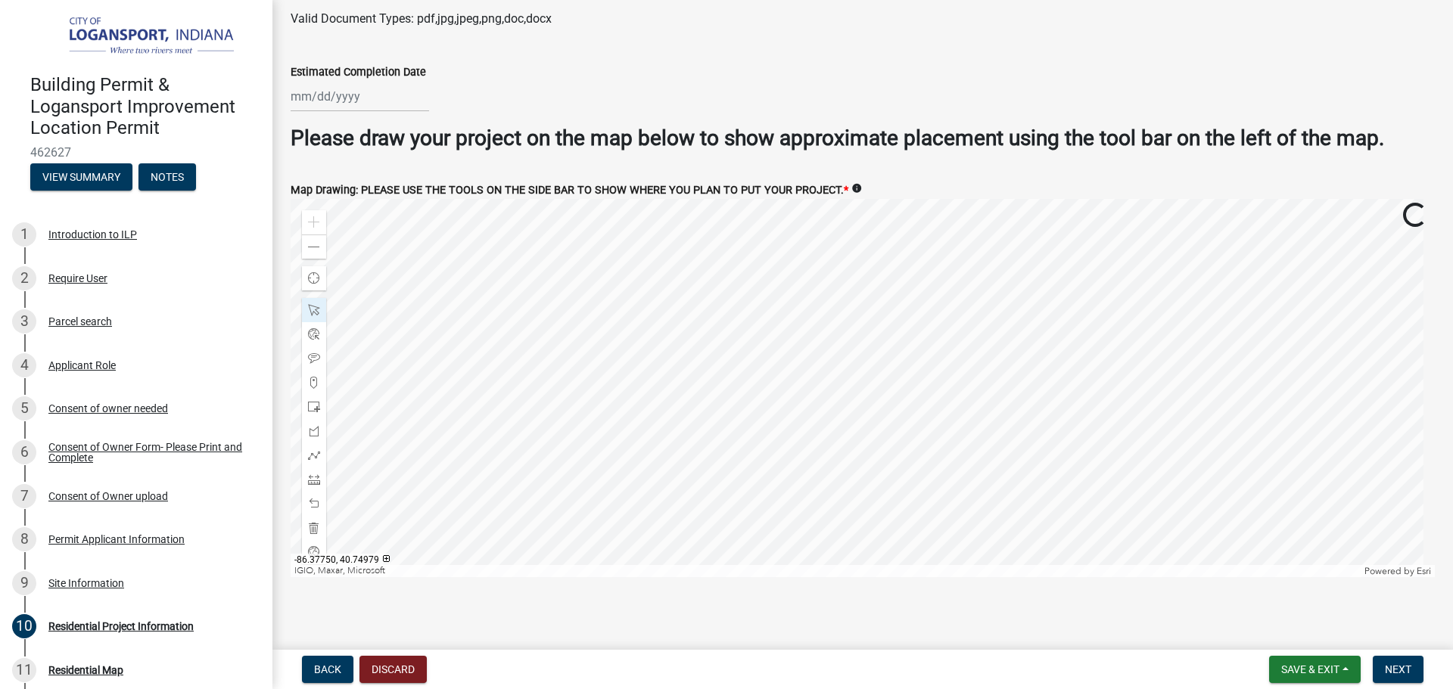
click at [624, 382] on div at bounding box center [863, 388] width 1144 height 378
click at [581, 397] on div at bounding box center [863, 388] width 1144 height 378
click at [325, 240] on div "Zoom out" at bounding box center [314, 247] width 24 height 24
click at [858, 350] on div at bounding box center [863, 388] width 1144 height 378
click at [859, 344] on div at bounding box center [863, 388] width 1144 height 378
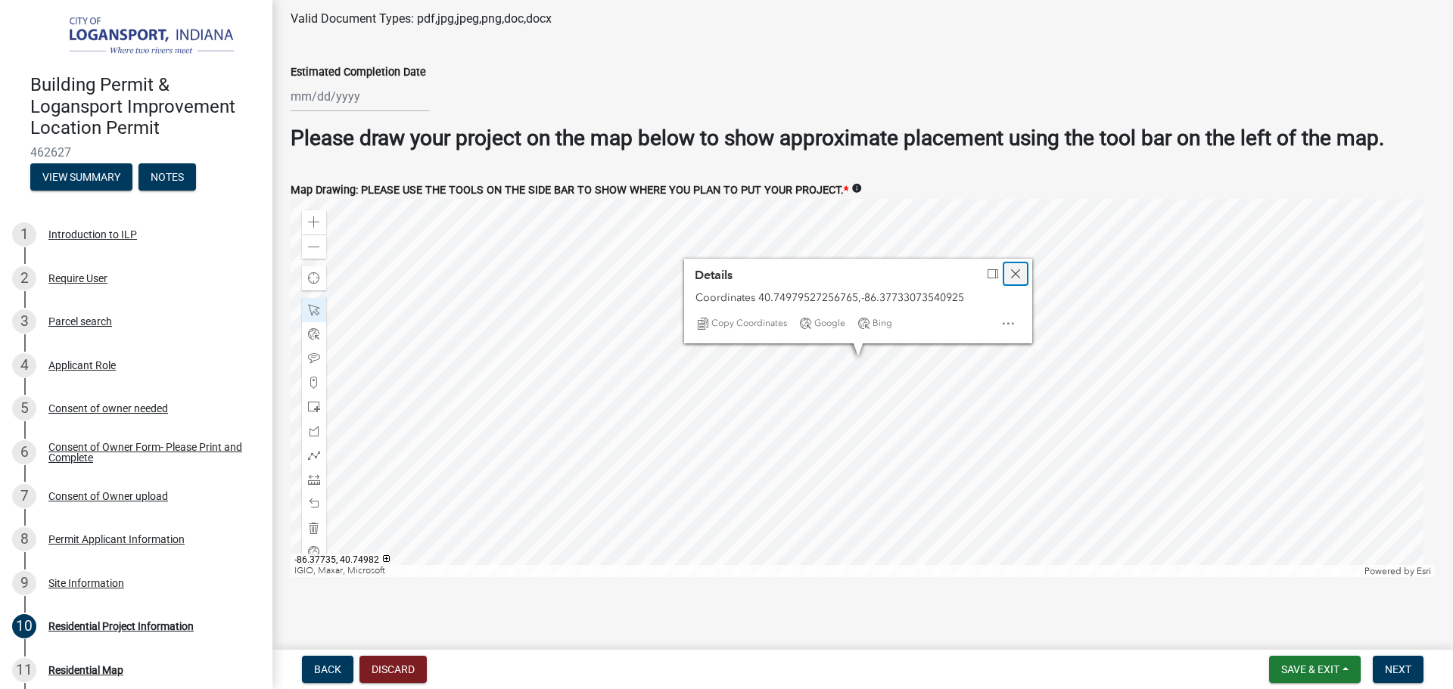
click at [1022, 264] on div "Close" at bounding box center [1015, 273] width 23 height 21
click at [729, 369] on div at bounding box center [863, 388] width 1144 height 378
click at [882, 509] on div at bounding box center [863, 388] width 1144 height 378
click at [883, 381] on div at bounding box center [863, 388] width 1144 height 378
click at [879, 490] on div at bounding box center [863, 388] width 1144 height 378
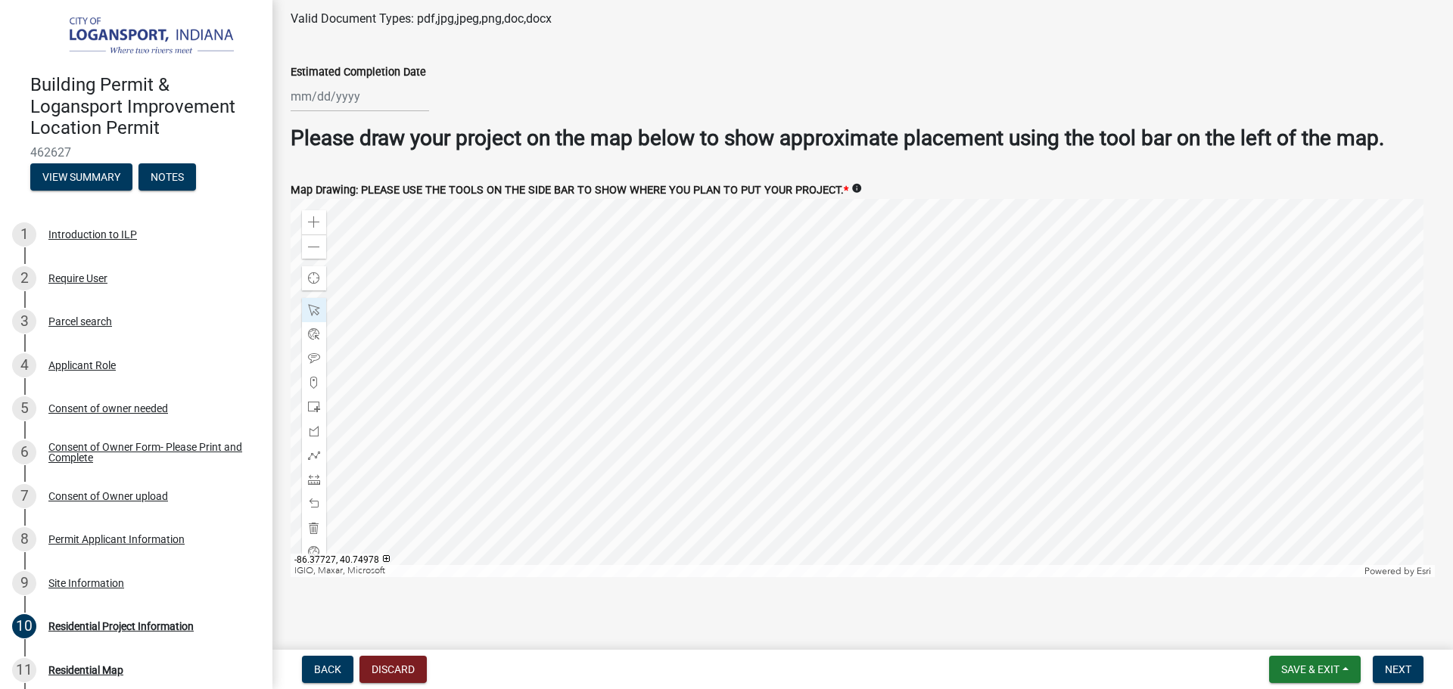
click at [1073, 454] on div at bounding box center [863, 388] width 1144 height 378
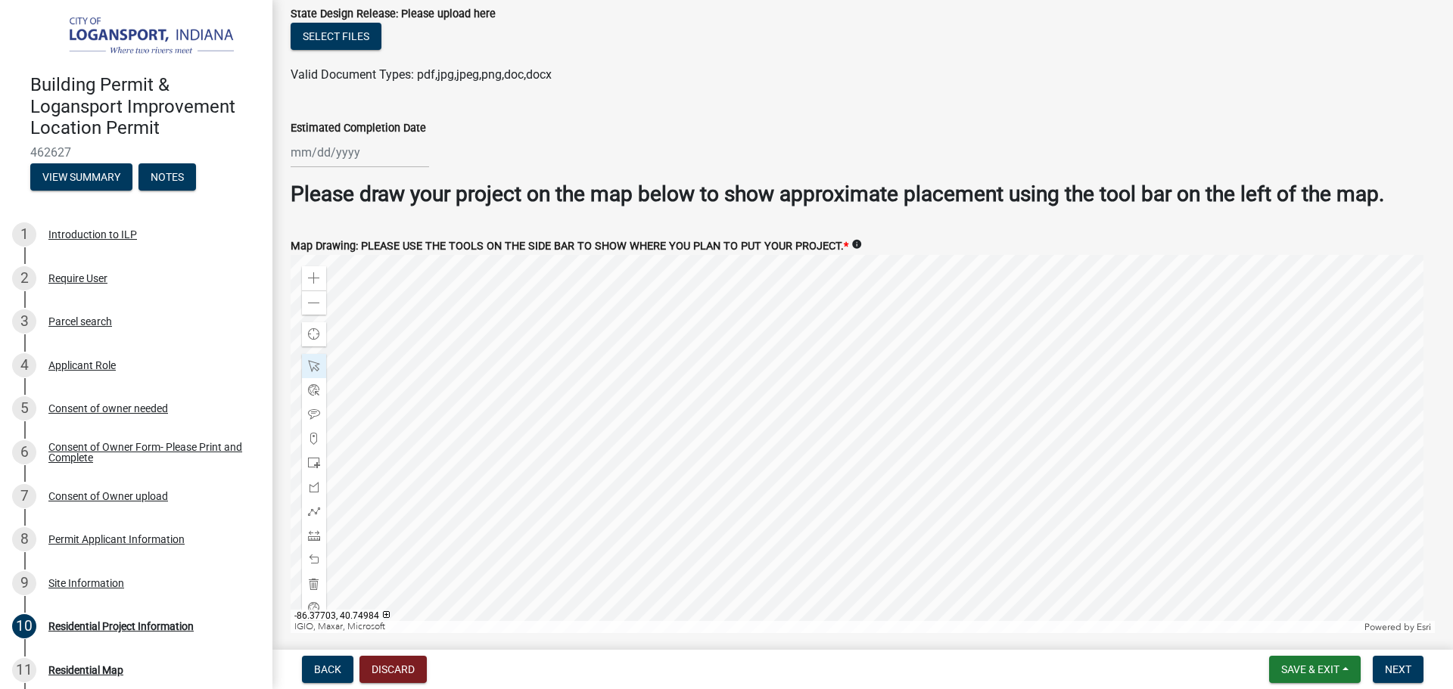
scroll to position [2672, 0]
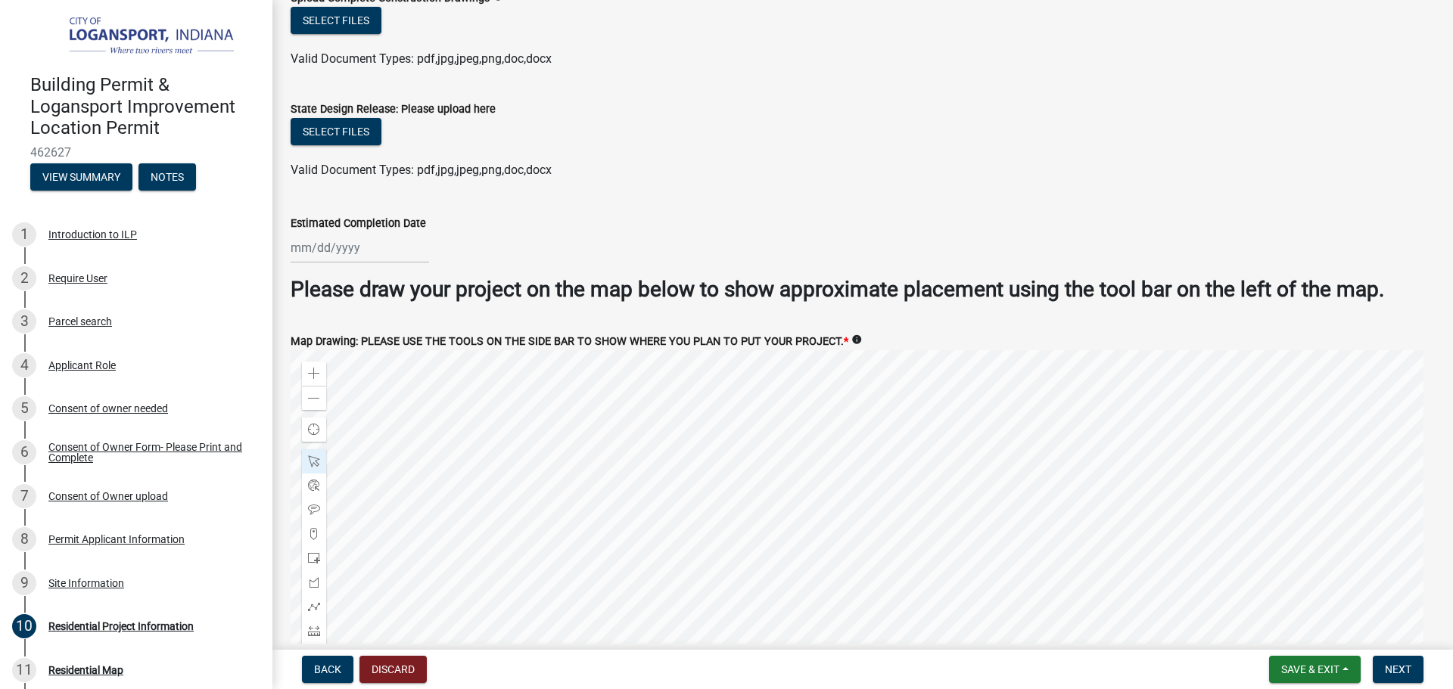
select select "8"
select select "2025"
drag, startPoint x: 378, startPoint y: 230, endPoint x: 378, endPoint y: 240, distance: 9.9
click at [378, 234] on div "[PERSON_NAME] Feb Mar Apr [PERSON_NAME][DATE] Oct Nov [DATE] 1526 1527 1528 152…" at bounding box center [360, 247] width 138 height 31
click at [453, 276] on button "Next month" at bounding box center [451, 280] width 18 height 24
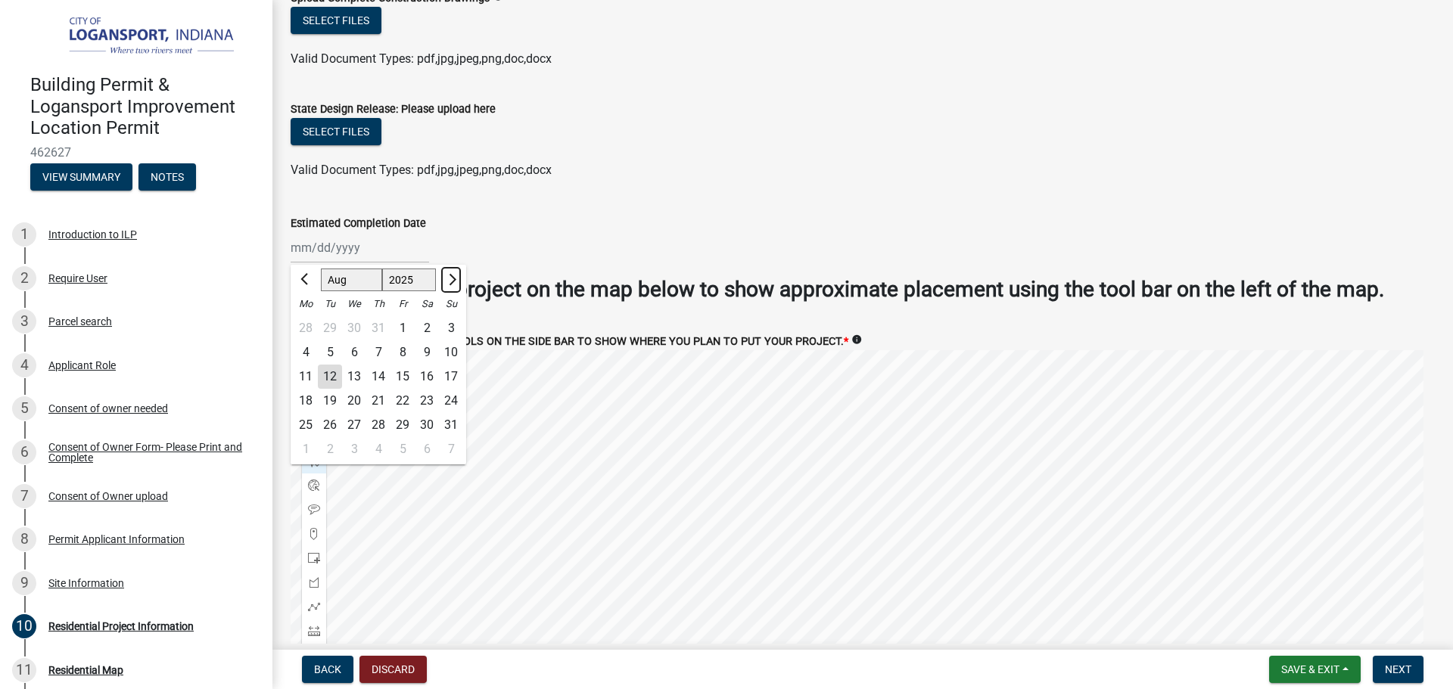
select select "9"
click at [334, 415] on div "30" at bounding box center [330, 425] width 24 height 24
type input "[DATE]"
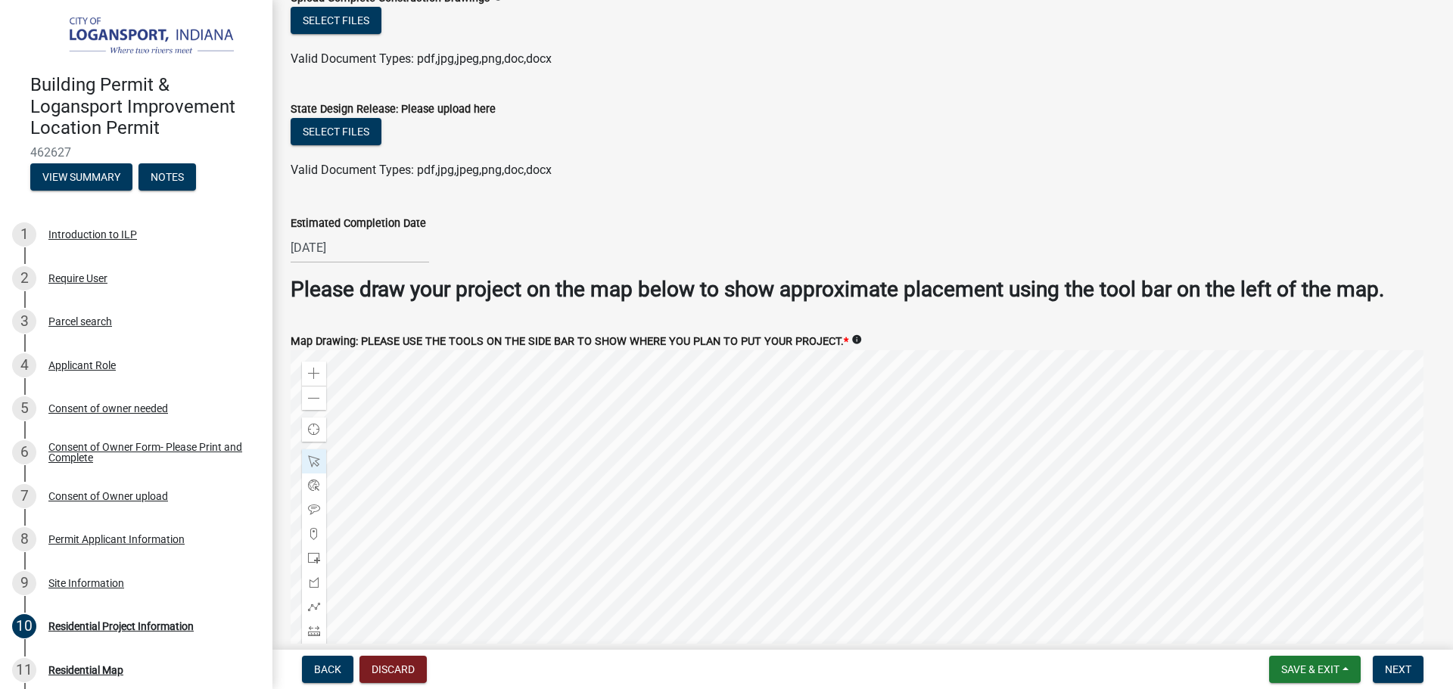
click at [1180, 223] on div "Estimated Completion Date" at bounding box center [863, 223] width 1144 height 18
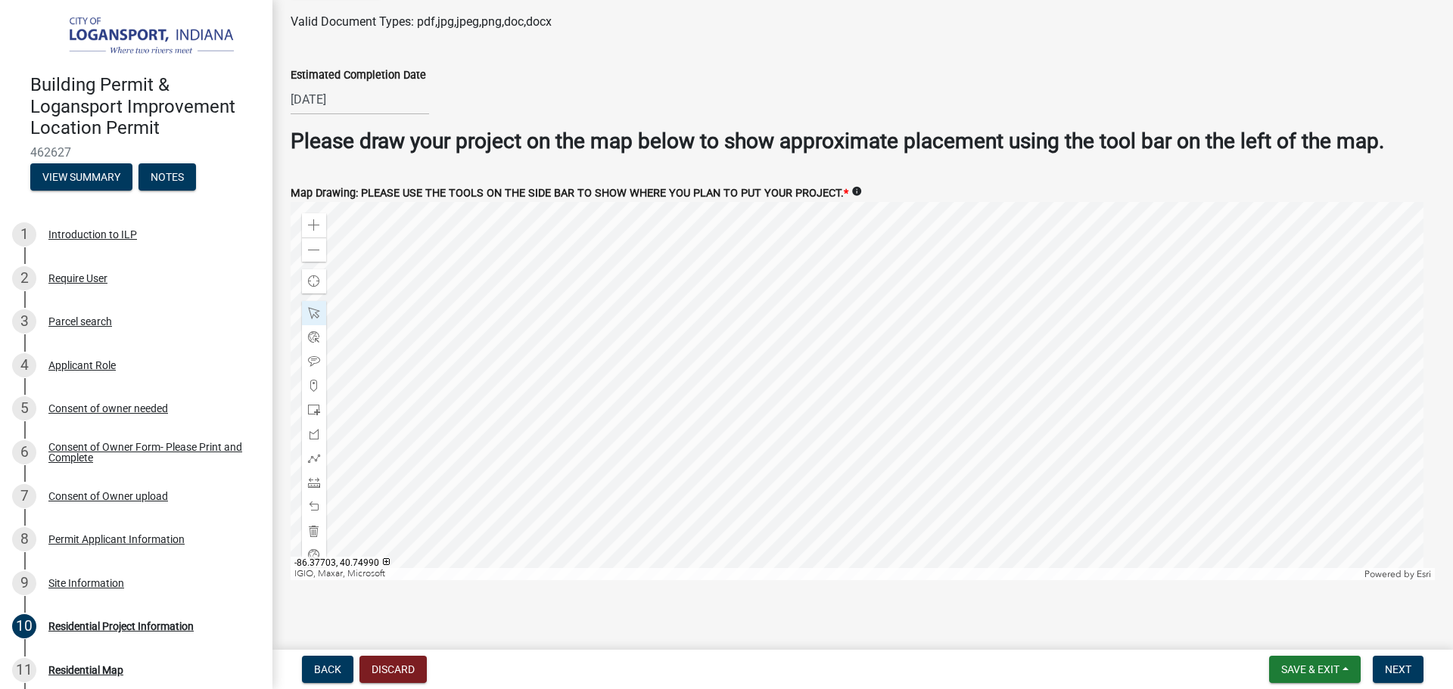
scroll to position [2823, 0]
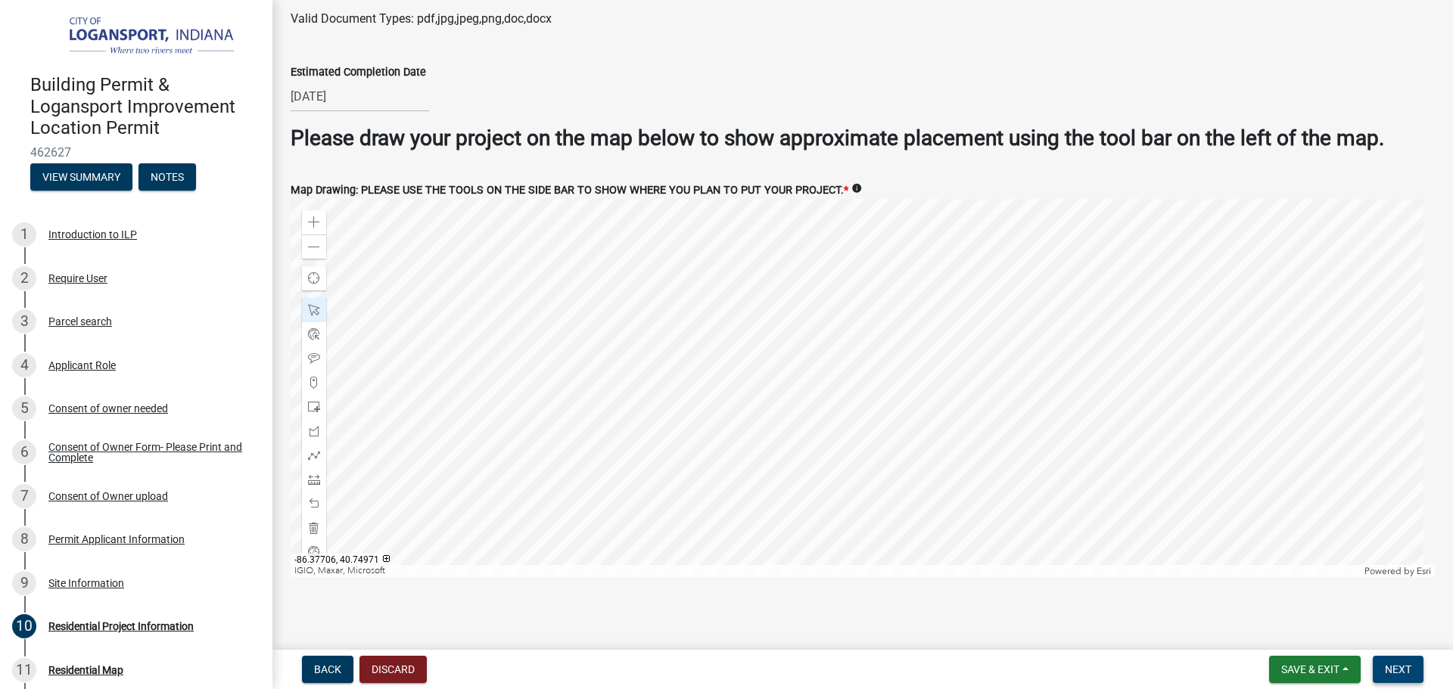
click at [1390, 676] on span "Next" at bounding box center [1398, 670] width 26 height 12
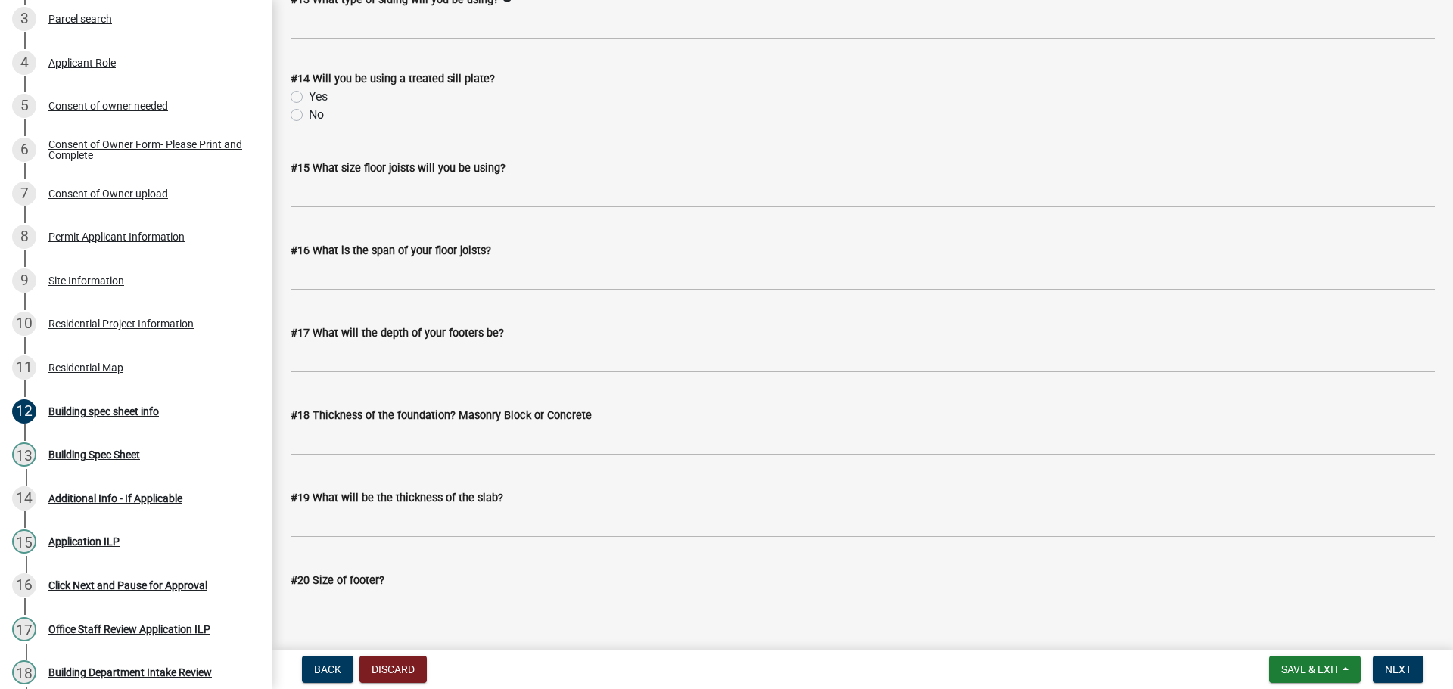
scroll to position [1946, 0]
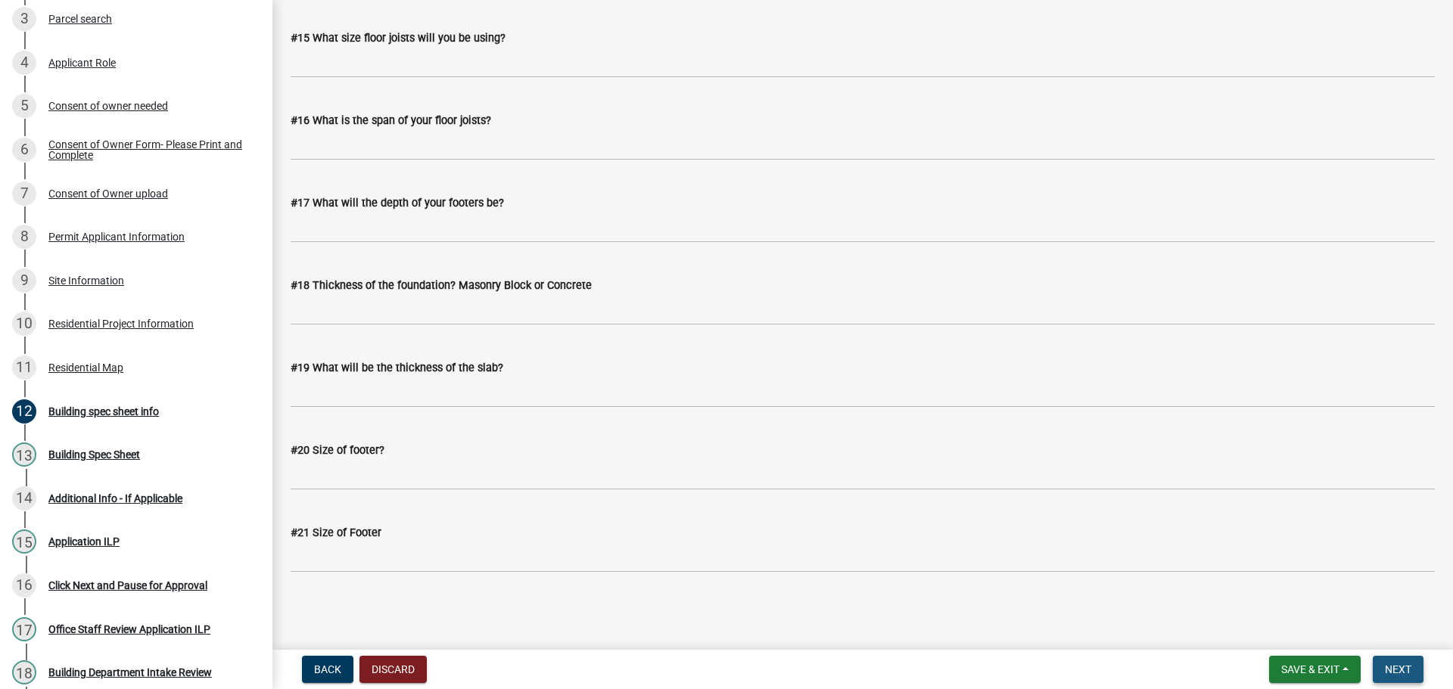
click at [1396, 669] on span "Next" at bounding box center [1398, 670] width 26 height 12
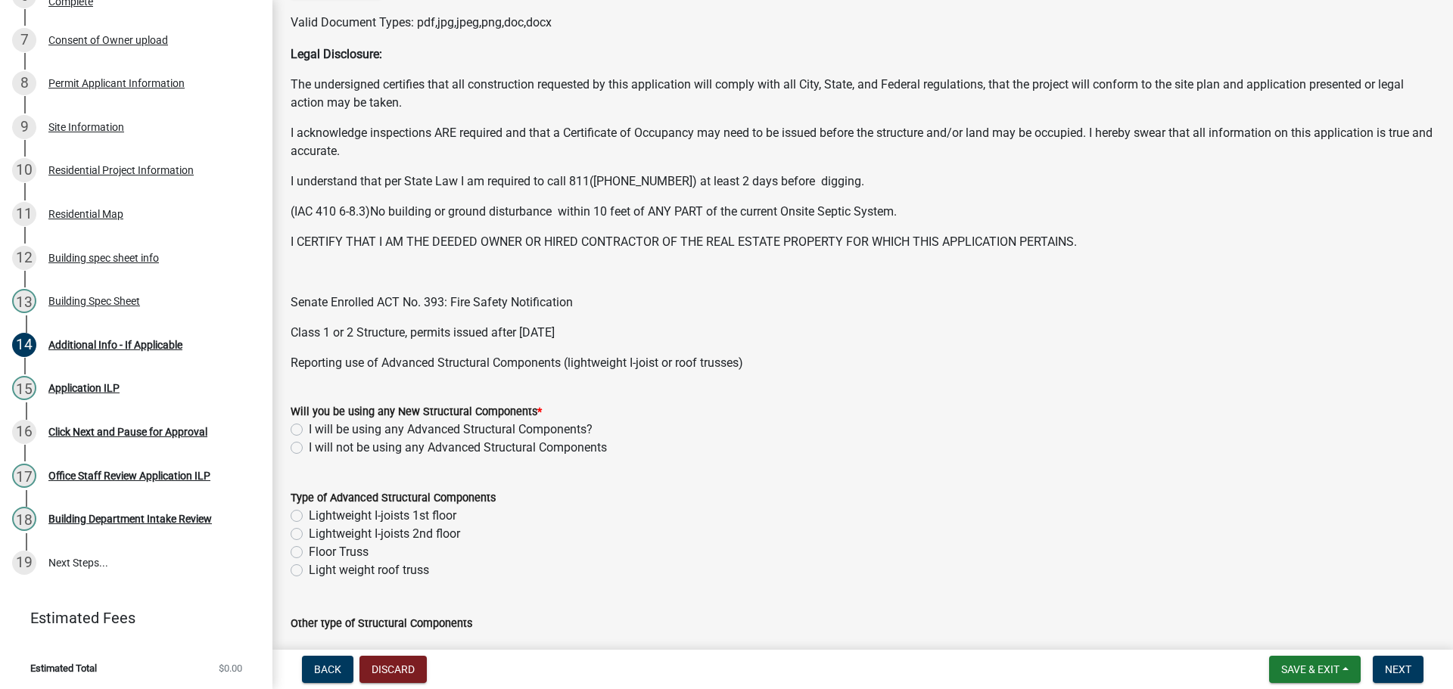
scroll to position [378, 0]
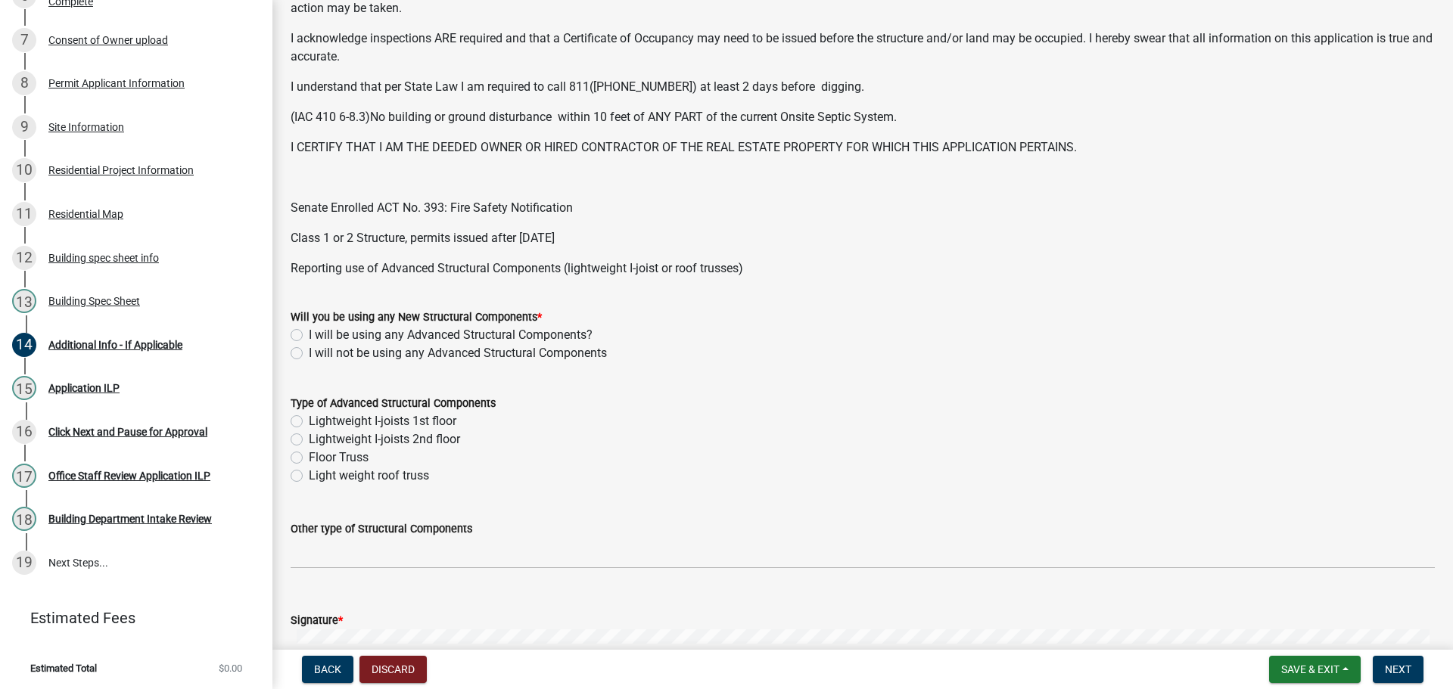
click at [309, 349] on label "I will not be using any Advanced Structural Components" at bounding box center [458, 353] width 298 height 18
click at [309, 349] on input "I will not be using any Advanced Structural Components" at bounding box center [314, 349] width 10 height 10
radio input "true"
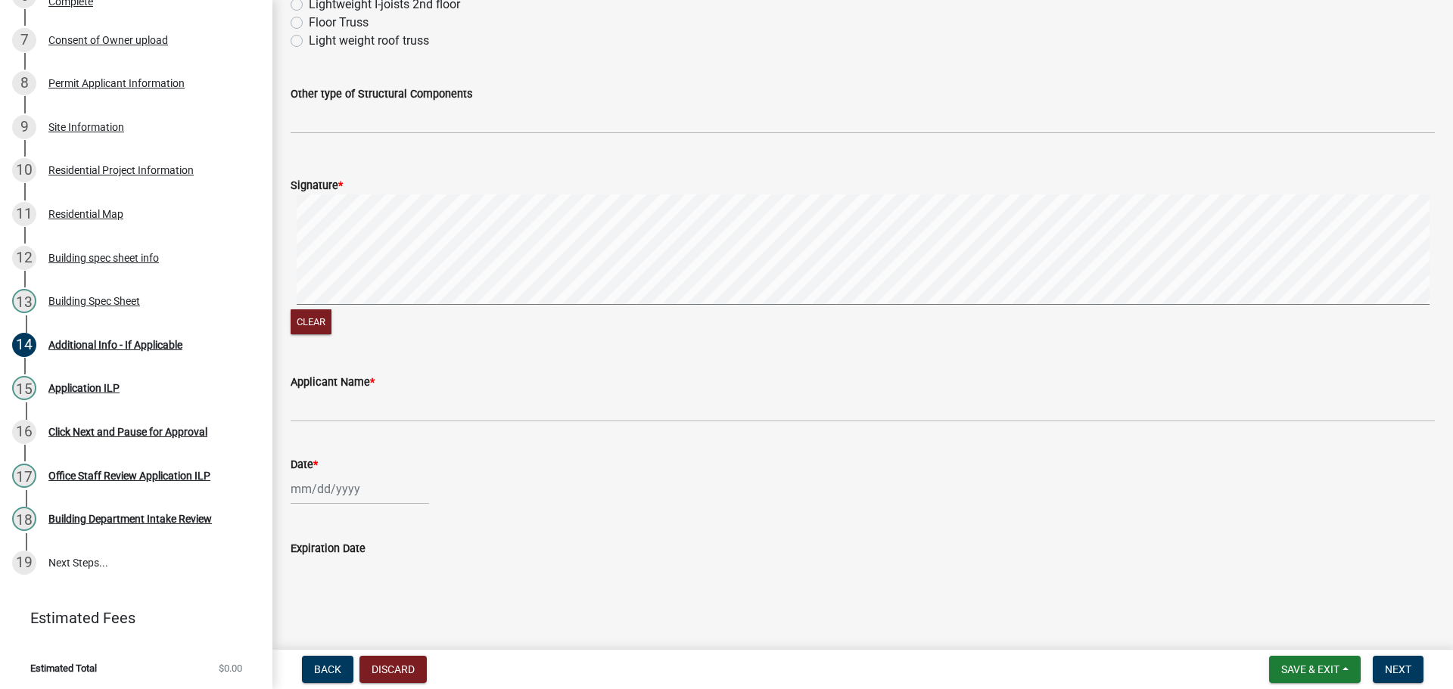
scroll to position [830, 0]
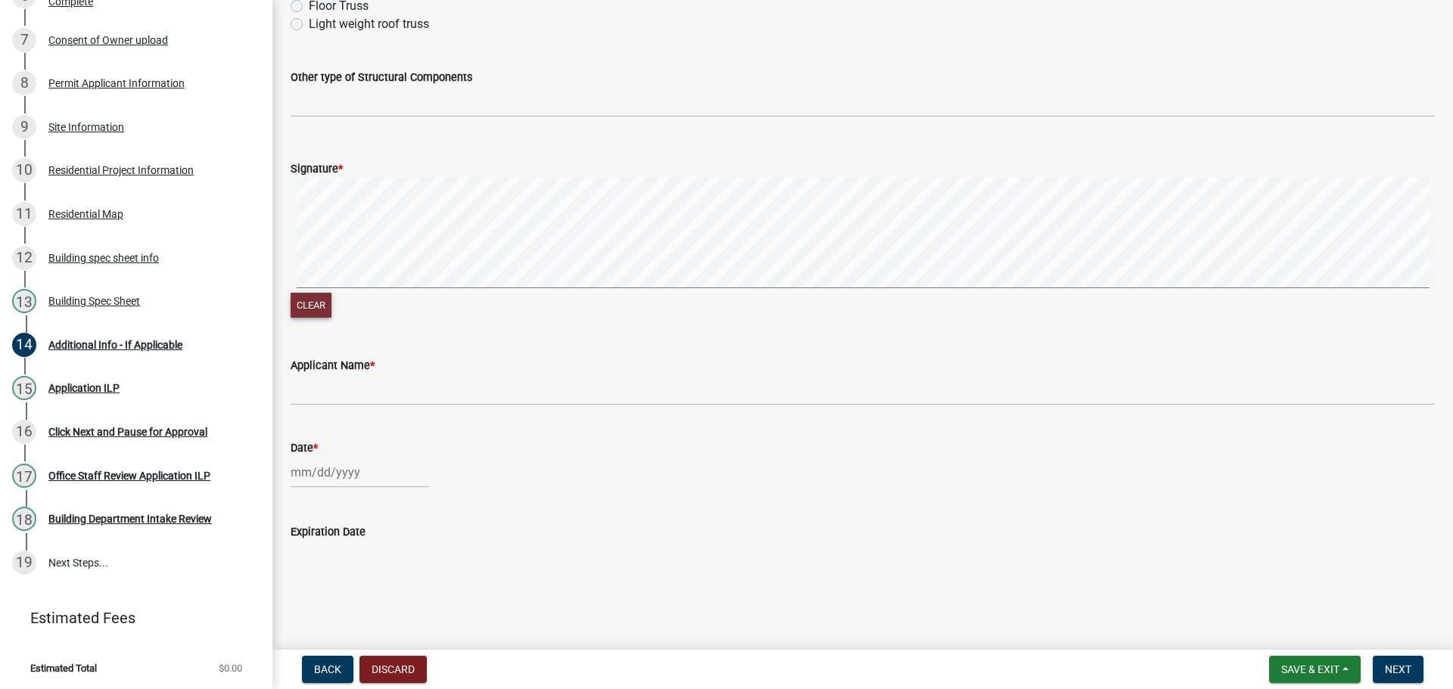
click at [316, 304] on button "Clear" at bounding box center [311, 305] width 41 height 25
click at [345, 164] on form "Signature * Clear" at bounding box center [863, 231] width 1144 height 180
click at [365, 158] on form "Signature * Clear" at bounding box center [863, 231] width 1144 height 180
click at [390, 169] on form "Signature * Clear" at bounding box center [863, 231] width 1144 height 180
click at [422, 167] on form "Signature * Clear" at bounding box center [863, 231] width 1144 height 180
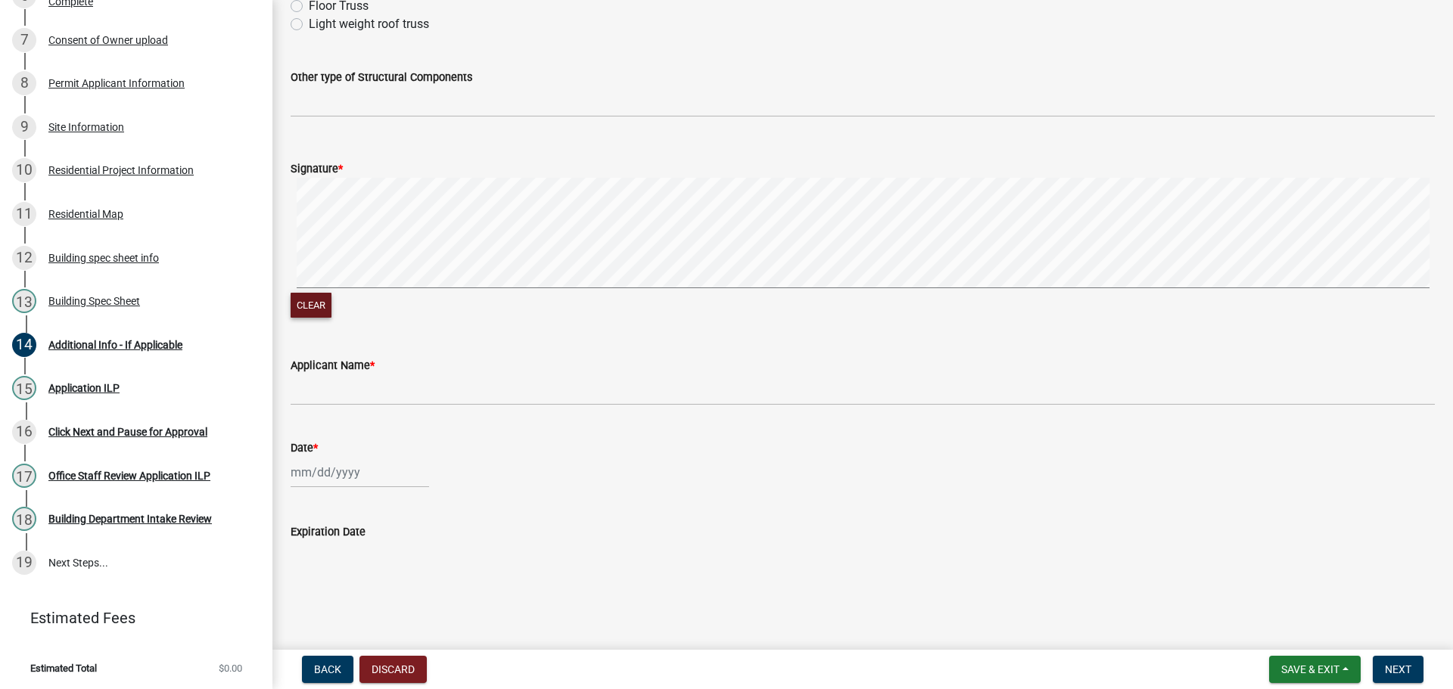
click at [443, 171] on form "Signature * Clear" at bounding box center [863, 231] width 1144 height 180
click at [468, 166] on form "Signature * Clear" at bounding box center [863, 231] width 1144 height 180
click at [318, 306] on button "Clear" at bounding box center [311, 305] width 41 height 25
click at [319, 308] on button "Clear" at bounding box center [311, 305] width 41 height 25
click at [314, 309] on button "Clear" at bounding box center [311, 305] width 41 height 25
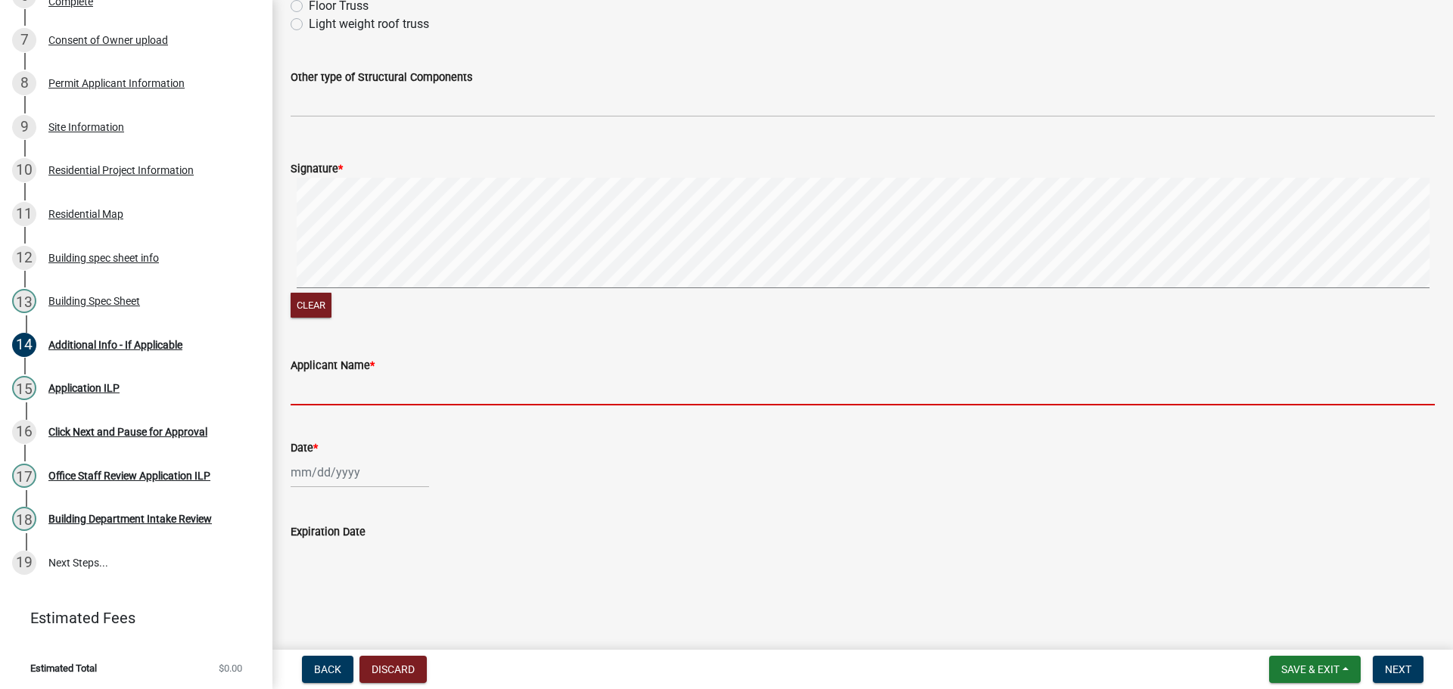
click at [321, 396] on input "Applicant Name *" at bounding box center [863, 390] width 1144 height 31
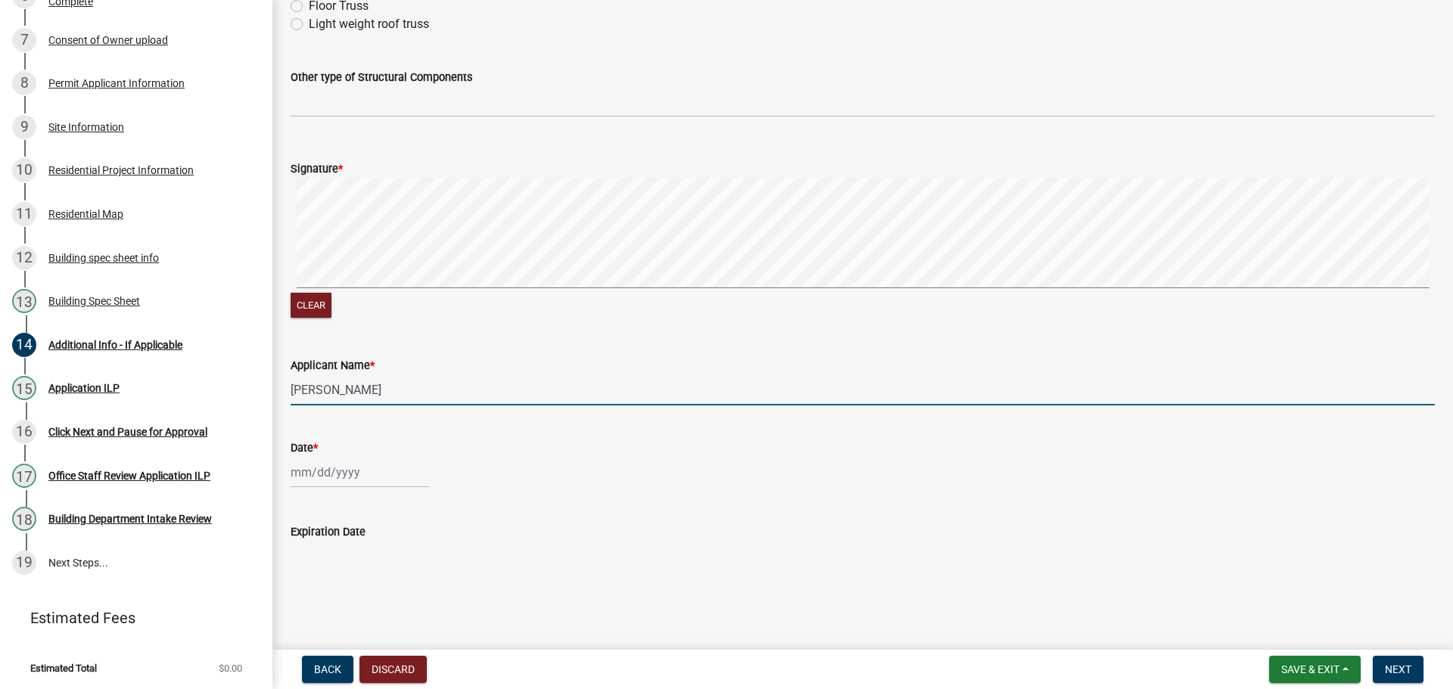
type input "[PERSON_NAME]"
click at [316, 466] on div at bounding box center [360, 472] width 138 height 31
select select "8"
select select "2025"
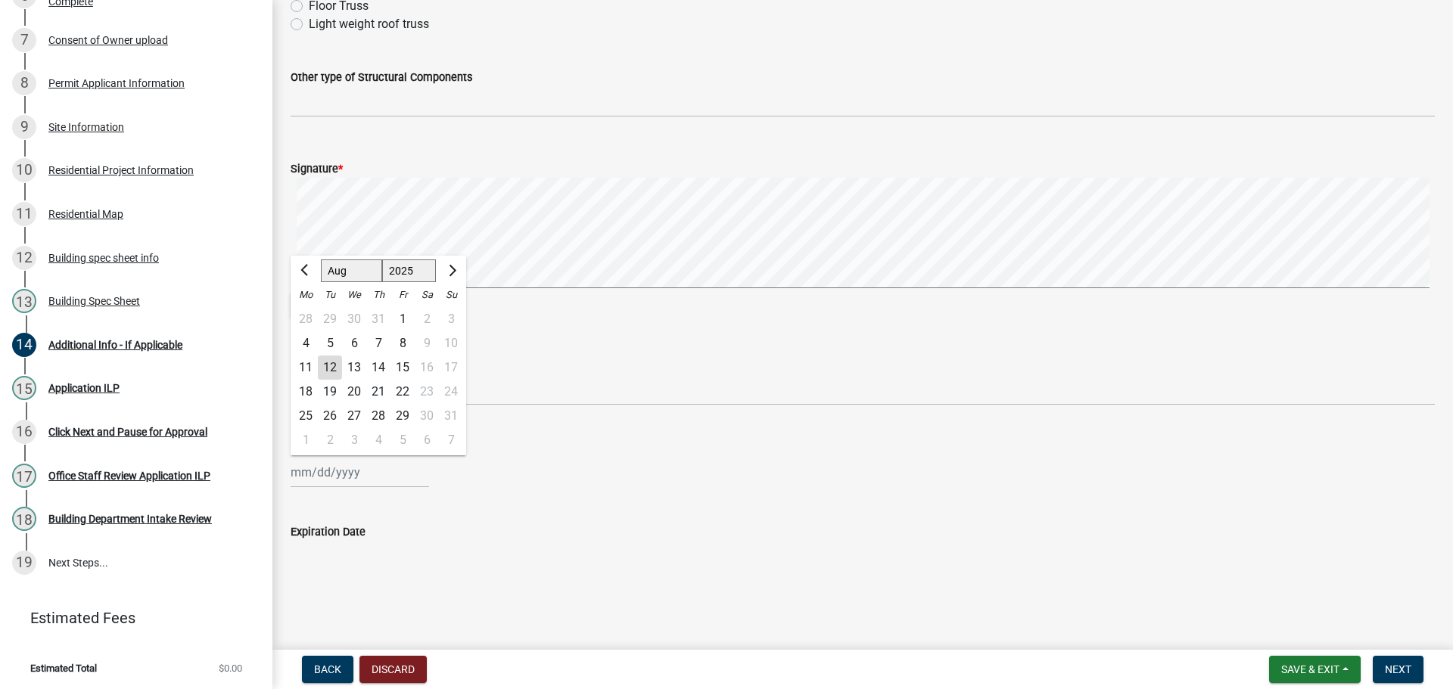
click at [332, 358] on div "12" at bounding box center [330, 368] width 24 height 24
type input "[DATE]"
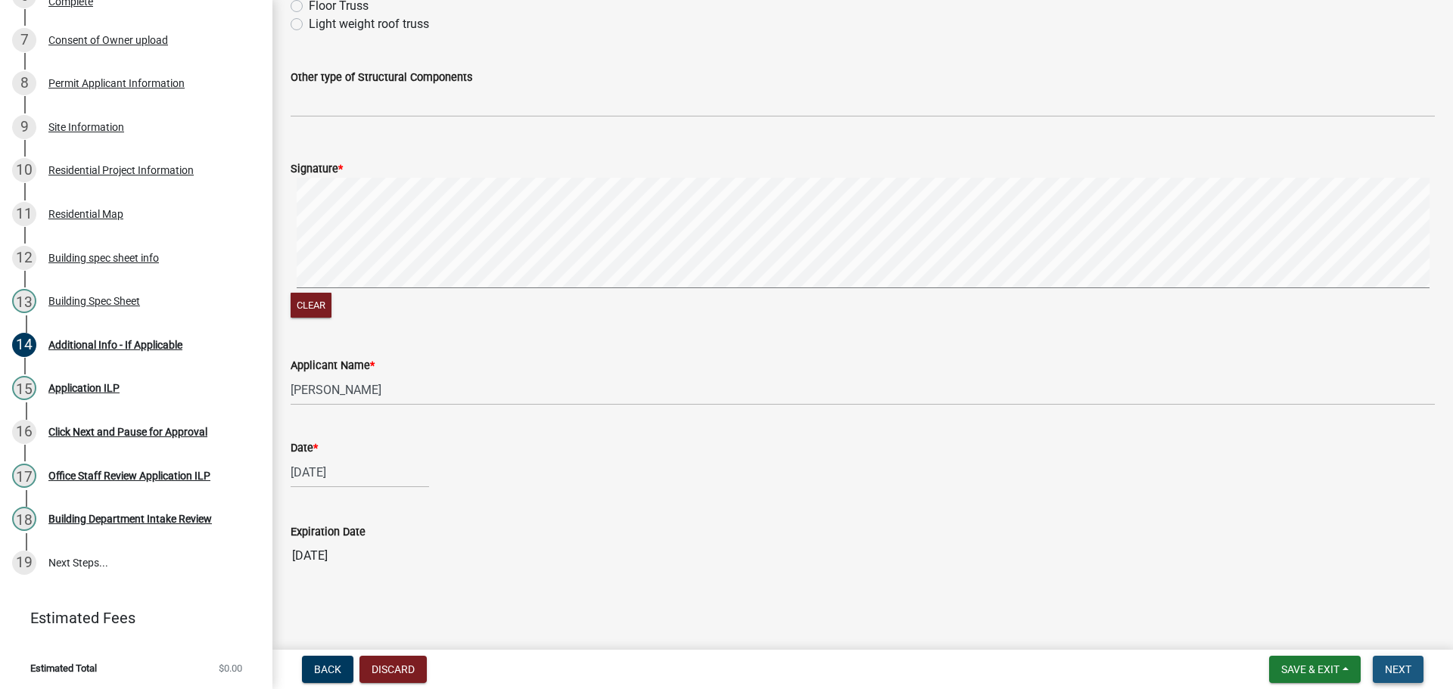
click at [1407, 665] on span "Next" at bounding box center [1398, 670] width 26 height 12
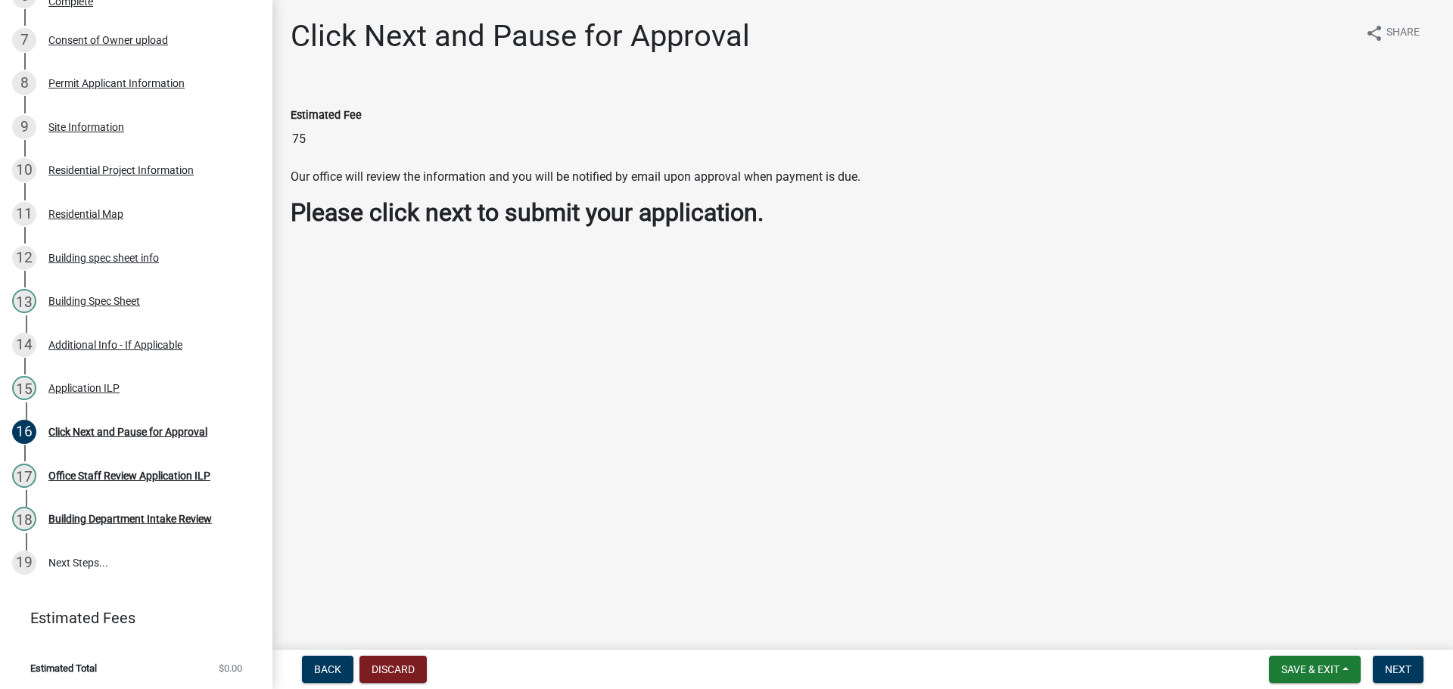
click at [350, 146] on input "75" at bounding box center [863, 139] width 1144 height 30
click at [699, 339] on main "Click Next and Pause for Approval share Share Estimated Fee 75 Our office will …" at bounding box center [862, 322] width 1180 height 644
click at [1407, 667] on span "Next" at bounding box center [1398, 670] width 26 height 12
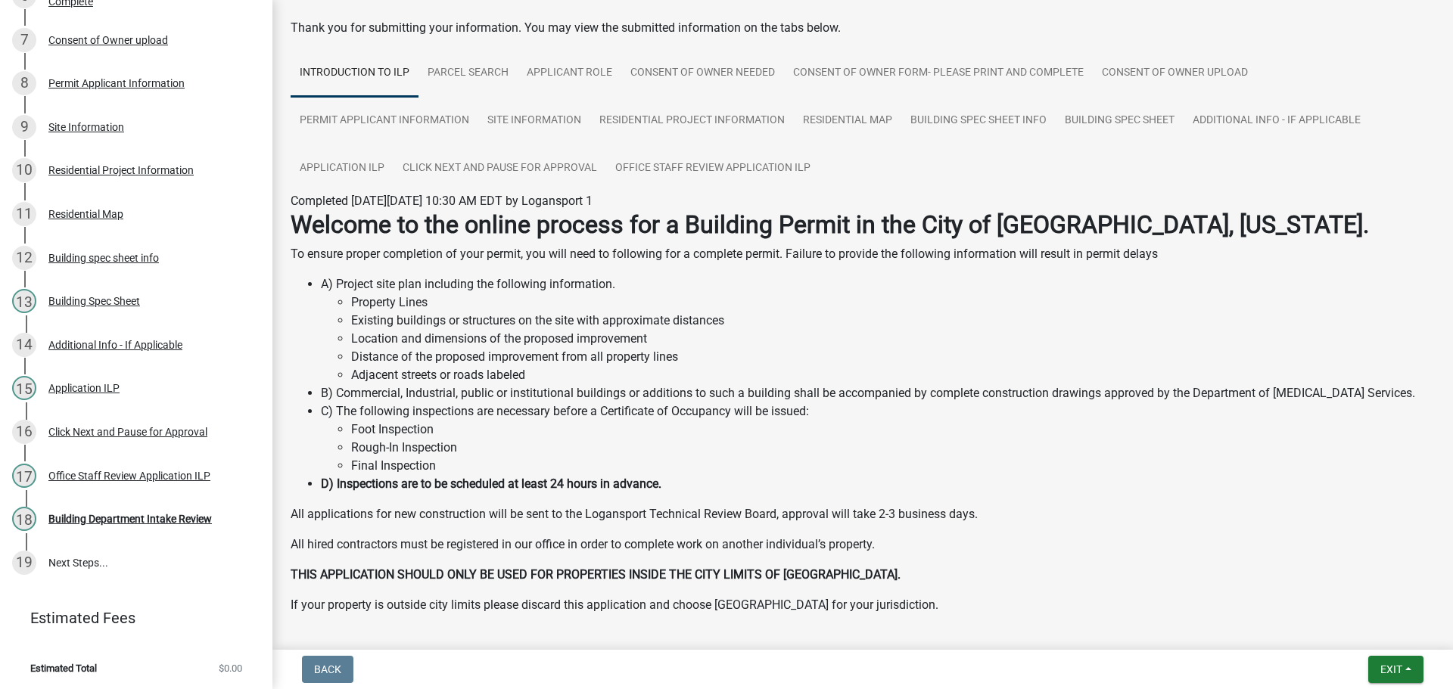
scroll to position [126, 0]
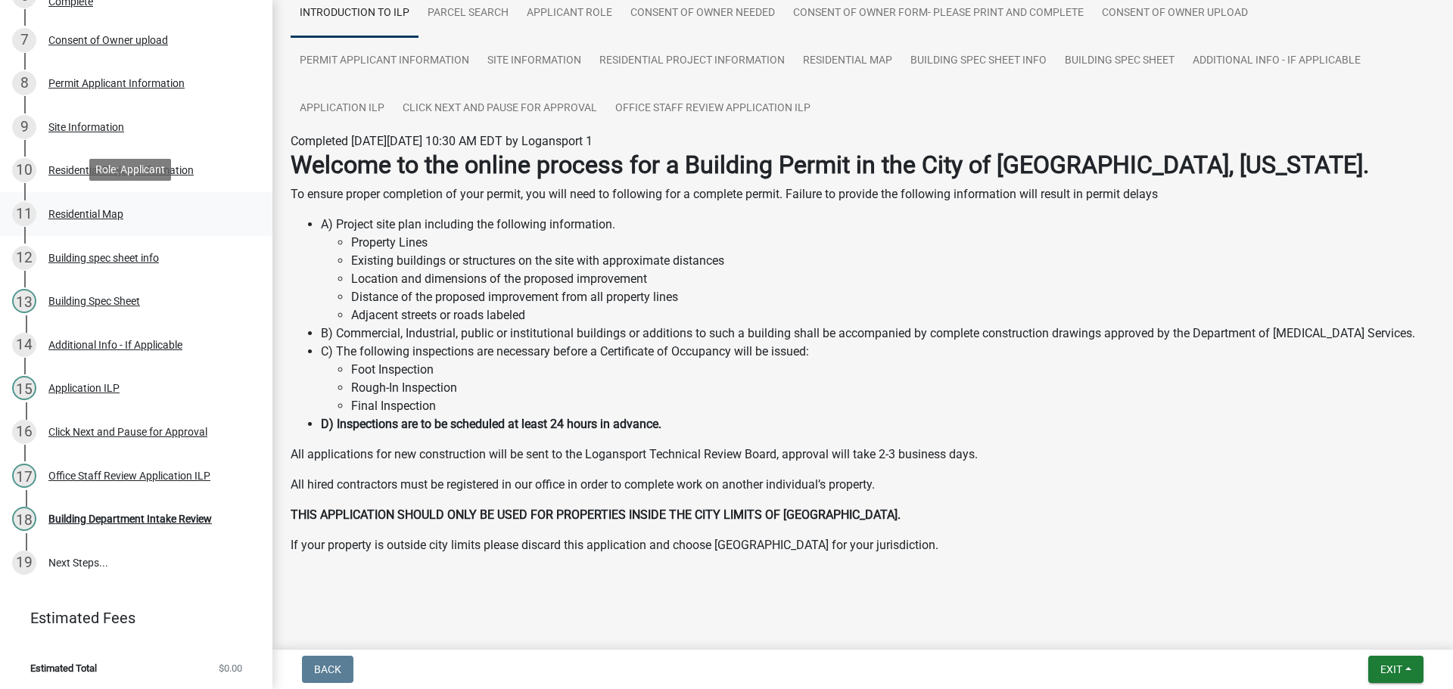
click at [104, 217] on div "Residential Map" at bounding box center [85, 214] width 75 height 11
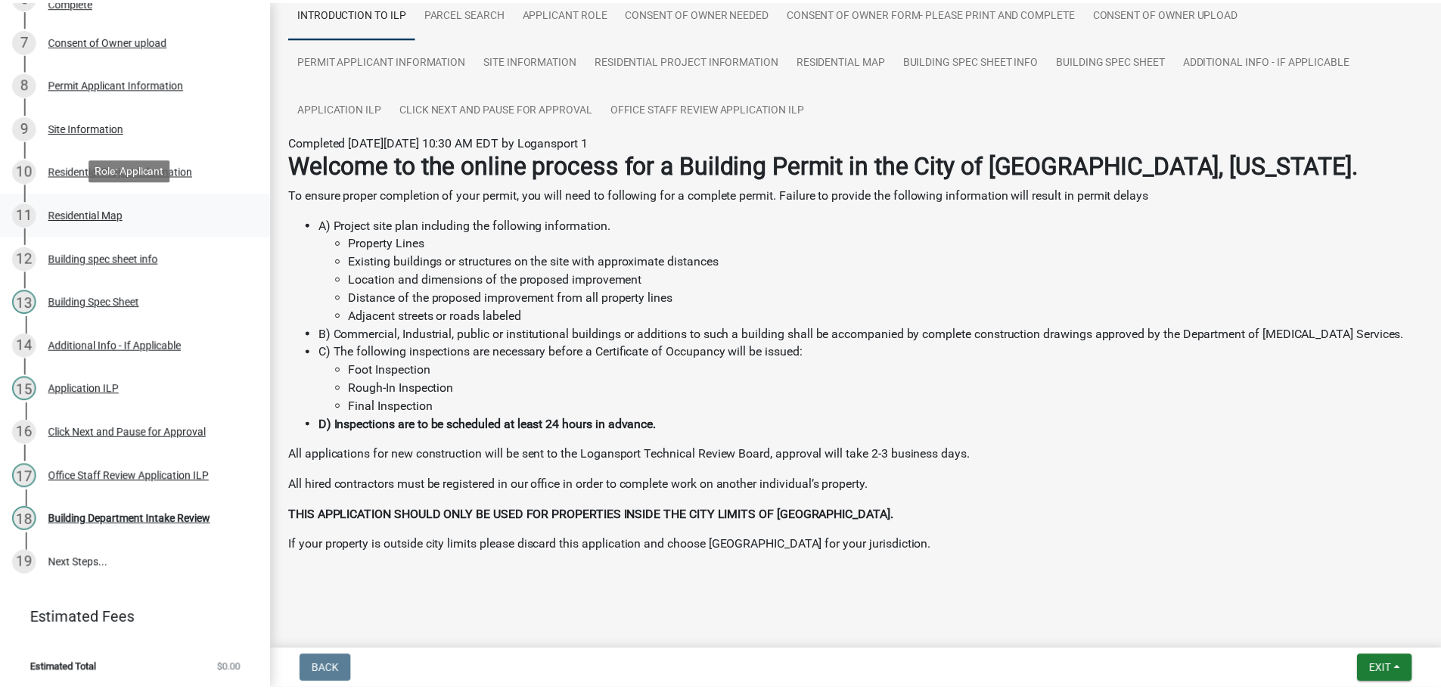
scroll to position [0, 0]
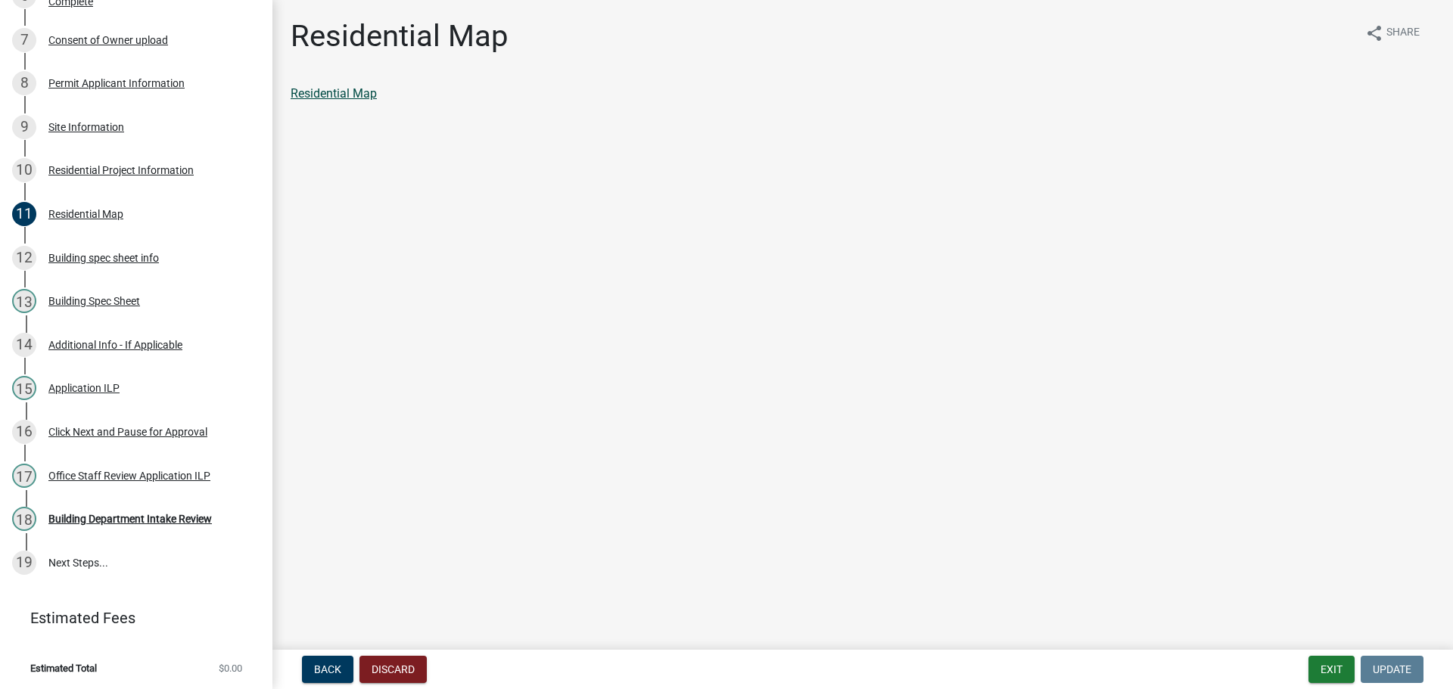
click at [350, 95] on link "Residential Map" at bounding box center [334, 93] width 86 height 14
click at [1326, 677] on button "Exit" at bounding box center [1331, 669] width 46 height 27
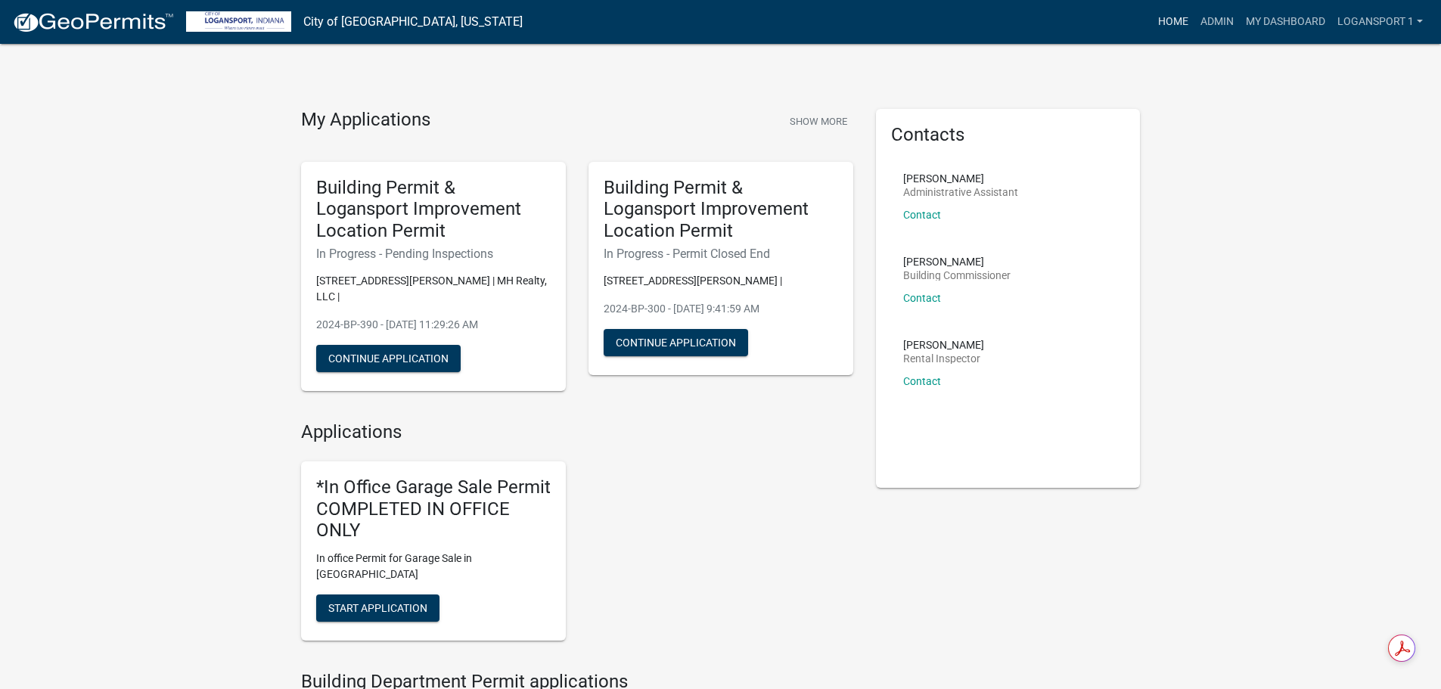
click at [1160, 18] on link "Home" at bounding box center [1173, 22] width 42 height 29
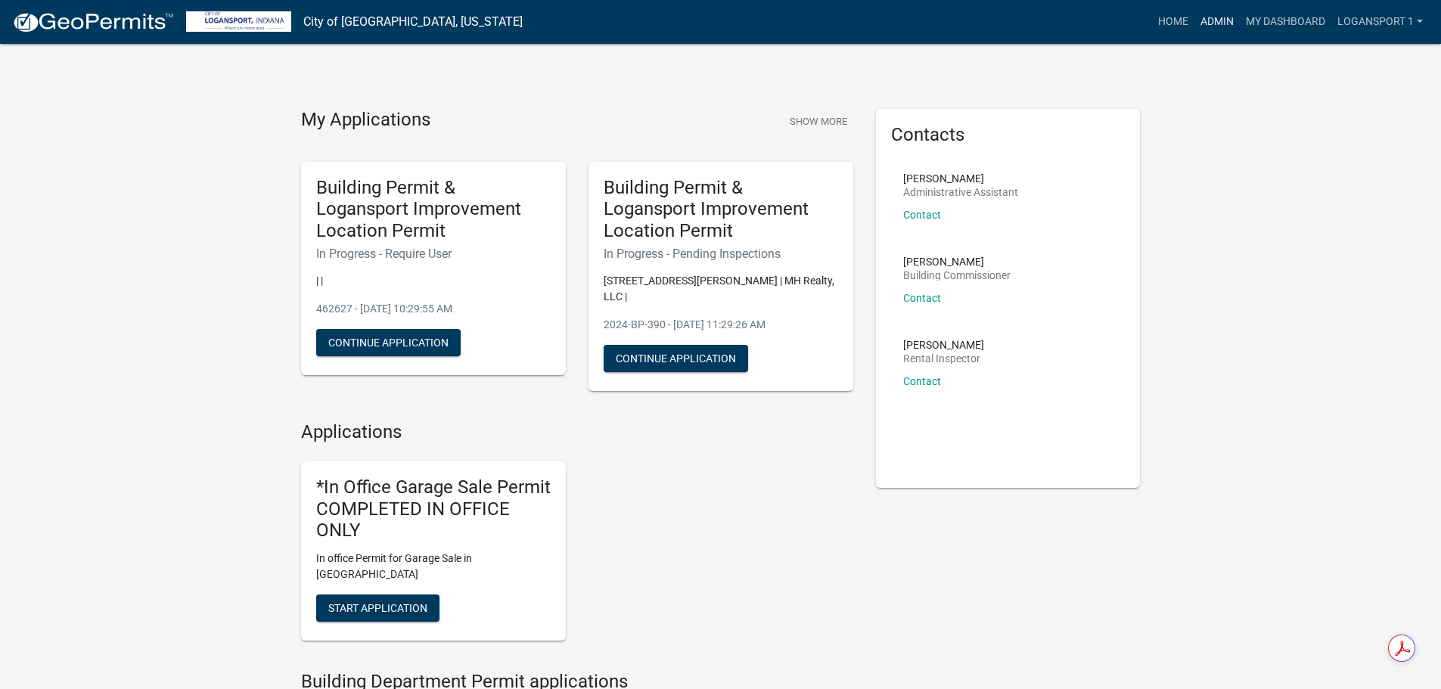
click at [1220, 15] on link "Admin" at bounding box center [1217, 22] width 45 height 29
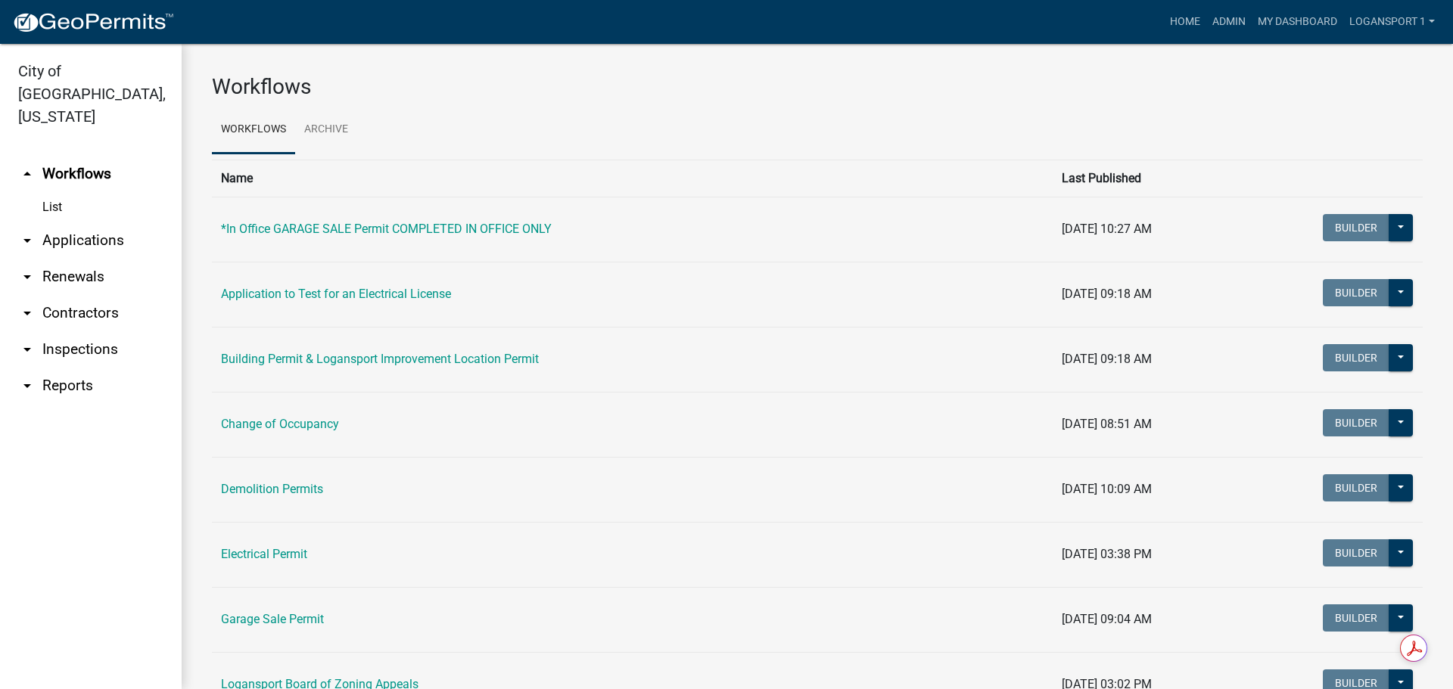
click at [86, 222] on link "arrow_drop_down Applications" at bounding box center [91, 240] width 182 height 36
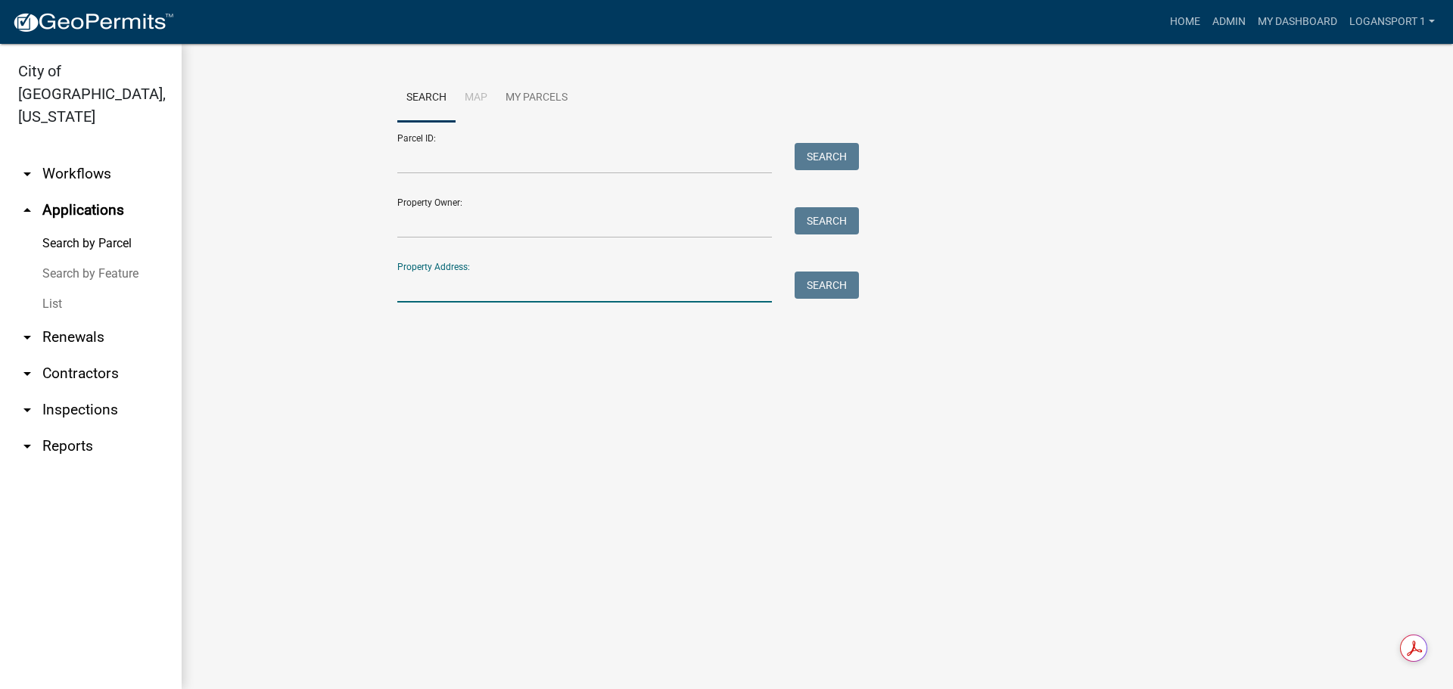
click at [523, 288] on input "Property Address:" at bounding box center [584, 287] width 375 height 31
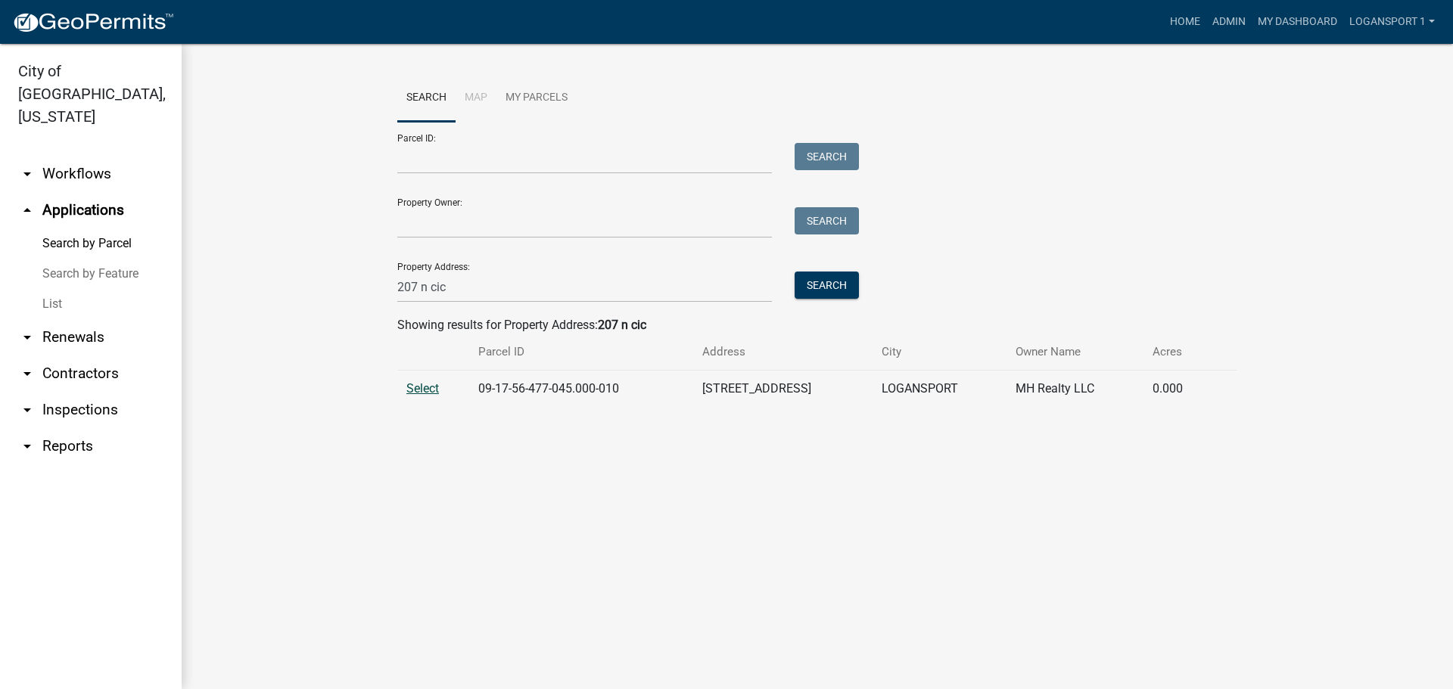
click at [418, 384] on span "Select" at bounding box center [422, 388] width 33 height 14
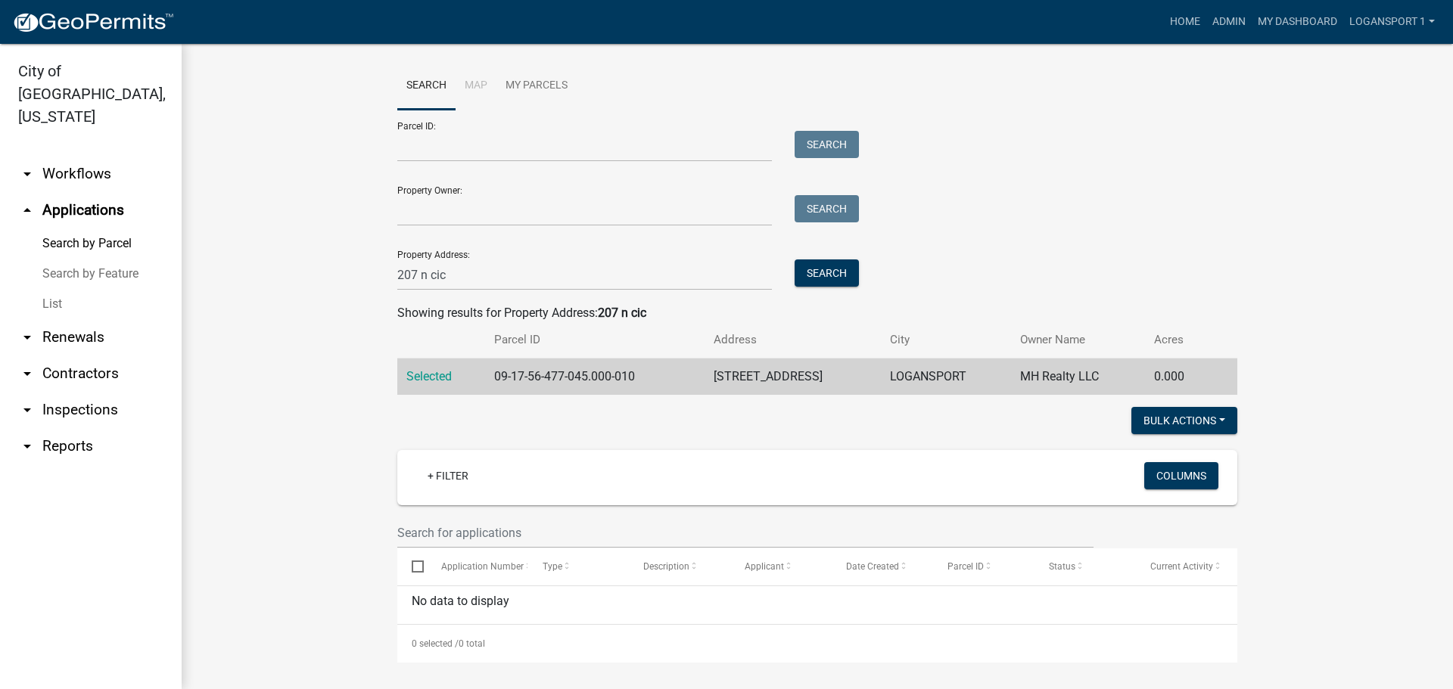
scroll to position [16, 0]
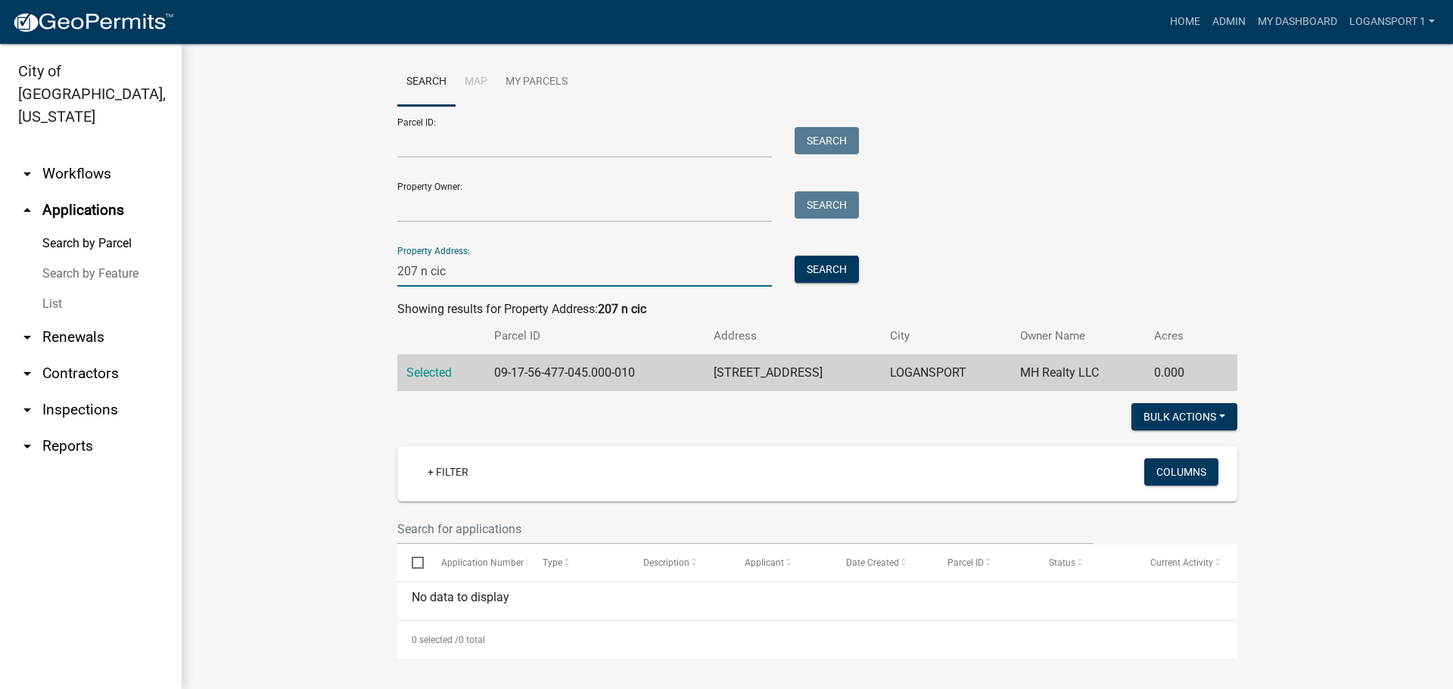
click at [409, 272] on input "207 n cic" at bounding box center [584, 271] width 375 height 31
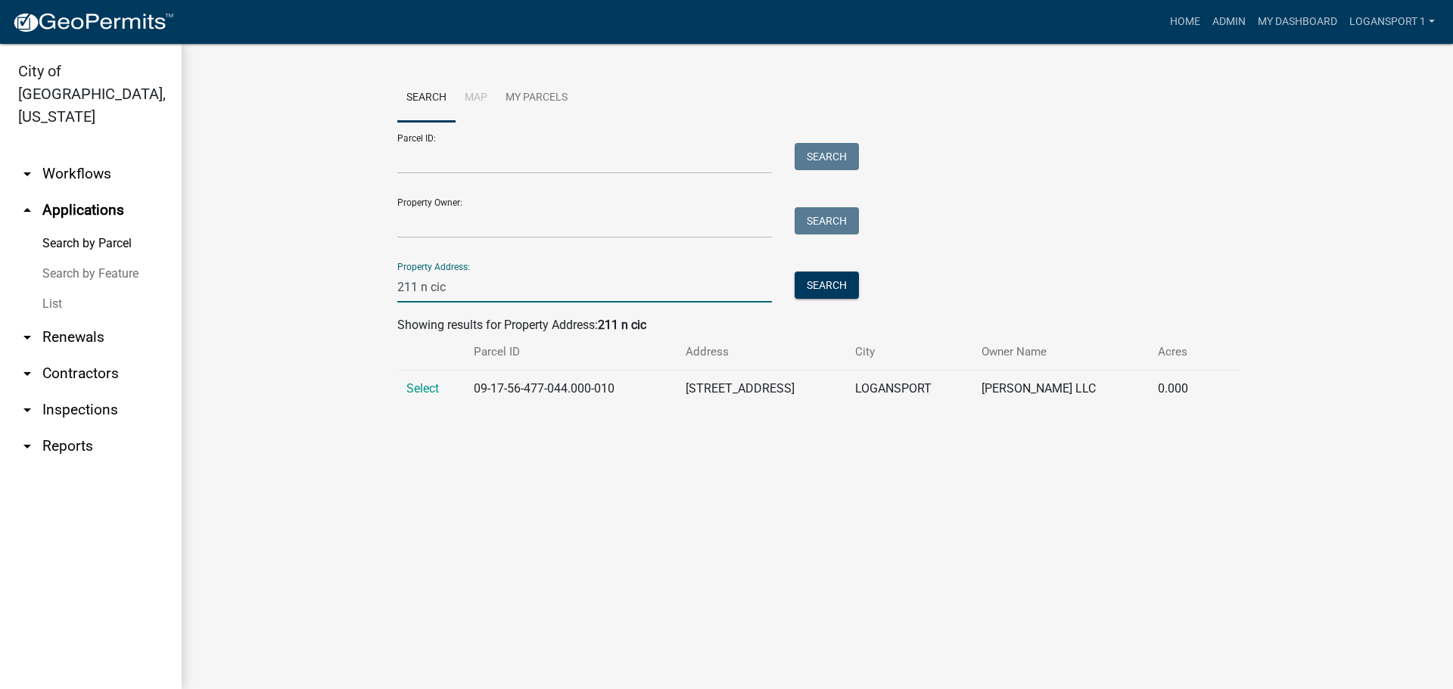
type input "211 n cic"
click at [405, 384] on td "Select" at bounding box center [430, 389] width 67 height 37
click at [416, 389] on span "Select" at bounding box center [422, 388] width 33 height 14
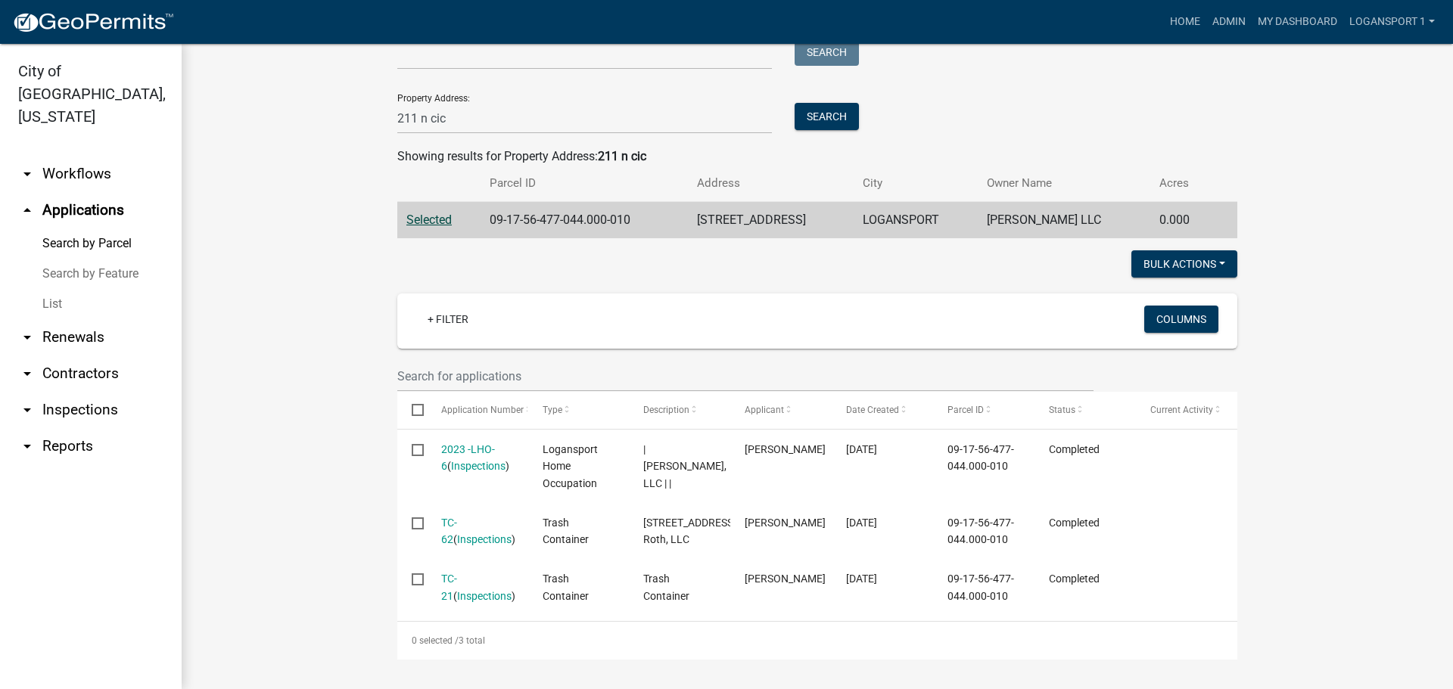
scroll to position [186, 0]
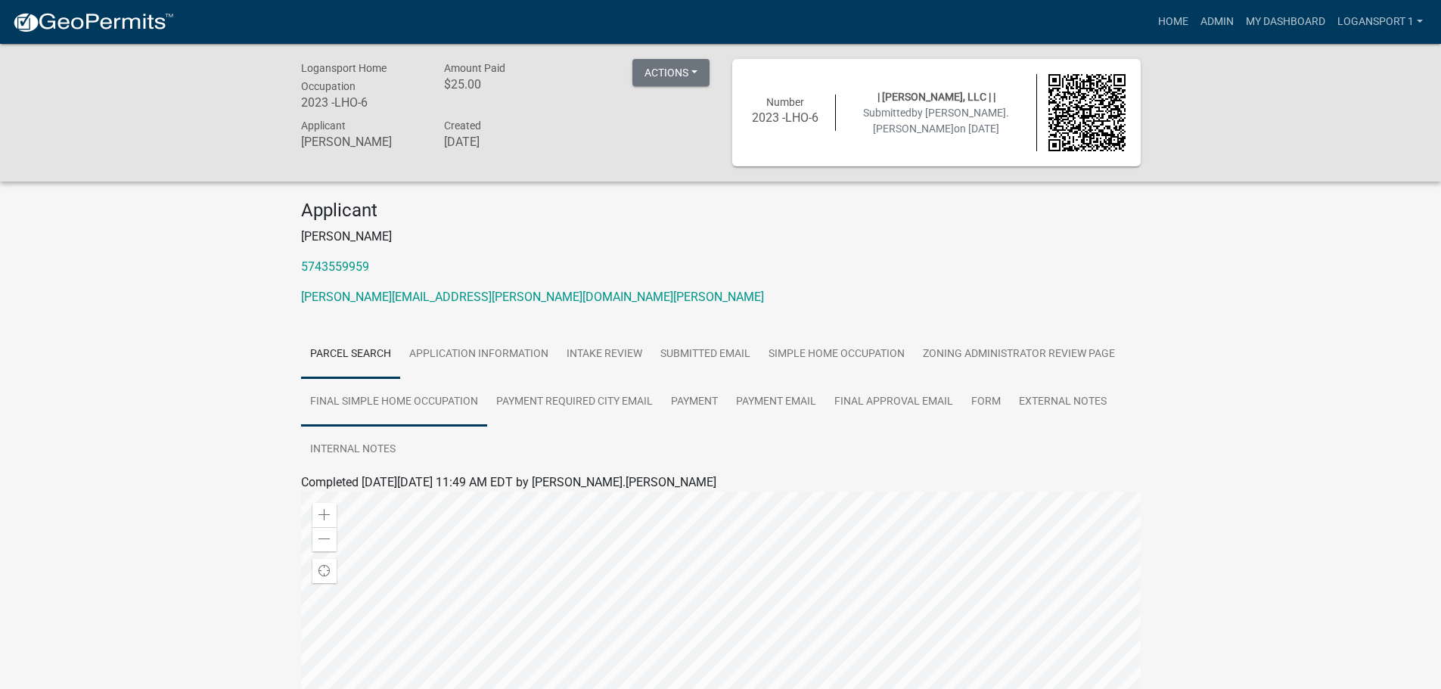
click at [383, 402] on link "Final Simple Home Occupation" at bounding box center [394, 402] width 186 height 48
click at [590, 365] on link "Intake Review" at bounding box center [605, 355] width 94 height 48
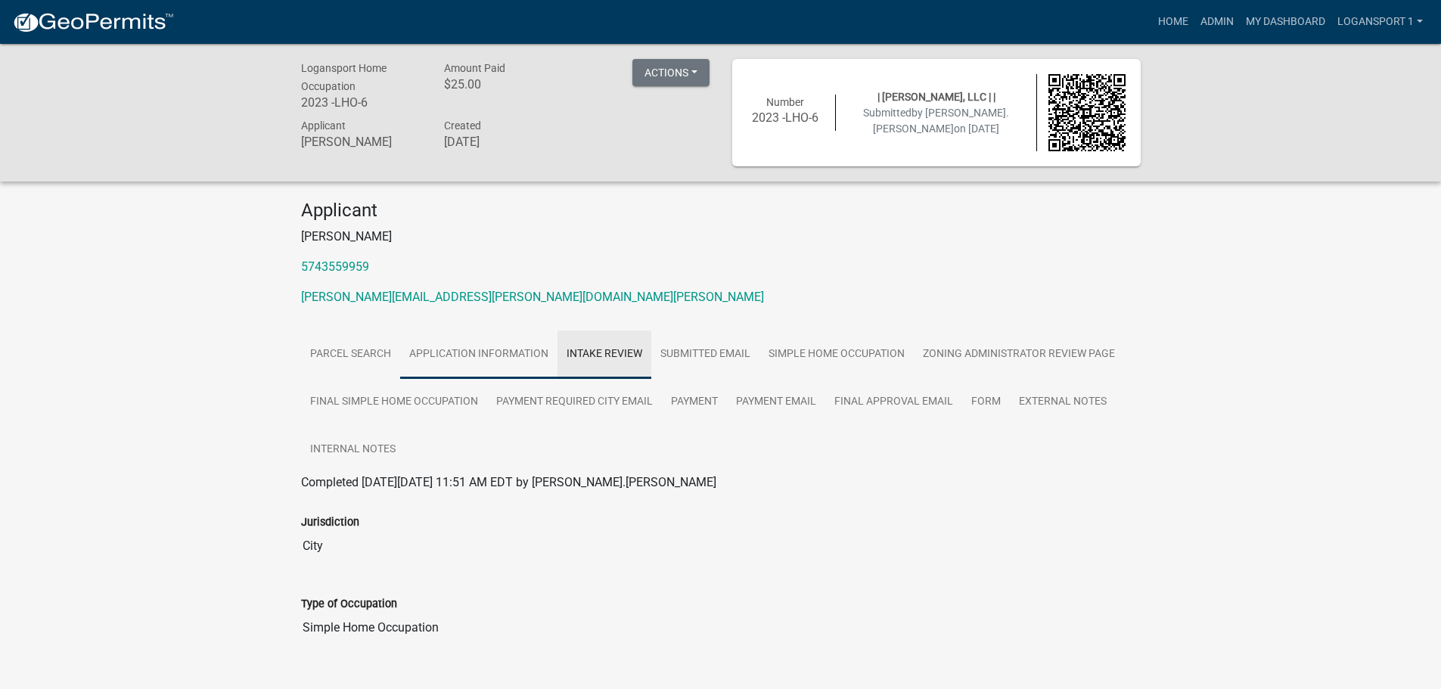
click at [458, 350] on link "Application Information" at bounding box center [478, 355] width 157 height 48
